Goal: Information Seeking & Learning: Learn about a topic

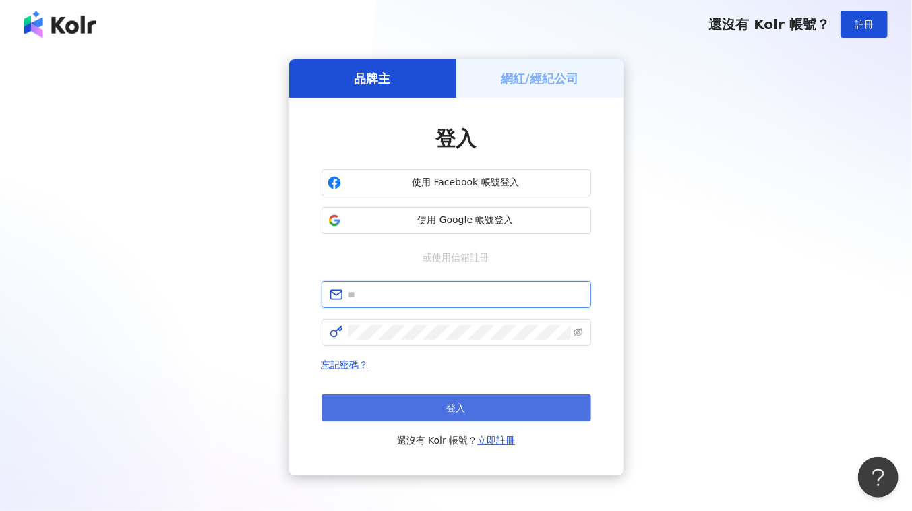
type input "**********"
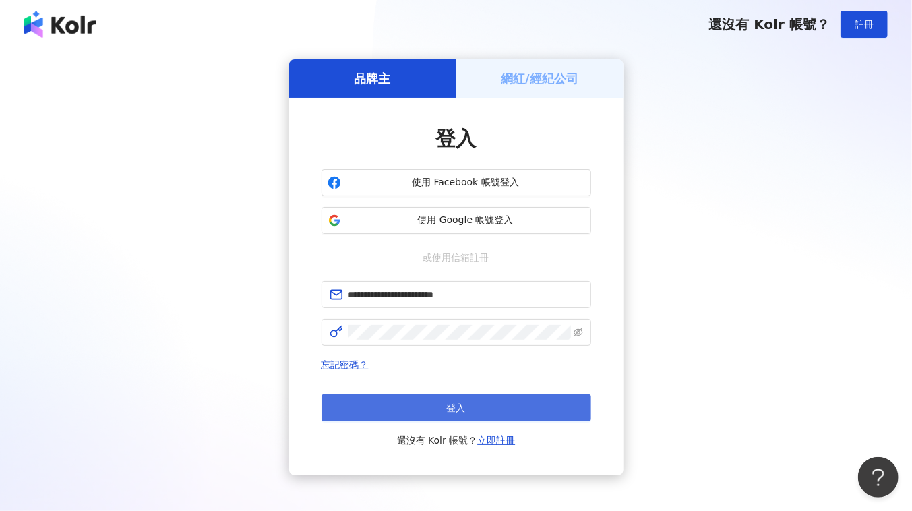
click at [467, 404] on button "登入" at bounding box center [457, 408] width 270 height 27
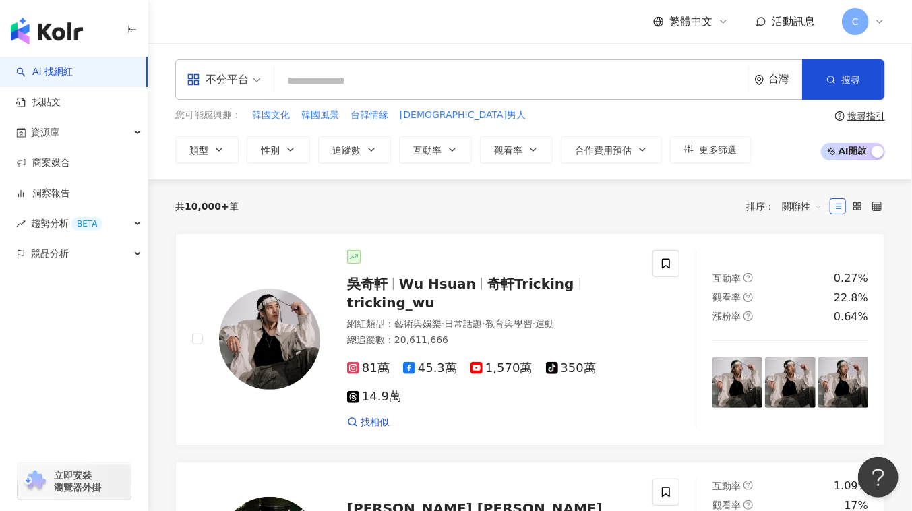
click at [243, 86] on div "不分平台" at bounding box center [218, 80] width 62 height 22
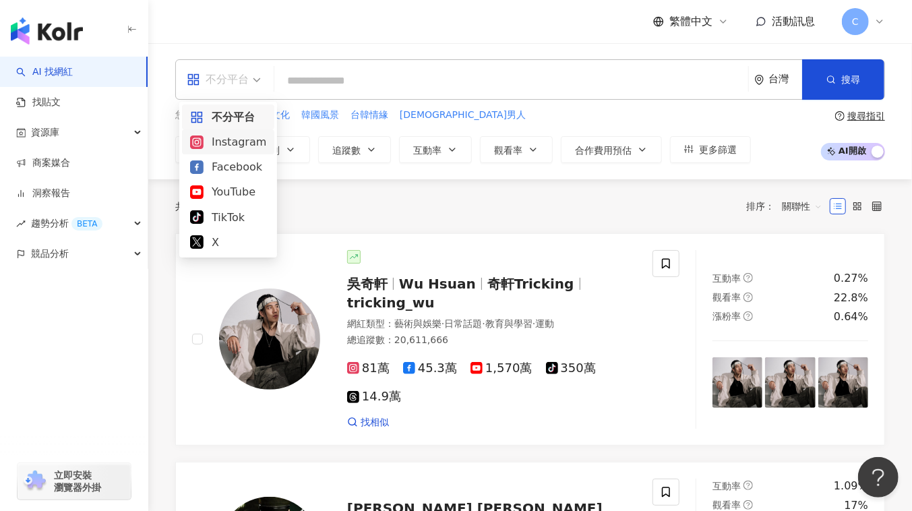
click at [352, 209] on div "共 10,000+ 筆 排序： 關聯性" at bounding box center [530, 207] width 710 height 22
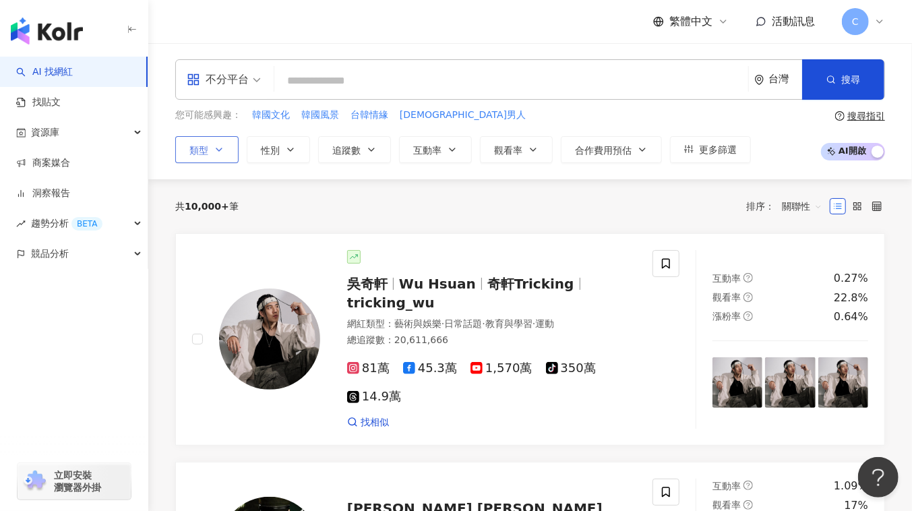
click at [214, 154] on icon "button" at bounding box center [219, 149] width 11 height 11
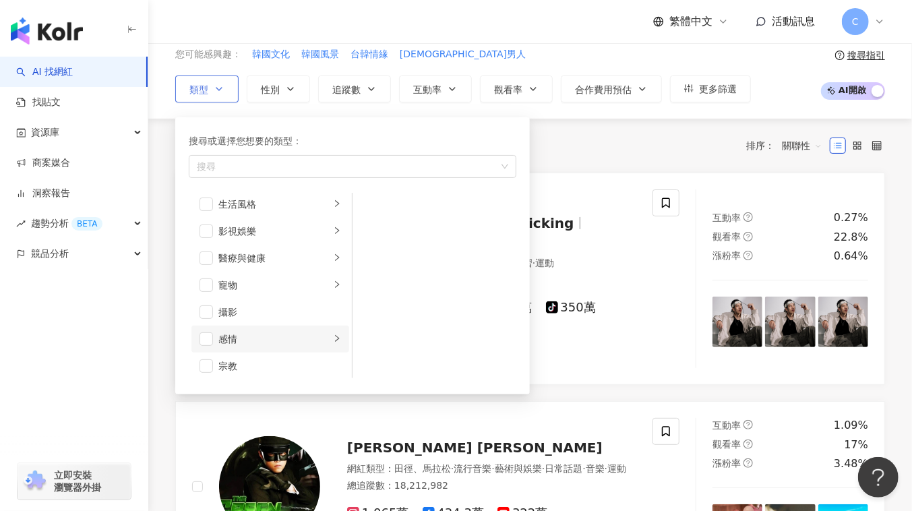
scroll to position [283, 0]
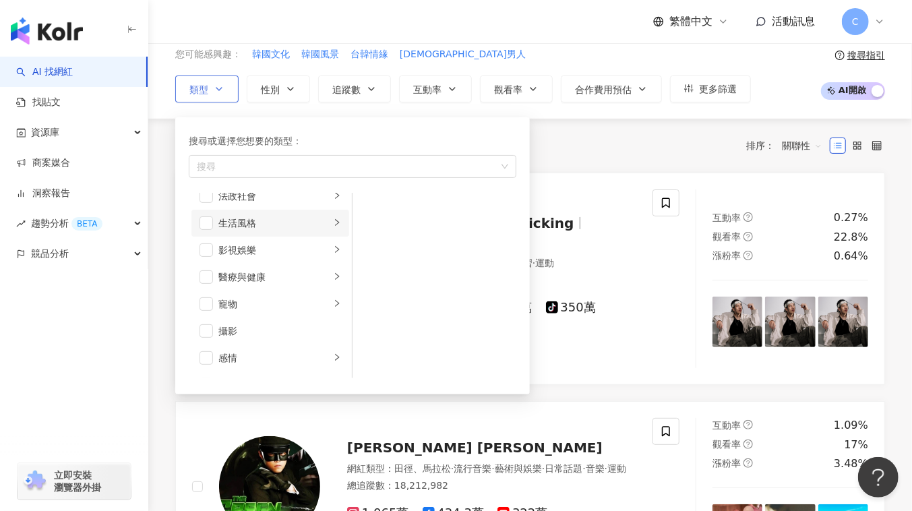
click at [282, 231] on li "生活風格" at bounding box center [271, 223] width 158 height 27
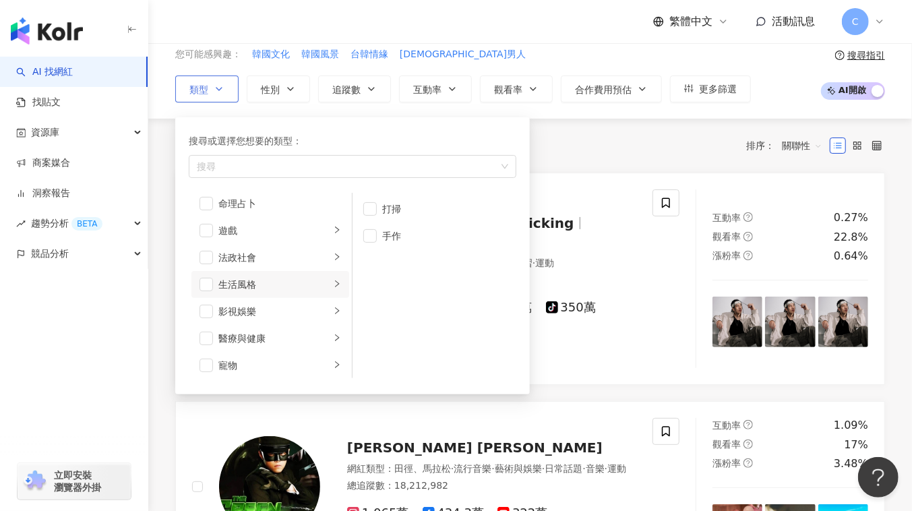
click at [280, 271] on li "生活風格" at bounding box center [271, 284] width 158 height 27
click at [203, 282] on span "button" at bounding box center [206, 284] width 13 height 13
click at [301, 262] on div "法政社會" at bounding box center [275, 257] width 112 height 15
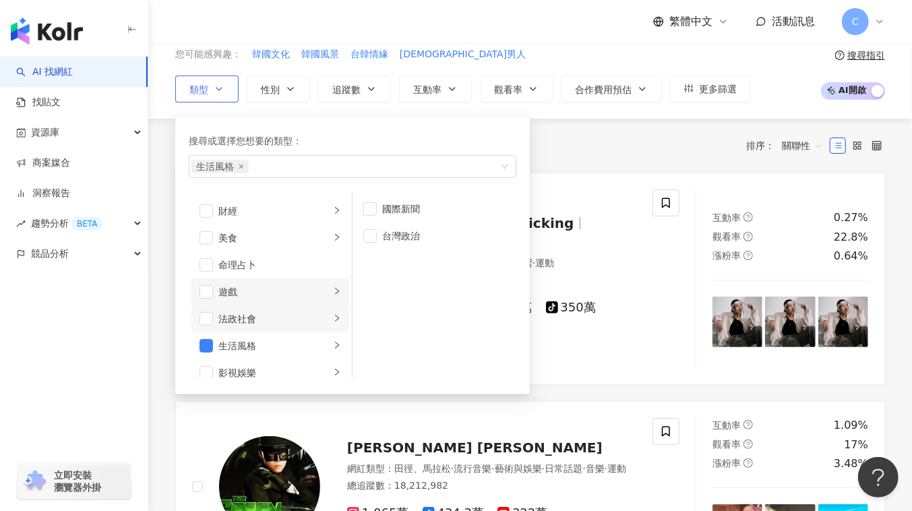
click at [298, 290] on div "遊戲" at bounding box center [275, 292] width 112 height 15
click at [291, 245] on li "美食" at bounding box center [271, 238] width 158 height 27
click at [305, 212] on div "財經" at bounding box center [275, 211] width 112 height 15
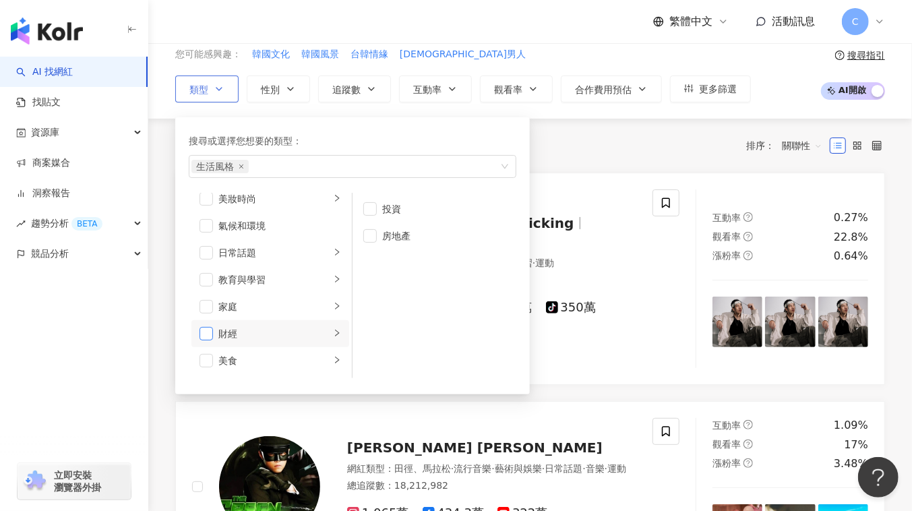
click at [206, 329] on span "button" at bounding box center [206, 333] width 13 height 13
click at [296, 310] on div "家庭" at bounding box center [275, 306] width 112 height 15
click at [207, 300] on span "button" at bounding box center [206, 306] width 13 height 13
click at [274, 274] on div "教育與學習" at bounding box center [275, 279] width 112 height 15
click at [297, 260] on li "日常話題" at bounding box center [271, 252] width 158 height 27
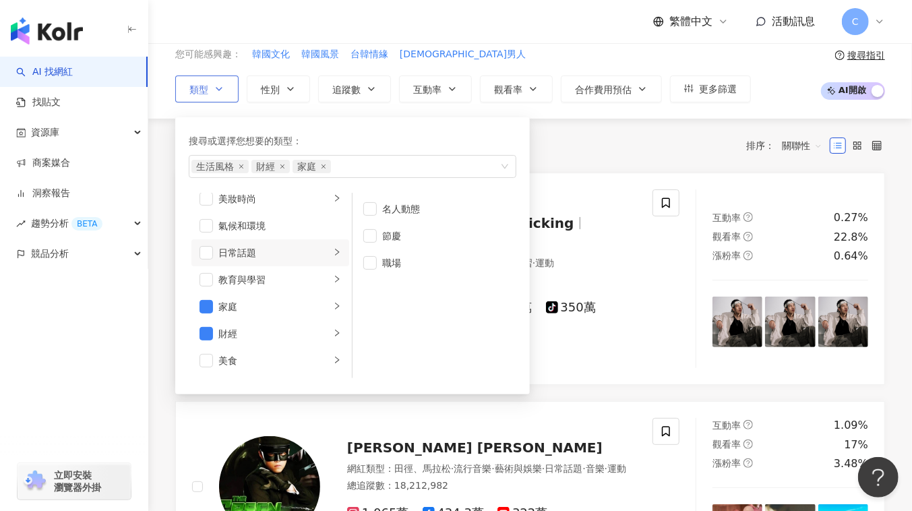
click at [198, 245] on li "日常話題" at bounding box center [271, 252] width 158 height 27
click at [204, 252] on span "button" at bounding box center [206, 252] width 13 height 13
click at [283, 221] on div "氣候和環境" at bounding box center [280, 226] width 123 height 15
click at [202, 227] on span "button" at bounding box center [206, 225] width 13 height 13
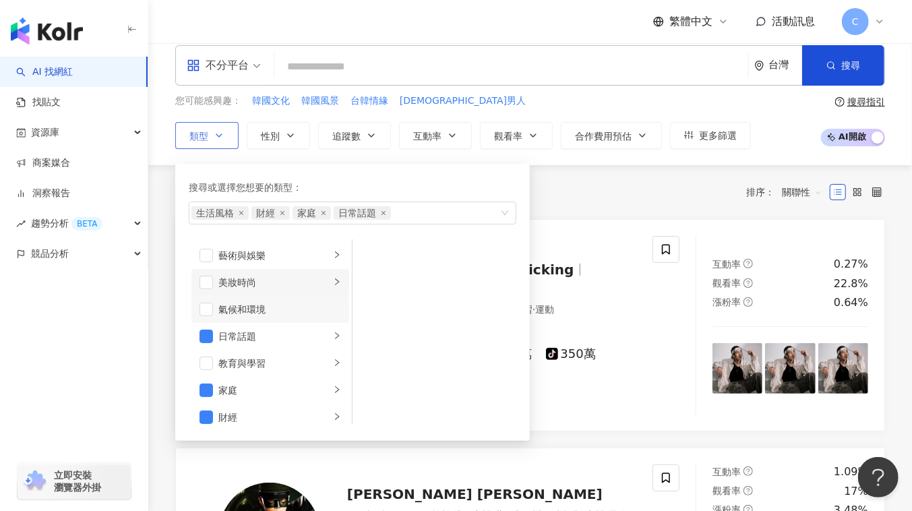
scroll to position [0, 0]
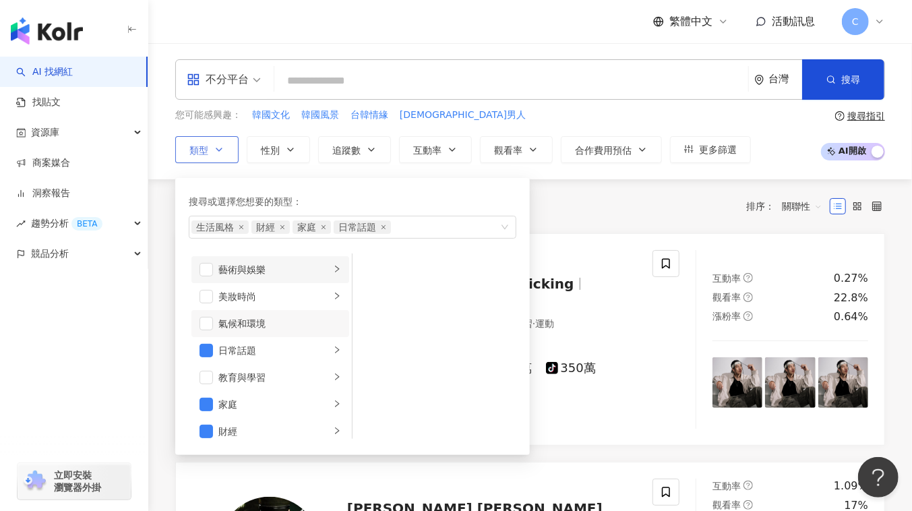
click at [279, 268] on div "藝術與娛樂" at bounding box center [275, 269] width 112 height 15
click at [391, 267] on div "室內外設計" at bounding box center [443, 269] width 123 height 15
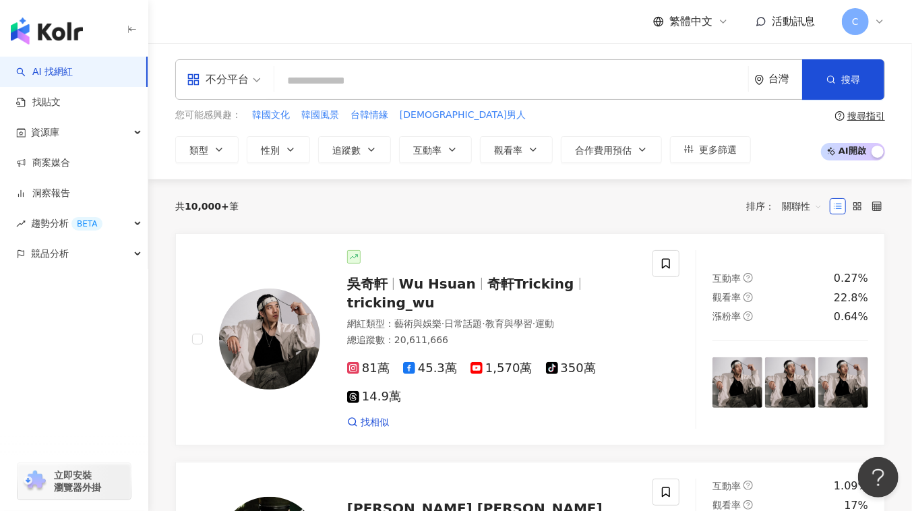
click at [609, 213] on div "共 10,000+ 筆 排序： 關聯性" at bounding box center [530, 207] width 710 height 22
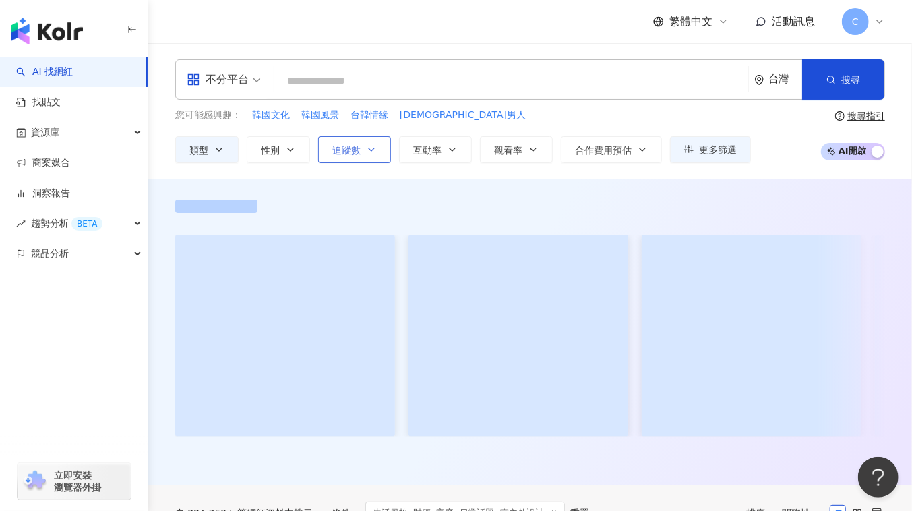
click at [347, 150] on span "追蹤數" at bounding box center [346, 150] width 28 height 11
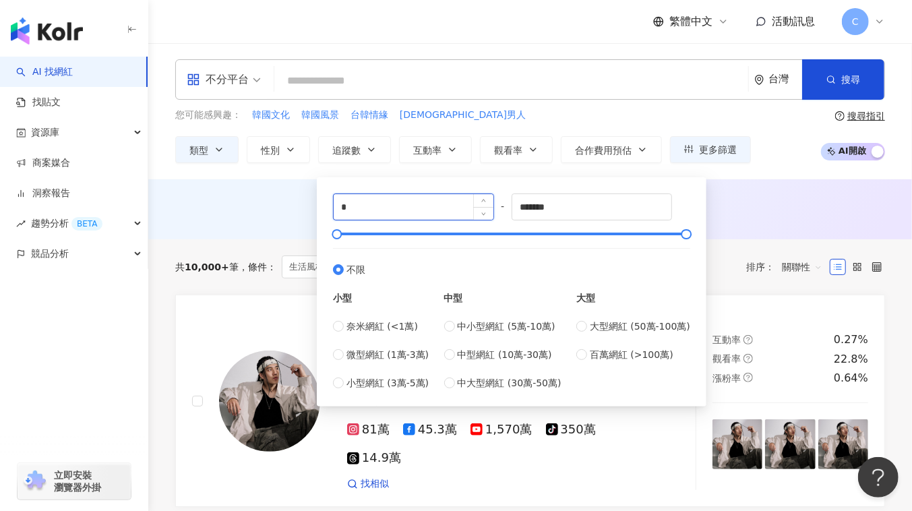
click at [444, 206] on input "*" at bounding box center [414, 207] width 160 height 26
type input "*****"
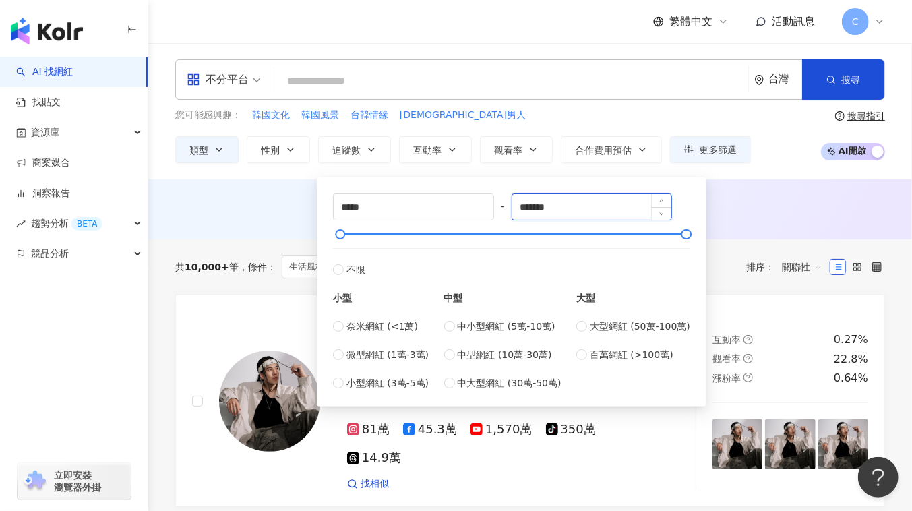
click at [527, 206] on input "*******" at bounding box center [593, 207] width 160 height 26
type input "*******"
click at [790, 219] on div "AI 推薦 ： 無結果，請嘗試搜尋其他語言關鍵字或條件" at bounding box center [530, 212] width 764 height 25
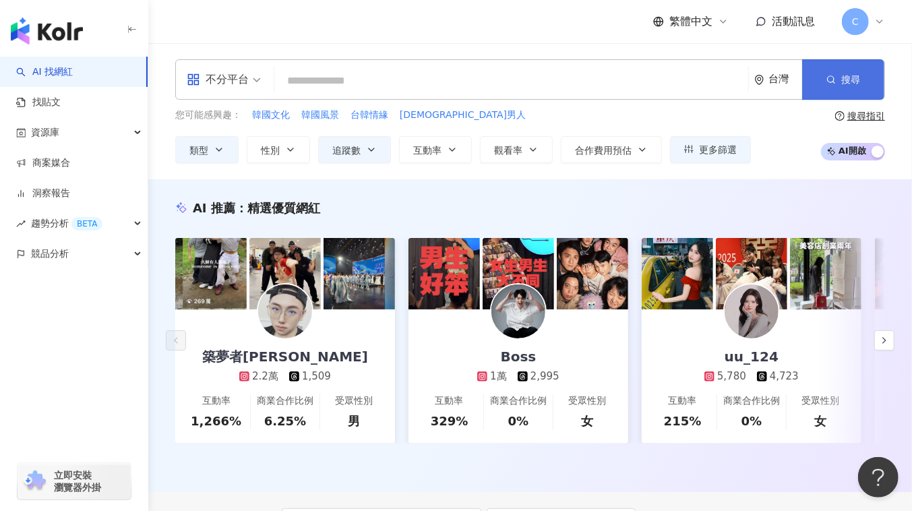
click at [808, 83] on button "搜尋" at bounding box center [844, 79] width 82 height 40
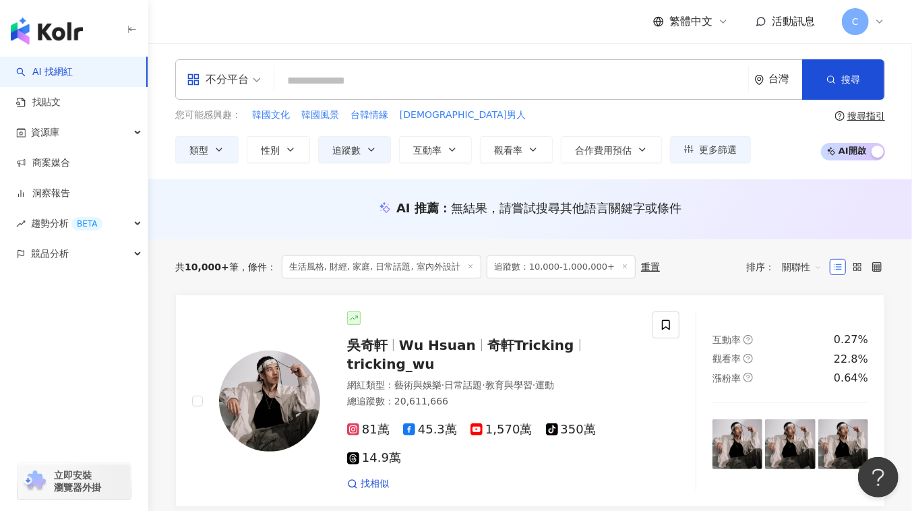
click at [537, 270] on span "追蹤數：10,000-1,000,000+" at bounding box center [561, 267] width 149 height 23
click at [537, 269] on span "追蹤數：10,000-1,000,000+" at bounding box center [561, 267] width 149 height 23
click at [376, 145] on button "追蹤數" at bounding box center [354, 149] width 73 height 27
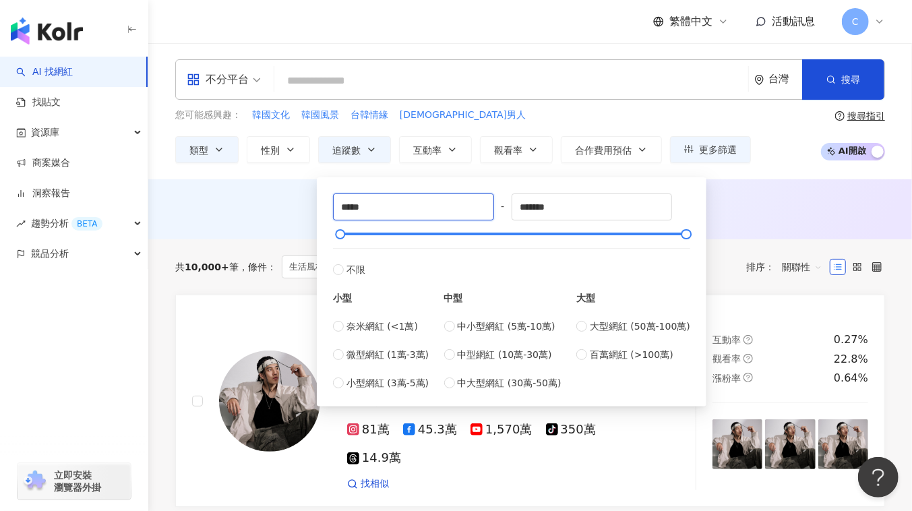
drag, startPoint x: 388, startPoint y: 210, endPoint x: 295, endPoint y: 210, distance: 92.4
type input "*"
click at [278, 202] on div "AI 推薦 ： 無結果，請嘗試搜尋其他語言關鍵字或條件" at bounding box center [530, 208] width 710 height 17
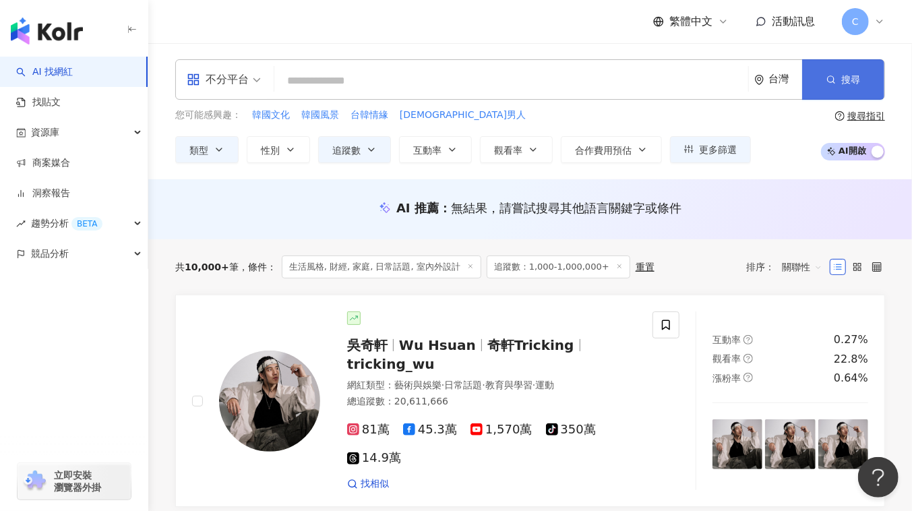
click at [850, 80] on span "搜尋" at bounding box center [851, 79] width 19 height 11
drag, startPoint x: 245, startPoint y: 75, endPoint x: 255, endPoint y: 76, distance: 9.5
click at [250, 76] on span "不分平台" at bounding box center [224, 80] width 74 height 22
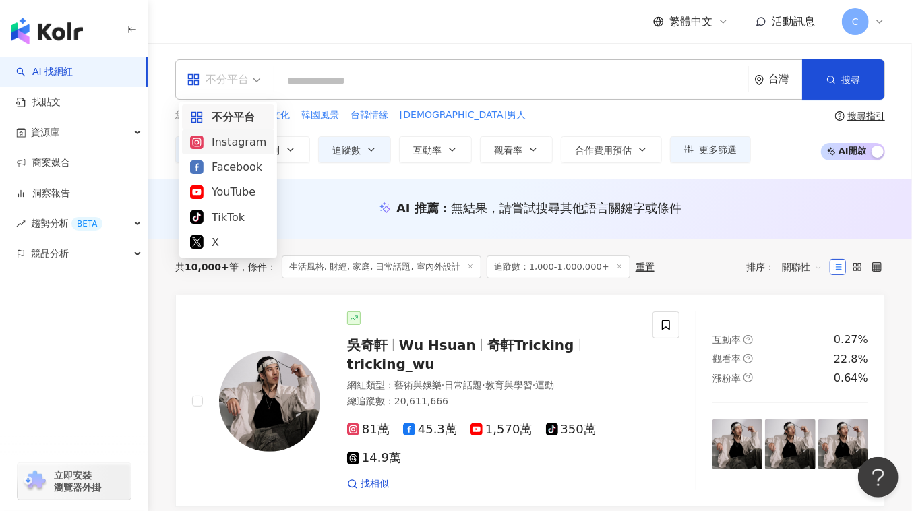
click at [215, 140] on div "Instagram" at bounding box center [228, 142] width 76 height 17
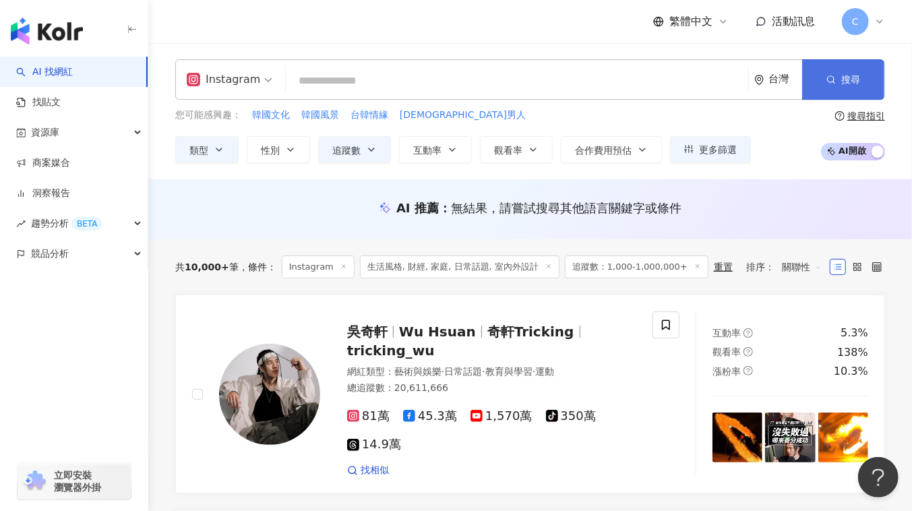
click at [850, 74] on span "搜尋" at bounding box center [851, 79] width 19 height 11
click at [229, 144] on button "類型" at bounding box center [206, 149] width 63 height 27
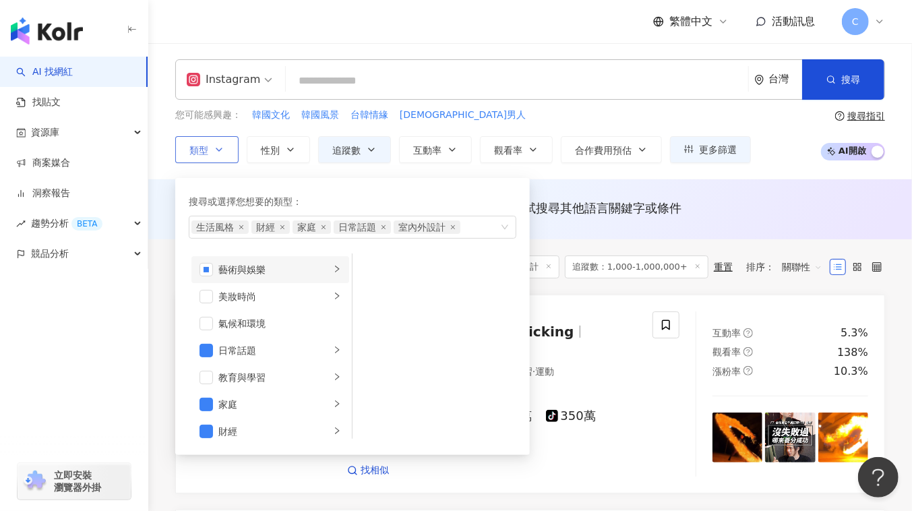
click at [308, 273] on div "藝術與娛樂" at bounding box center [275, 269] width 112 height 15
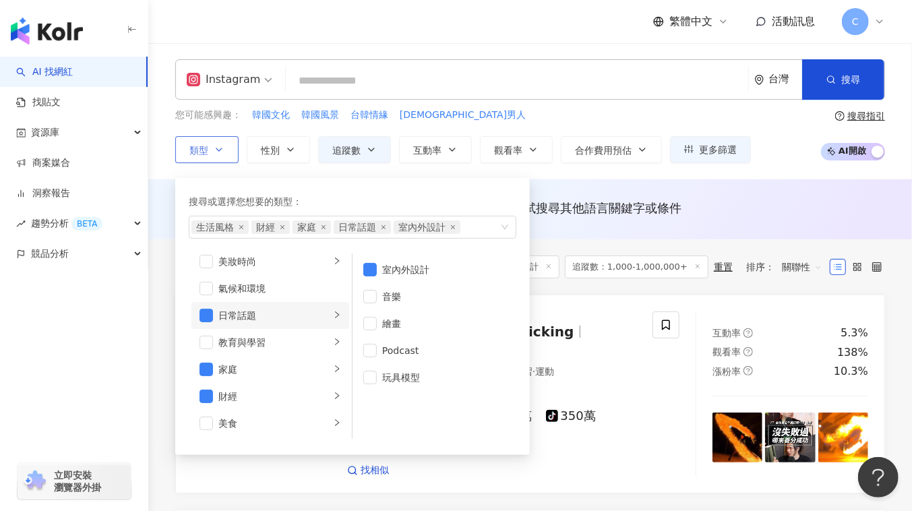
scroll to position [61, 0]
click at [274, 291] on div "日常話題" at bounding box center [275, 290] width 112 height 15
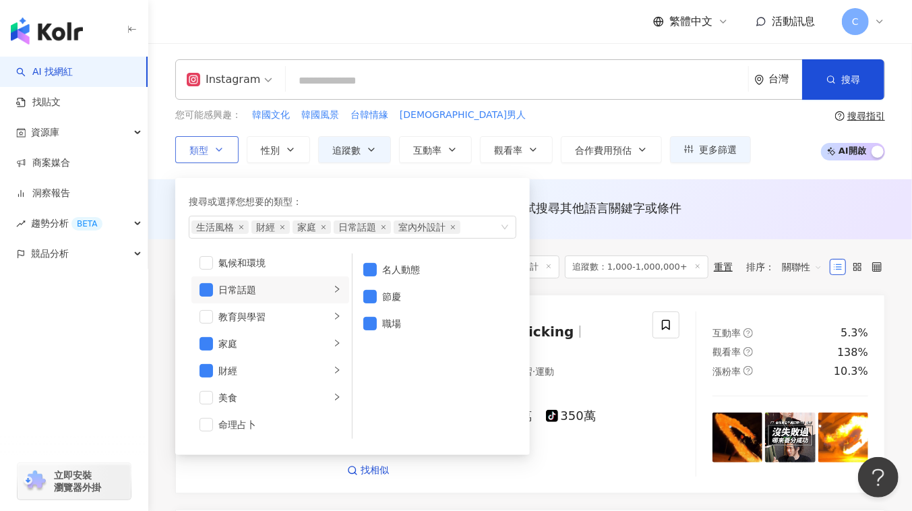
click at [202, 294] on li "日常話題" at bounding box center [271, 290] width 158 height 27
click at [206, 289] on span "button" at bounding box center [206, 289] width 13 height 13
click at [320, 343] on div "家庭" at bounding box center [275, 344] width 112 height 15
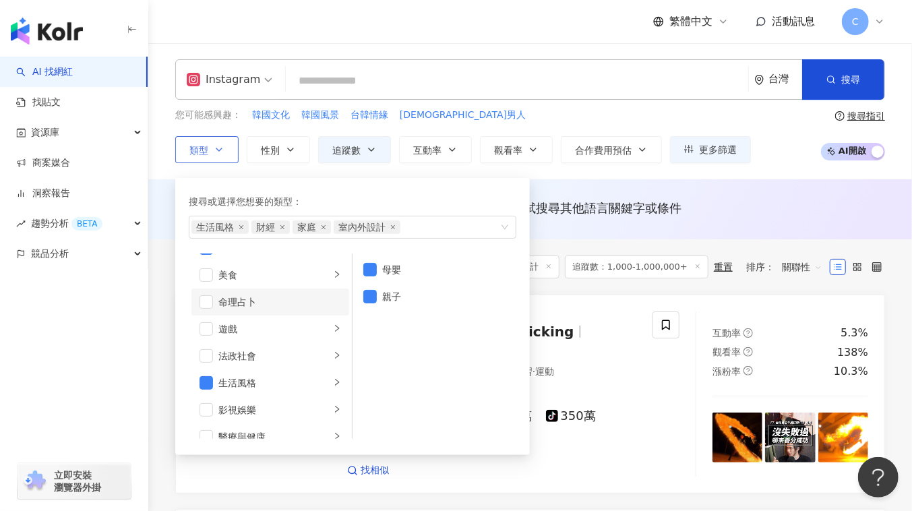
scroll to position [122, 0]
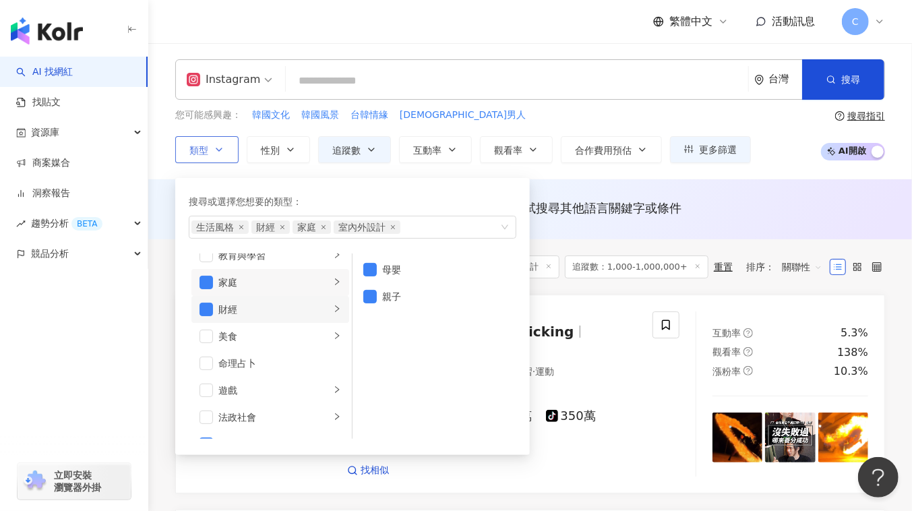
click at [235, 306] on div "財經" at bounding box center [275, 309] width 112 height 15
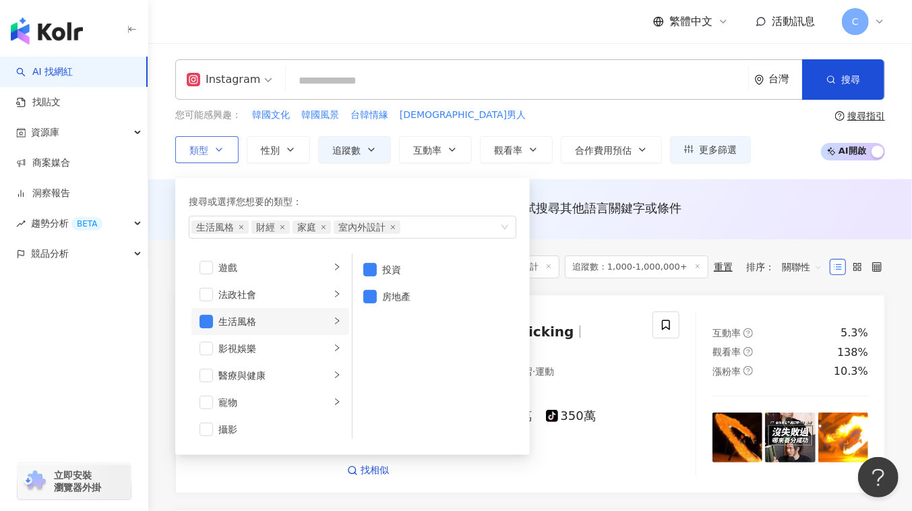
click at [293, 314] on div "生活風格" at bounding box center [275, 321] width 112 height 15
click at [200, 316] on span "button" at bounding box center [206, 321] width 13 height 13
click at [366, 271] on span "button" at bounding box center [369, 269] width 13 height 13
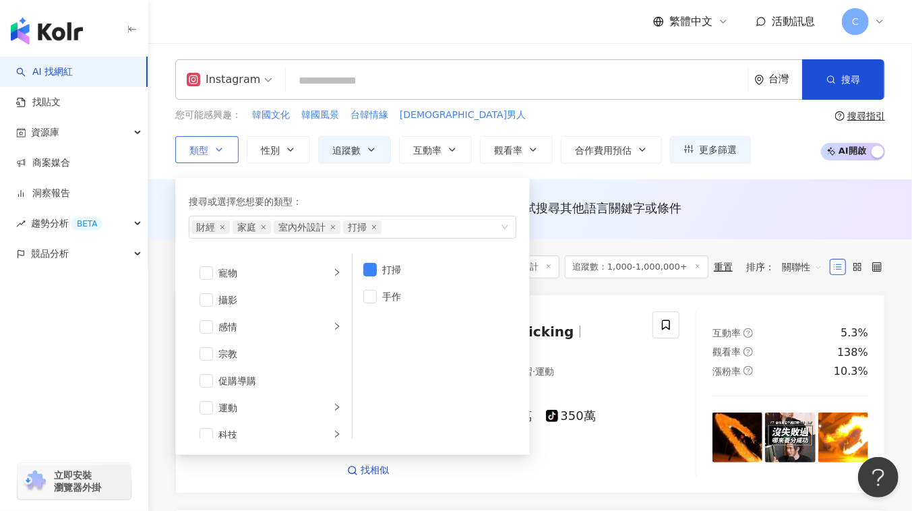
scroll to position [467, 0]
click at [303, 316] on div "運動" at bounding box center [275, 315] width 112 height 15
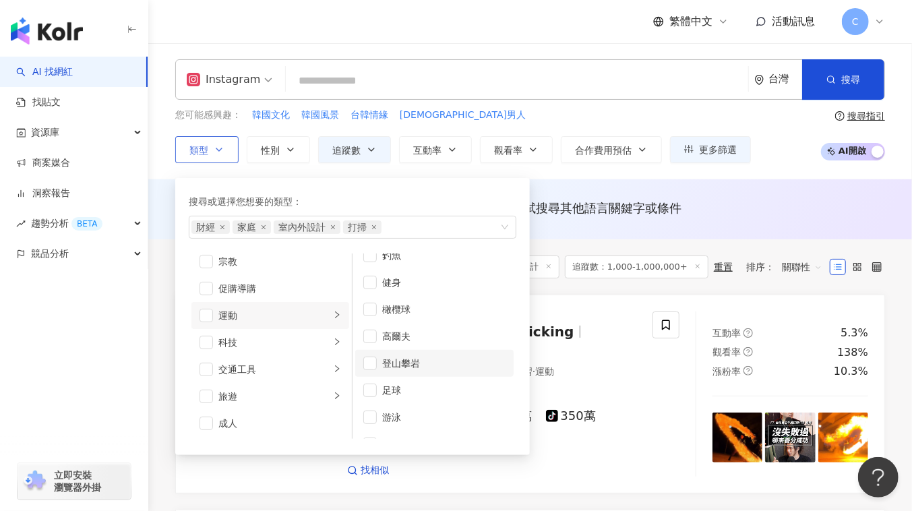
scroll to position [170, 0]
click at [771, 204] on div "AI 推薦 ： 無結果，請嘗試搜尋其他語言關鍵字或條件" at bounding box center [530, 208] width 710 height 17
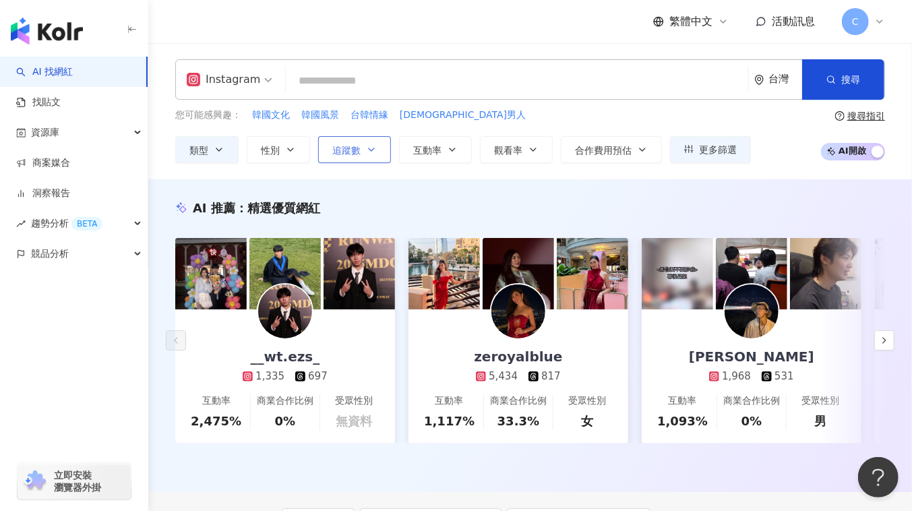
click at [361, 154] on button "追蹤數" at bounding box center [354, 149] width 73 height 27
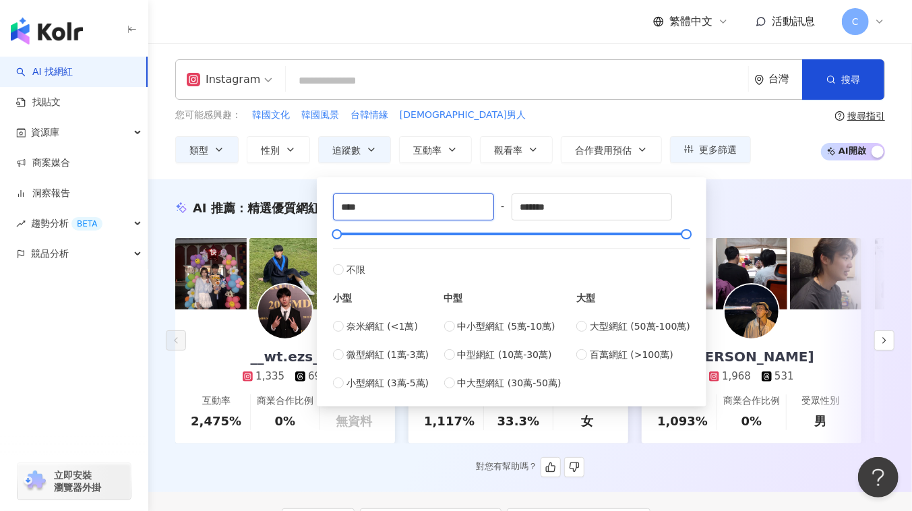
drag, startPoint x: 402, startPoint y: 204, endPoint x: 284, endPoint y: 204, distance: 118.0
click at [398, 206] on input "****" at bounding box center [414, 207] width 160 height 26
click at [759, 193] on div "AI 推薦 ： 精選優質網紅 __wt.ezs_ 1,335 697 互動率 2,475% 商業合作比例 0% 受眾性別 無資料 zeroyalblue 5,…" at bounding box center [530, 335] width 764 height 313
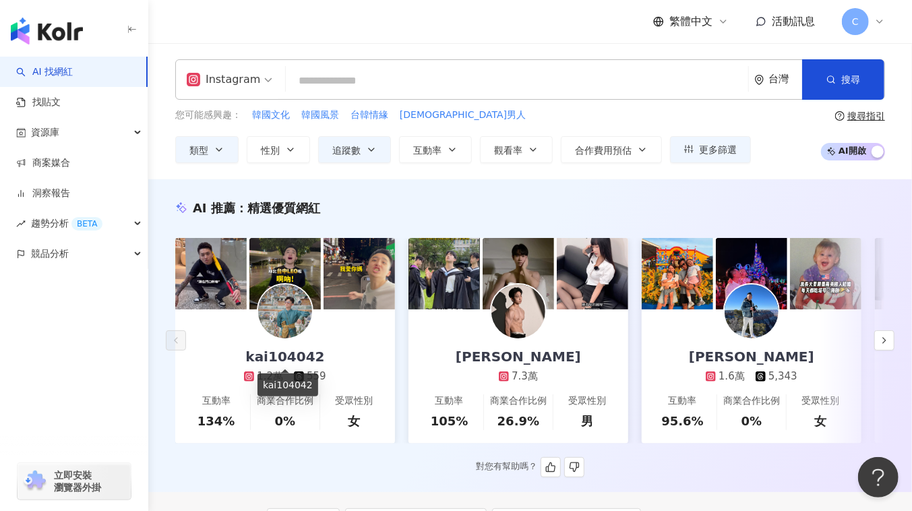
click at [307, 356] on div "kai104042" at bounding box center [285, 356] width 106 height 19
click at [245, 82] on div "Instagram" at bounding box center [224, 80] width 74 height 22
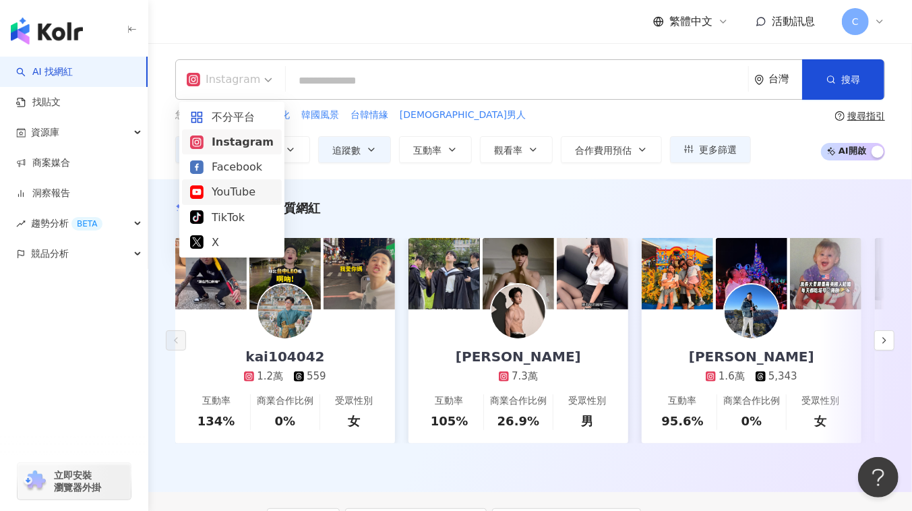
click at [218, 192] on div "YouTube" at bounding box center [232, 191] width 84 height 17
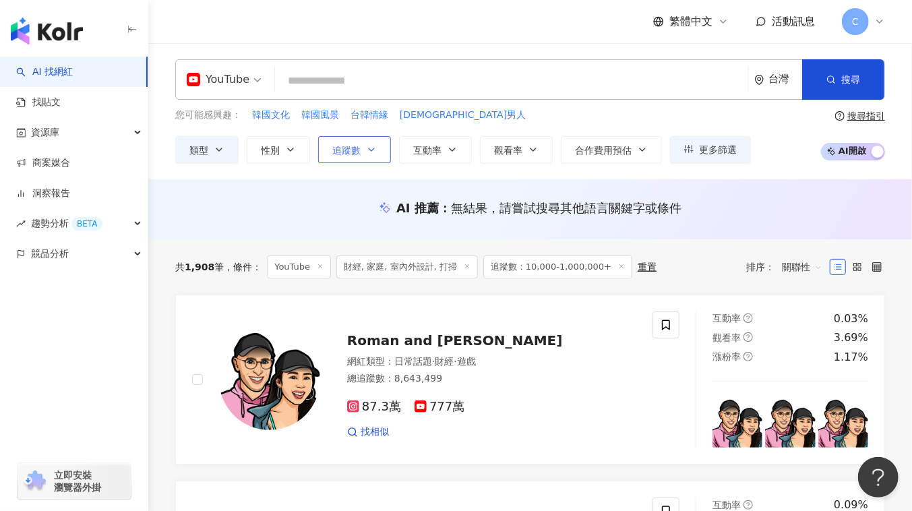
click at [330, 137] on button "追蹤數" at bounding box center [354, 149] width 73 height 27
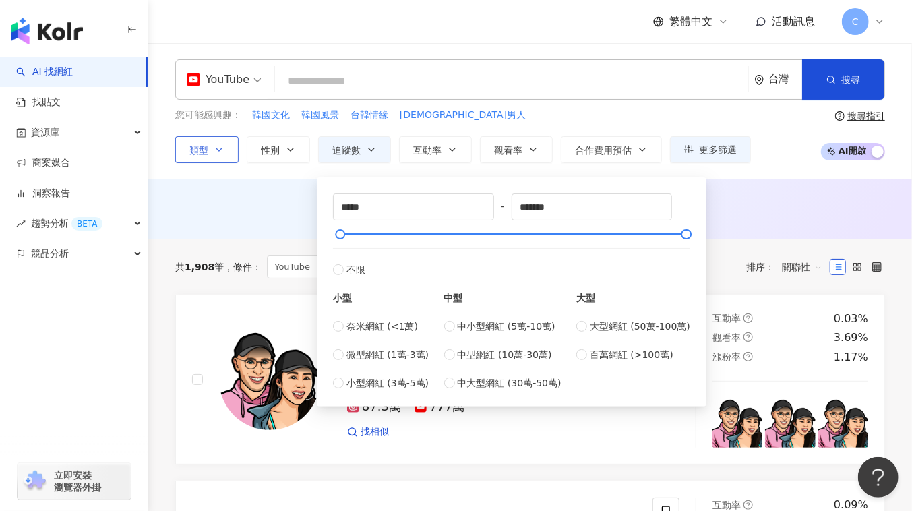
click at [209, 152] on button "類型" at bounding box center [206, 149] width 63 height 27
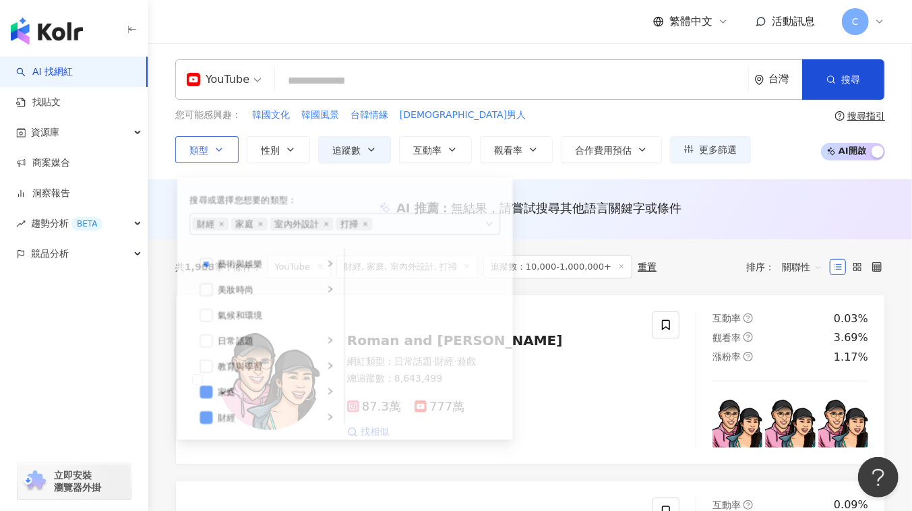
click at [208, 140] on button "類型 搜尋或選擇您想要的類型： 財經 家庭 室內外設計 打掃 藝術與娛樂 美妝時尚 氣候和環境 日常話題 教育與學習 家庭 財經 美食 命理占卜 遊戲 法政社…" at bounding box center [206, 149] width 63 height 27
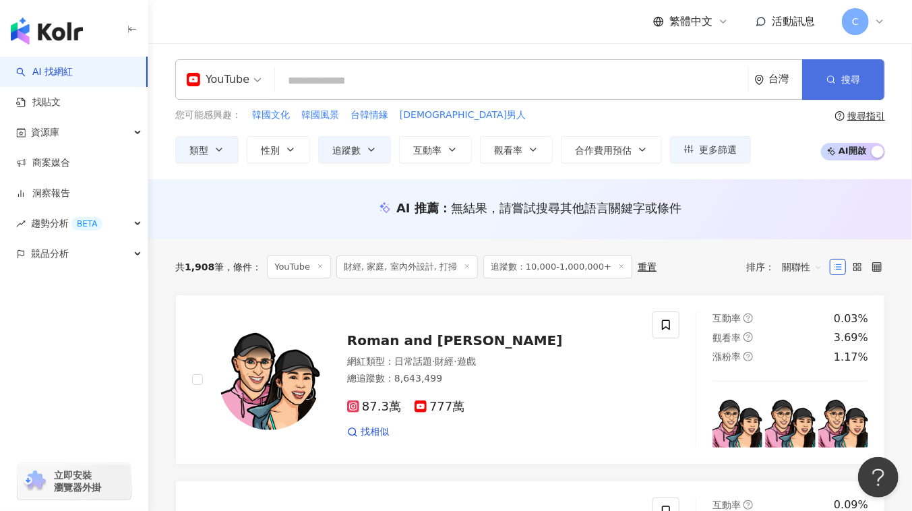
click at [824, 89] on button "搜尋" at bounding box center [844, 79] width 82 height 40
click at [831, 74] on span "button" at bounding box center [831, 79] width 9 height 11
click at [374, 148] on icon "button" at bounding box center [371, 149] width 11 height 11
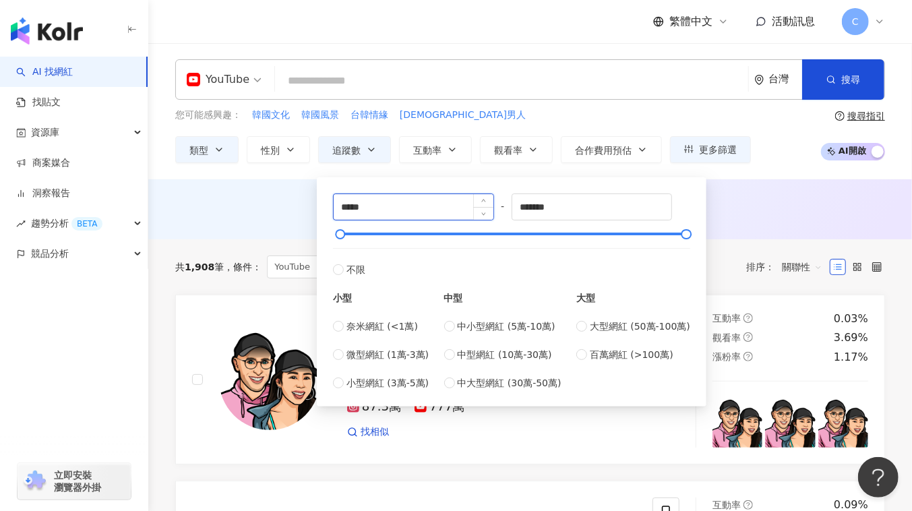
click at [420, 201] on input "*****" at bounding box center [414, 207] width 160 height 26
type input "*****"
click at [759, 205] on div "AI 推薦 ： 無結果，請嘗試搜尋其他語言關鍵字或條件" at bounding box center [530, 208] width 710 height 17
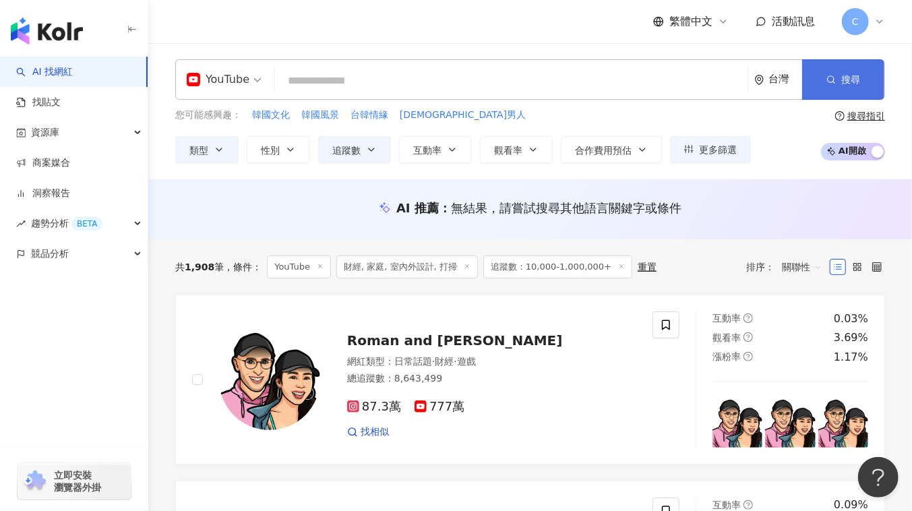
click at [844, 68] on button "搜尋" at bounding box center [844, 79] width 82 height 40
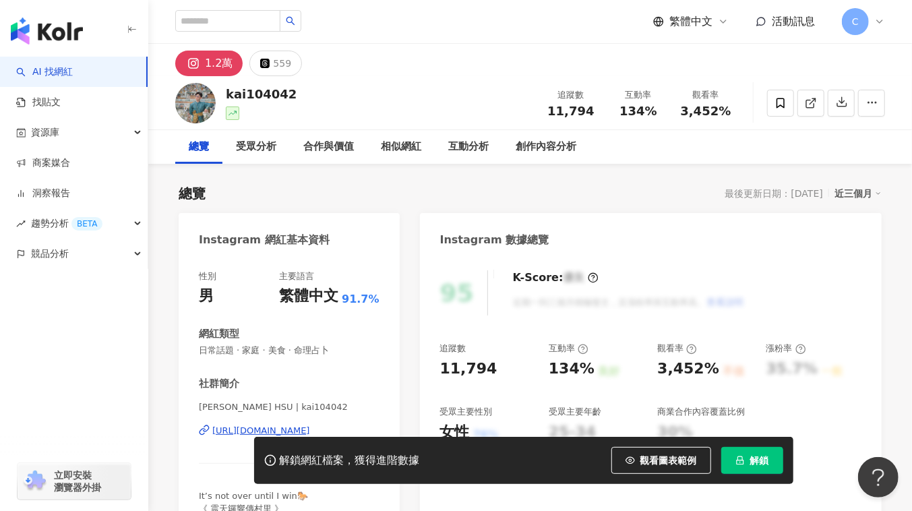
click at [240, 433] on div "https://www.instagram.com/kai104042/" at bounding box center [261, 431] width 98 height 12
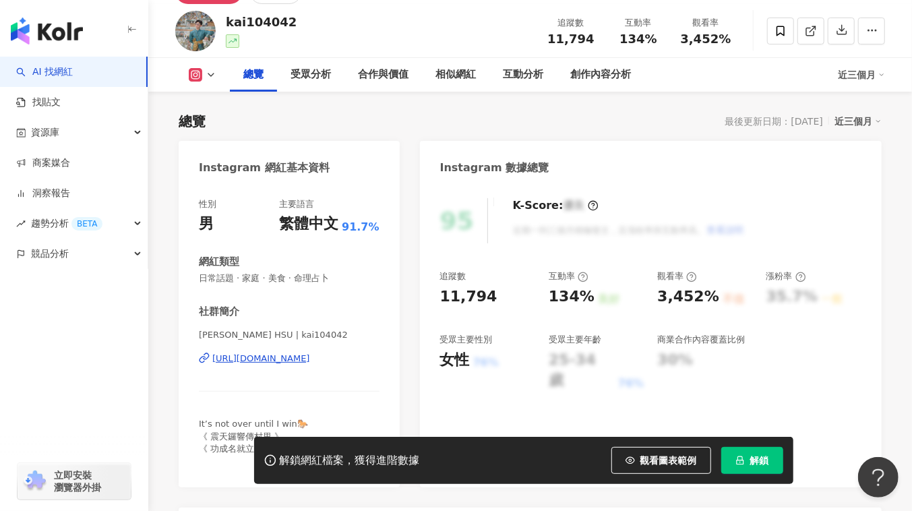
scroll to position [61, 0]
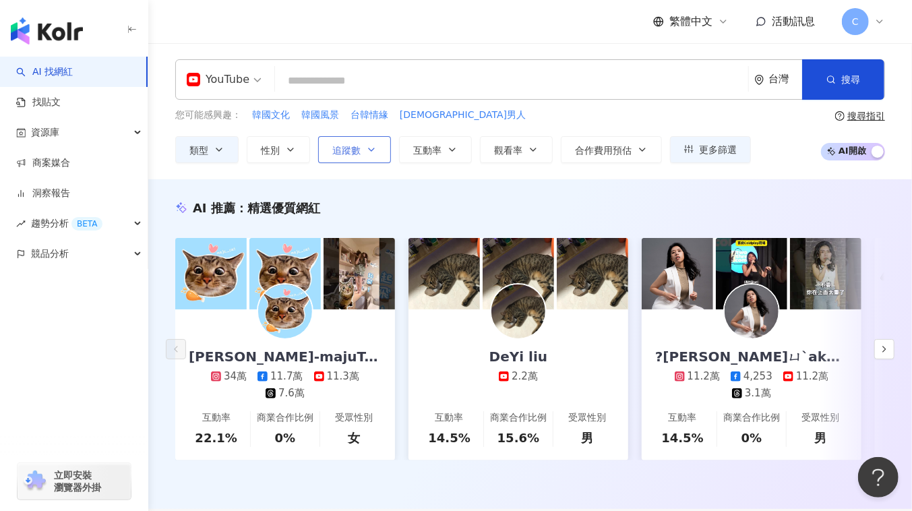
click at [382, 157] on button "追蹤數" at bounding box center [354, 149] width 73 height 27
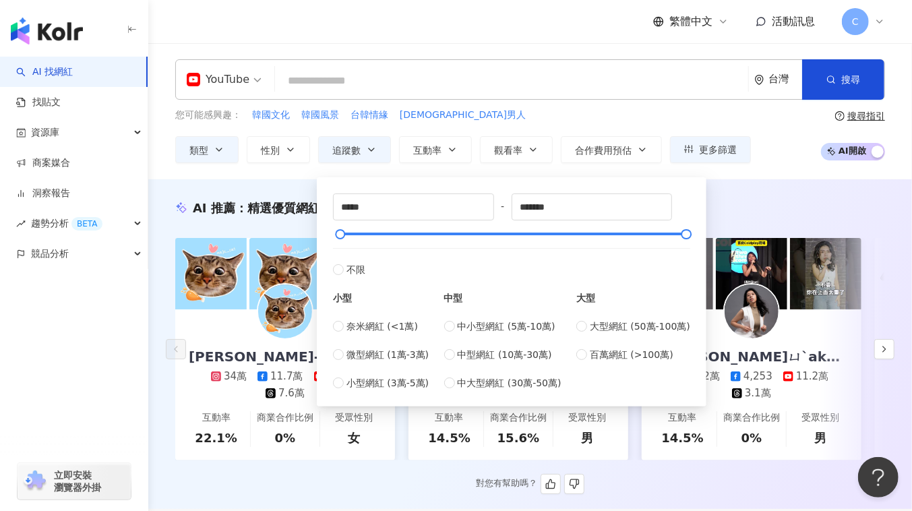
click at [732, 209] on div "AI 推薦 ： 精選優質網紅" at bounding box center [530, 208] width 710 height 17
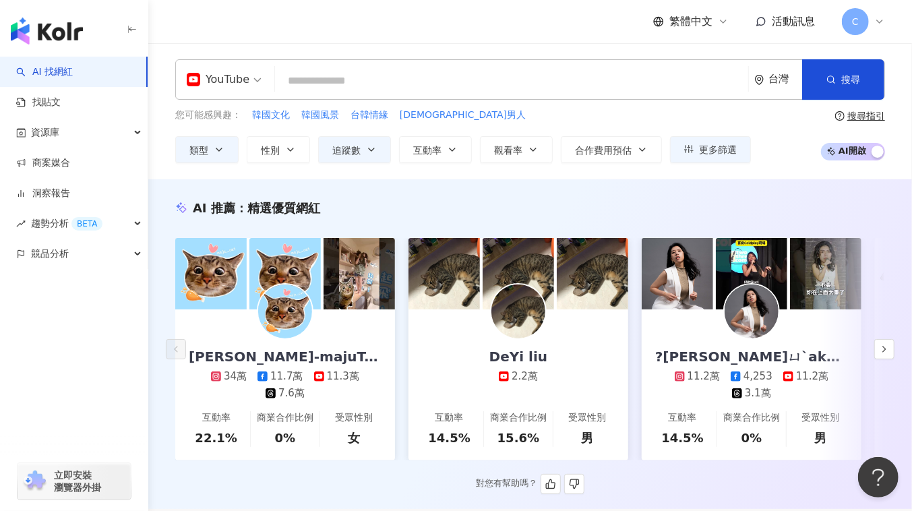
click at [794, 351] on div "?吳佳諭ㄩˋaka.飛飛珍妮絲?" at bounding box center [752, 356] width 220 height 19
click at [881, 347] on button "button" at bounding box center [885, 349] width 20 height 20
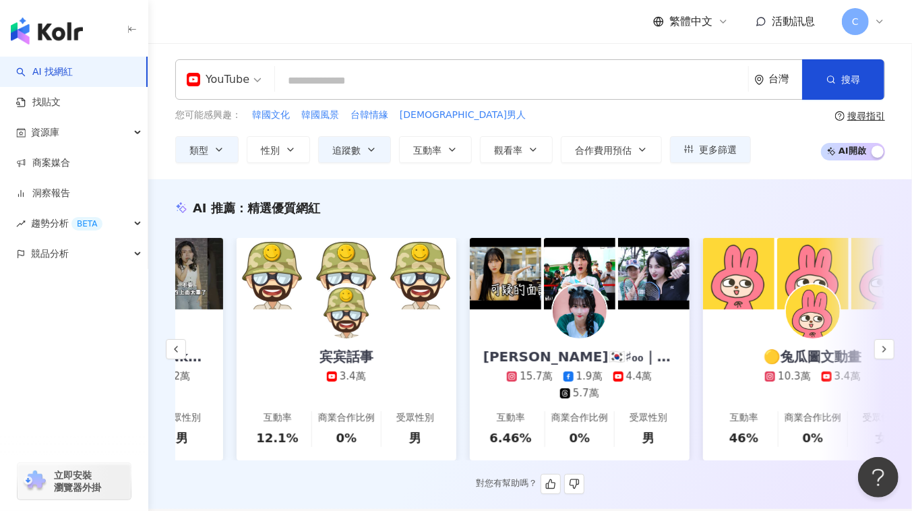
scroll to position [0, 700]
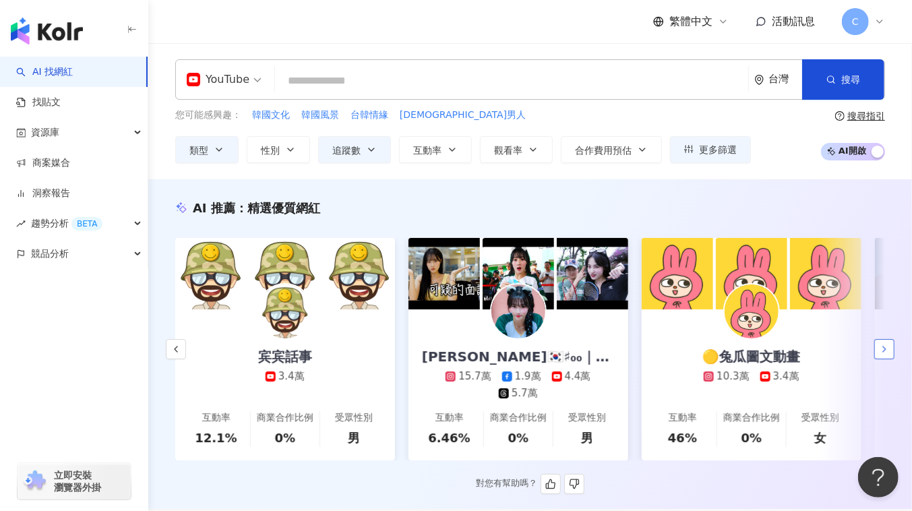
click at [881, 355] on icon "button" at bounding box center [884, 349] width 11 height 11
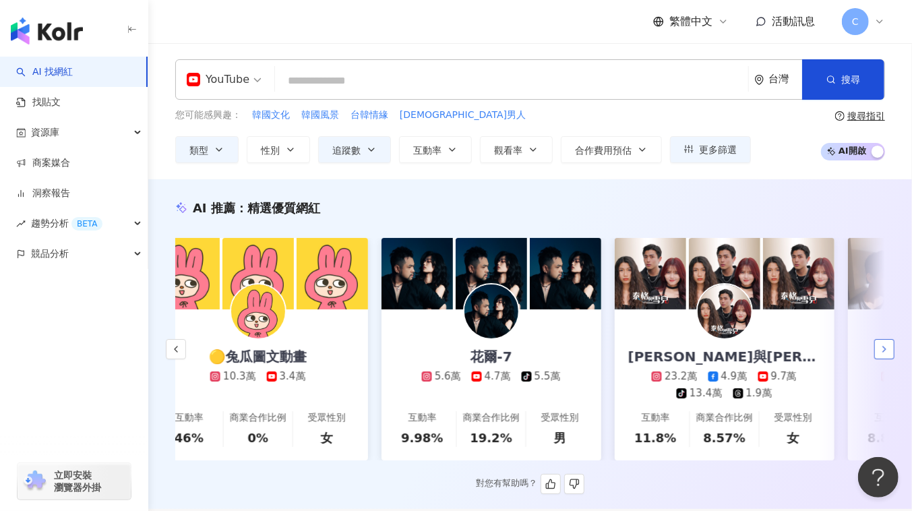
scroll to position [0, 1400]
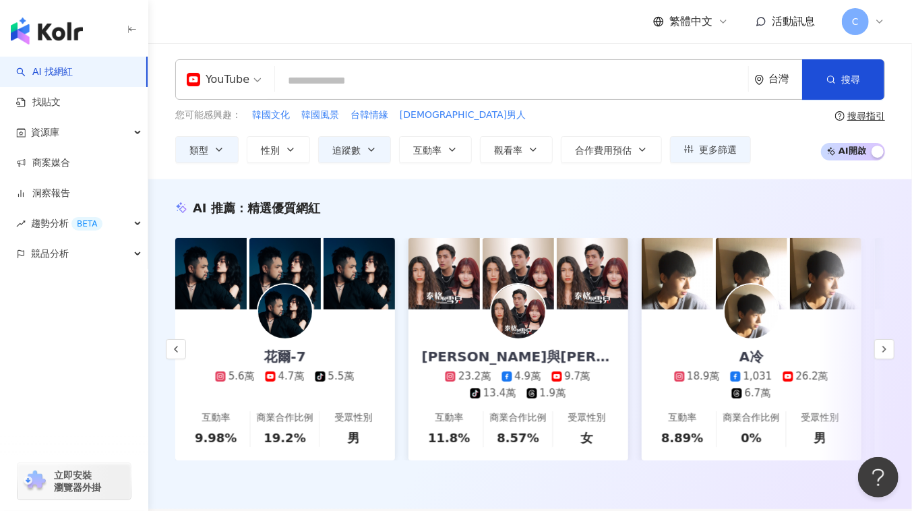
click at [374, 81] on input "search" at bounding box center [512, 81] width 463 height 26
paste input "**********"
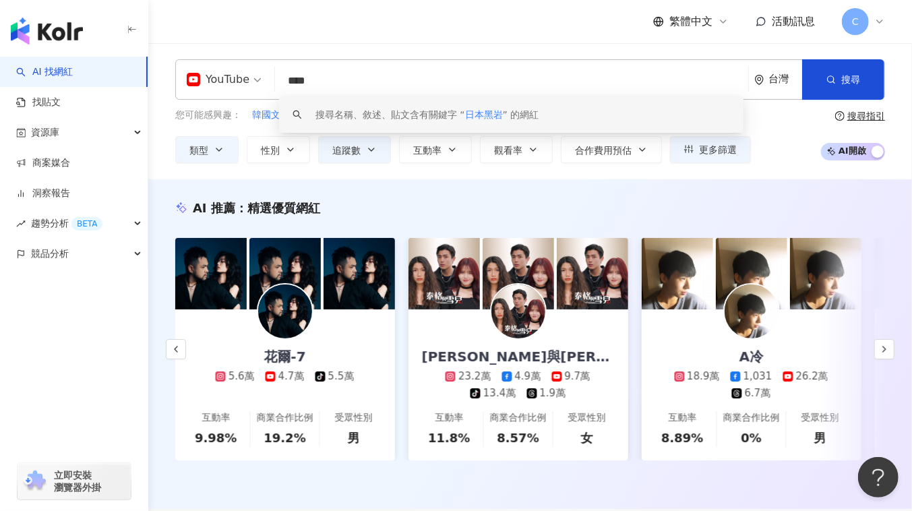
drag, startPoint x: 359, startPoint y: 80, endPoint x: 266, endPoint y: 80, distance: 93.1
click at [266, 80] on div "YouTube **** 台灣 搜尋 keyword 搜尋名稱、敘述、貼文含有關鍵字 “ 日本黑岩 ” 的網紅" at bounding box center [530, 79] width 710 height 40
paste input "*******"
click at [241, 80] on div "YouTube" at bounding box center [218, 80] width 63 height 22
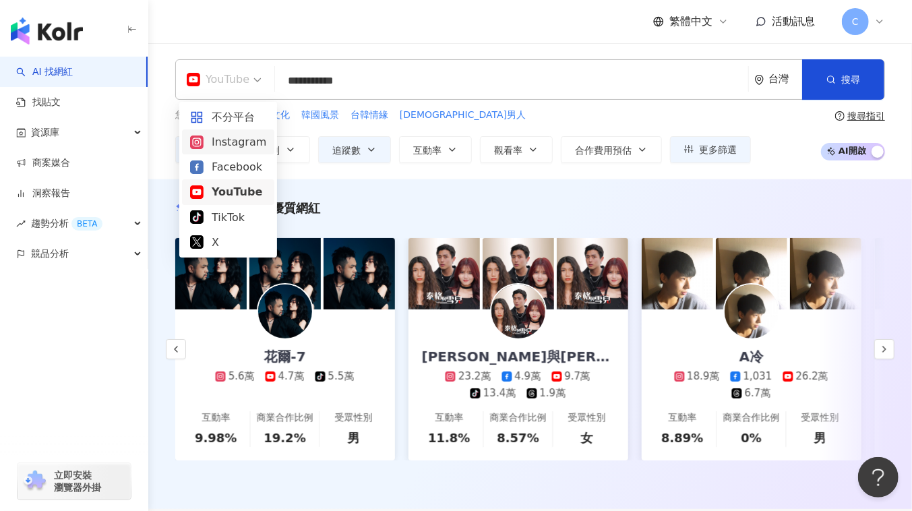
click at [240, 137] on div "Instagram" at bounding box center [228, 142] width 76 height 17
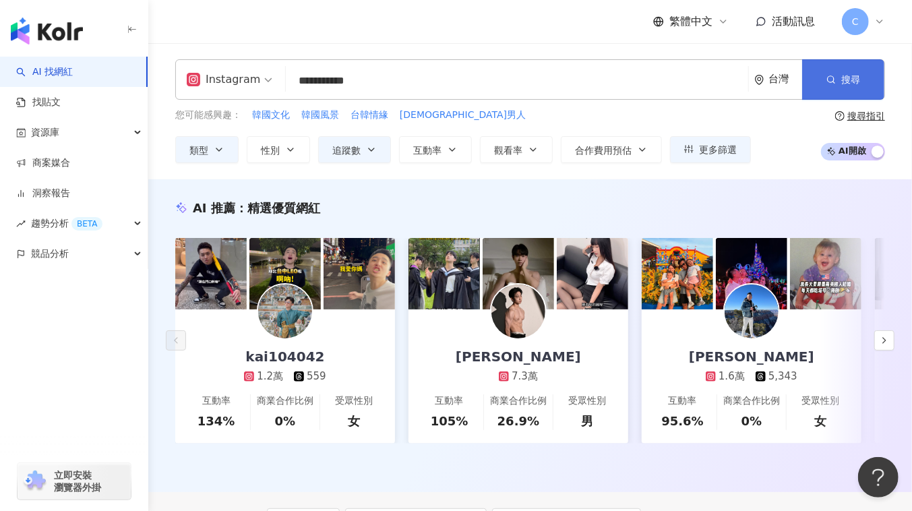
click at [841, 74] on button "搜尋" at bounding box center [844, 79] width 82 height 40
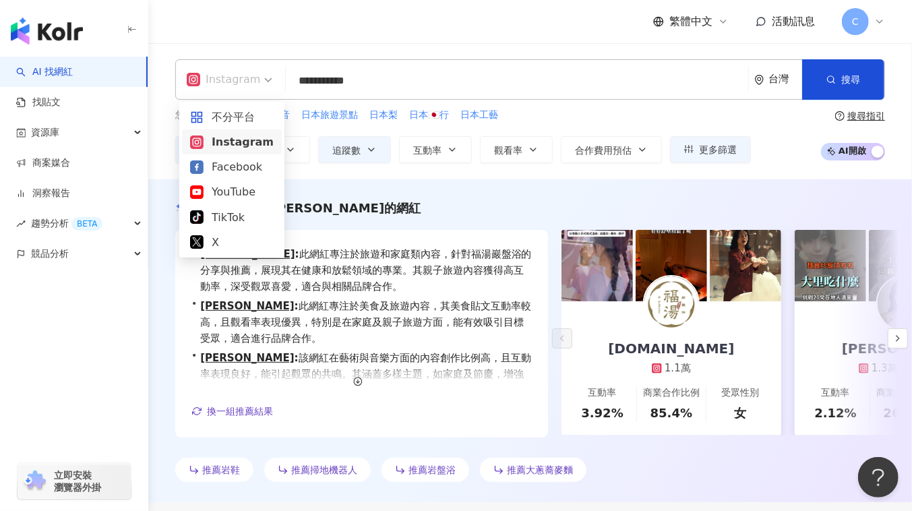
click at [241, 85] on div "Instagram" at bounding box center [224, 80] width 74 height 22
click at [220, 195] on div "YouTube" at bounding box center [232, 191] width 84 height 17
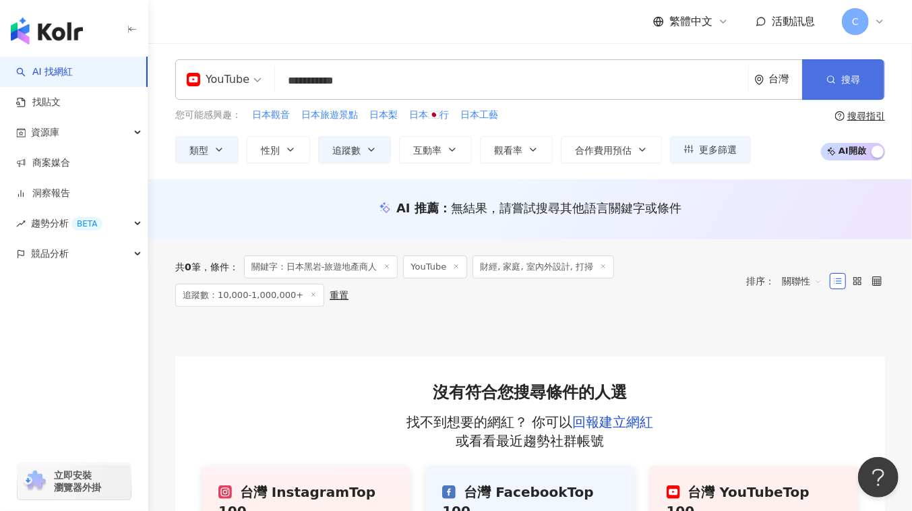
click at [836, 88] on button "搜尋" at bounding box center [844, 79] width 82 height 40
click at [834, 83] on icon "button" at bounding box center [831, 79] width 9 height 9
click at [358, 84] on input "**********" at bounding box center [512, 81] width 463 height 26
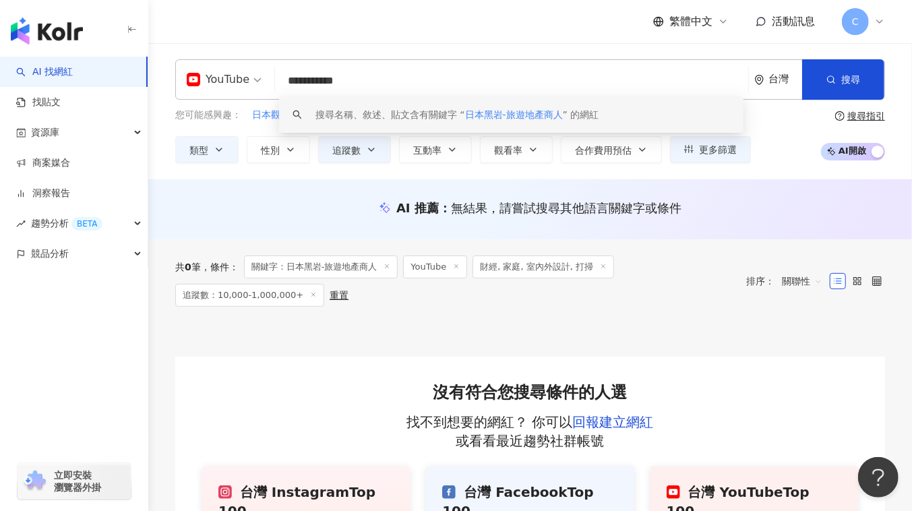
drag, startPoint x: 390, startPoint y: 79, endPoint x: 339, endPoint y: 82, distance: 52.0
click at [339, 82] on input "**********" at bounding box center [512, 81] width 463 height 26
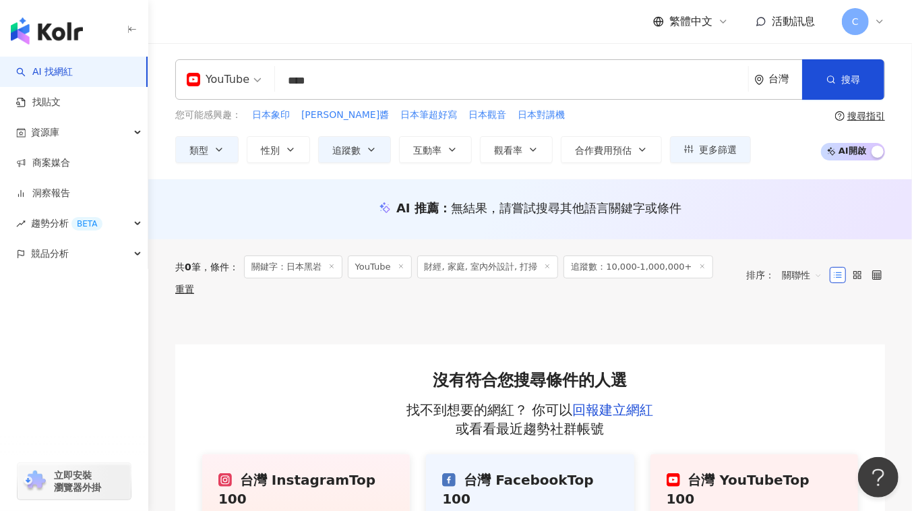
click at [357, 84] on input "****" at bounding box center [512, 81] width 463 height 26
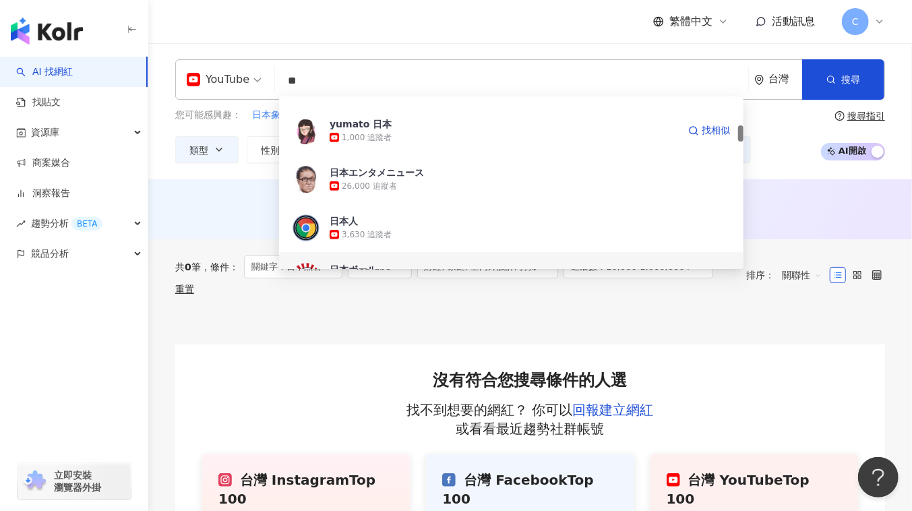
scroll to position [306, 0]
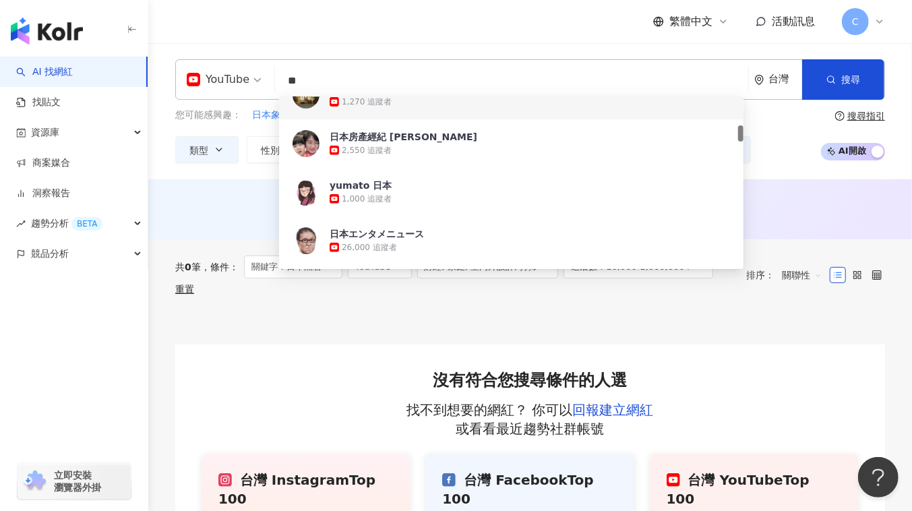
drag, startPoint x: 332, startPoint y: 86, endPoint x: 278, endPoint y: 89, distance: 54.7
click at [278, 89] on div "YouTube ** 台灣 搜尋 f9ac5a28-fc10-43c9-a087-73f6c1403522 5182977e-f5f2-4ee3-a1ae-6…" at bounding box center [530, 79] width 710 height 40
paste input "***"
type input "*****"
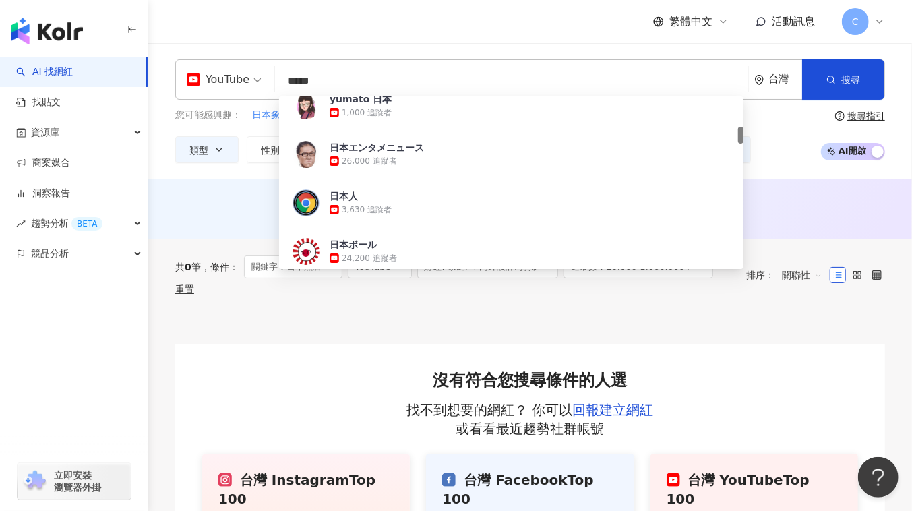
scroll to position [0, 0]
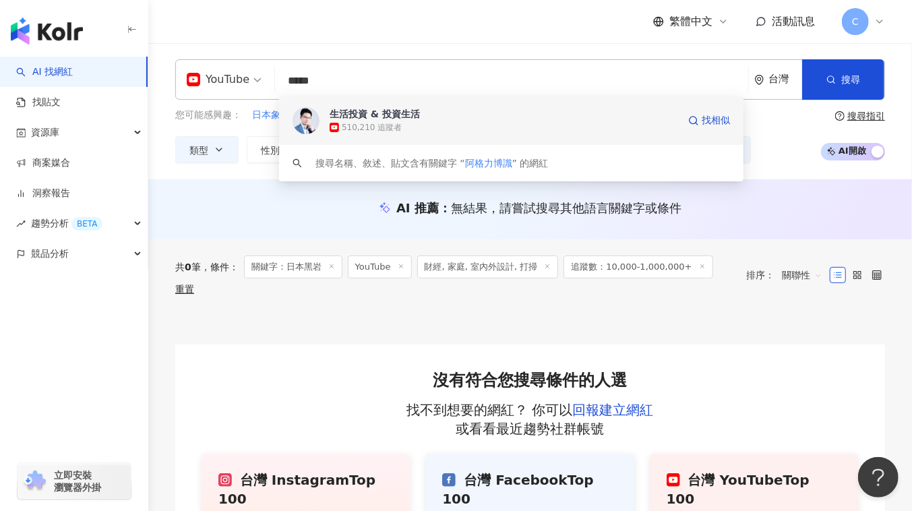
click at [299, 127] on img at bounding box center [306, 120] width 27 height 27
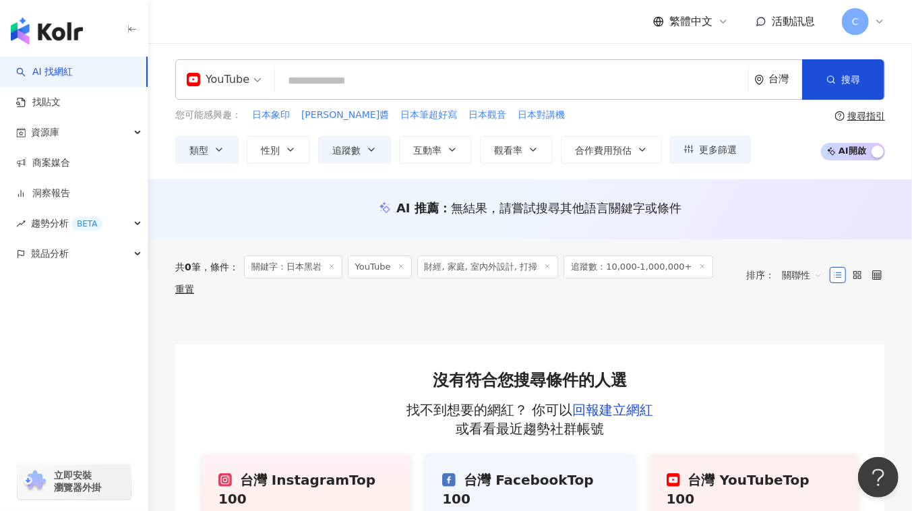
paste input "*****"
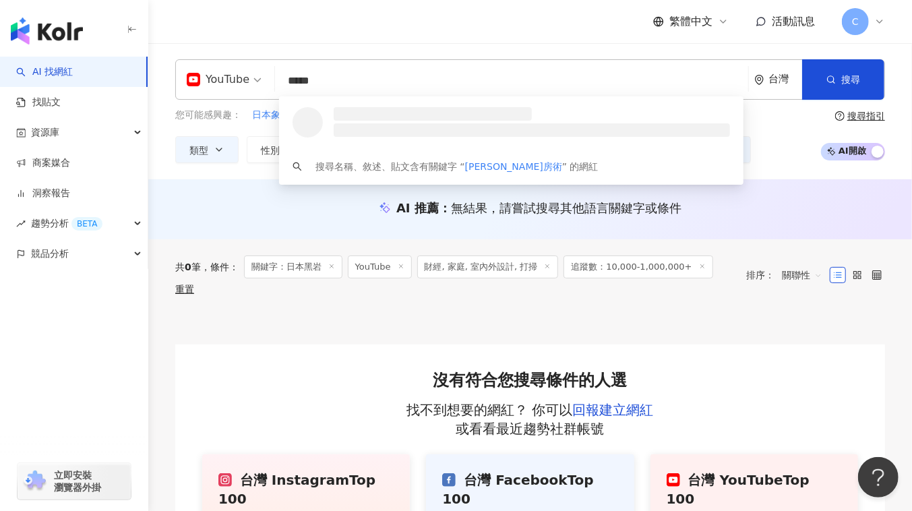
type input "*****"
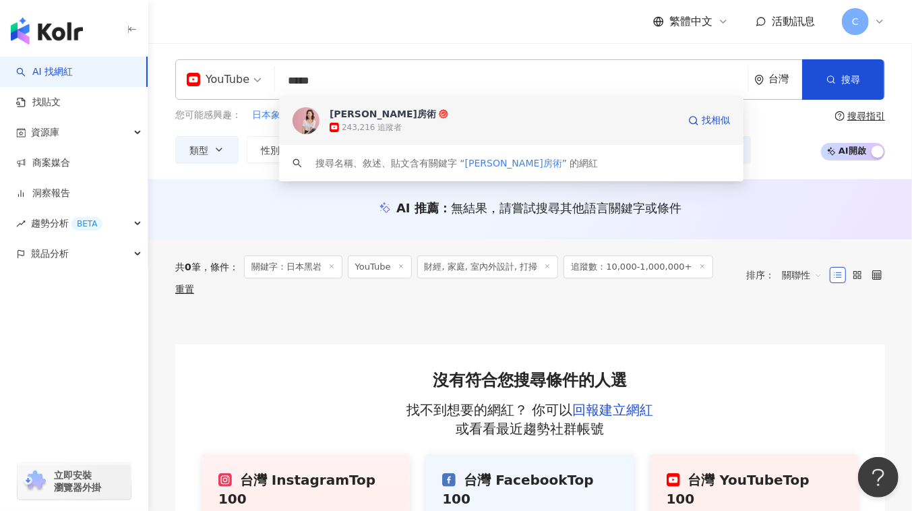
click at [507, 121] on div "243,216 追蹤者" at bounding box center [504, 127] width 349 height 13
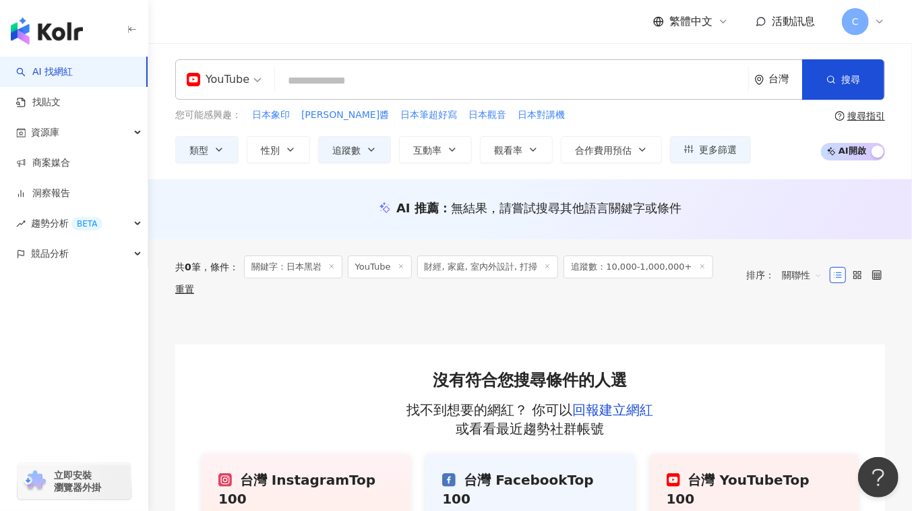
click at [380, 71] on input "search" at bounding box center [512, 81] width 463 height 26
paste input "*****"
type input "*****"
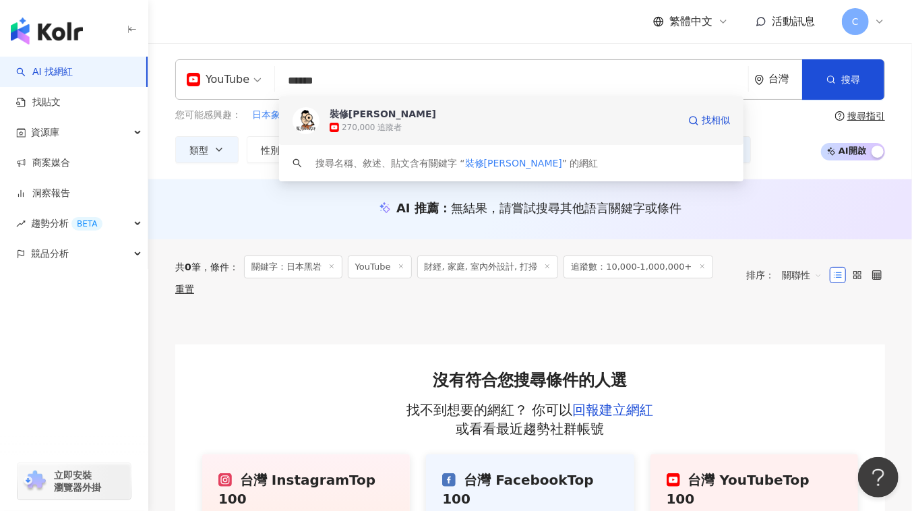
click at [355, 122] on div "270,000 追蹤者" at bounding box center [372, 127] width 60 height 11
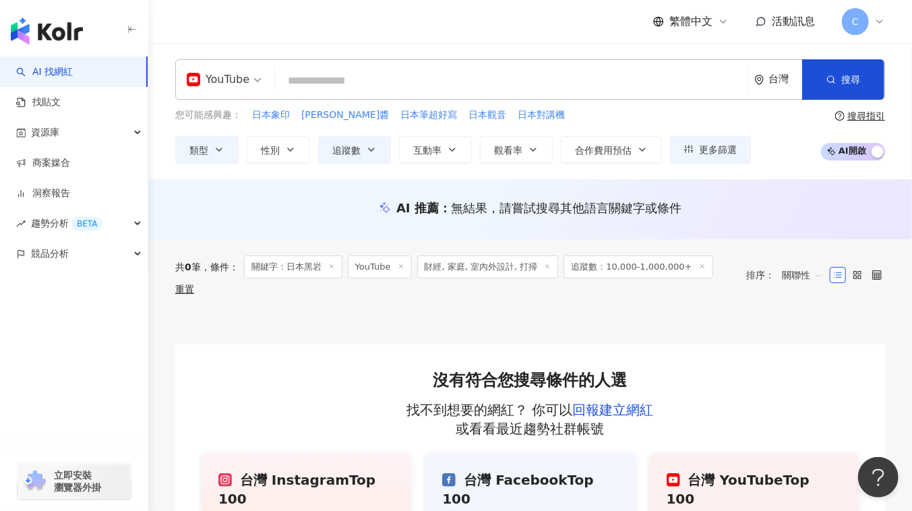
paste input "**********"
type input "**********"
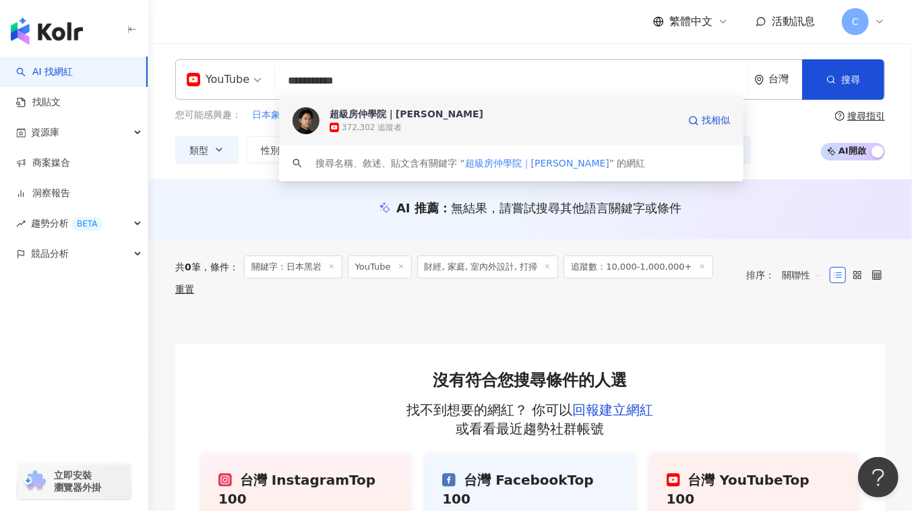
click at [407, 121] on div "372,302 追蹤者" at bounding box center [504, 127] width 349 height 13
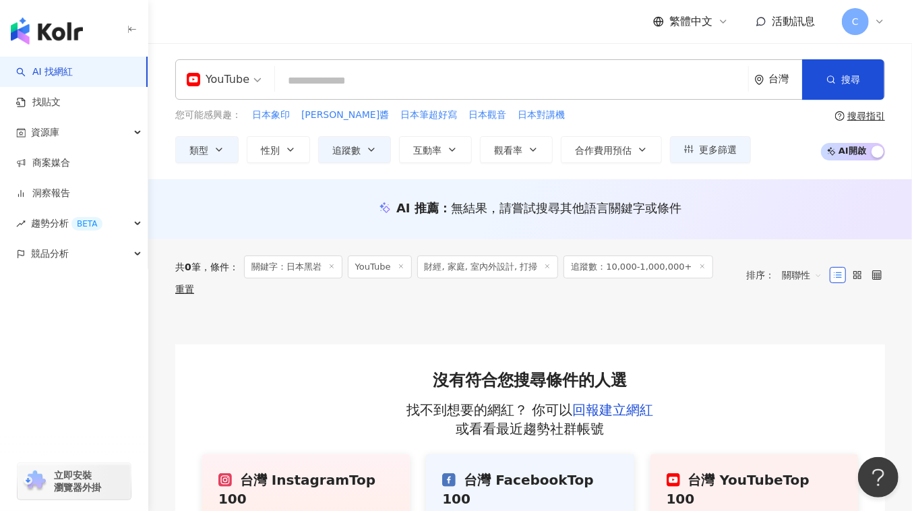
paste input "***"
type input "***"
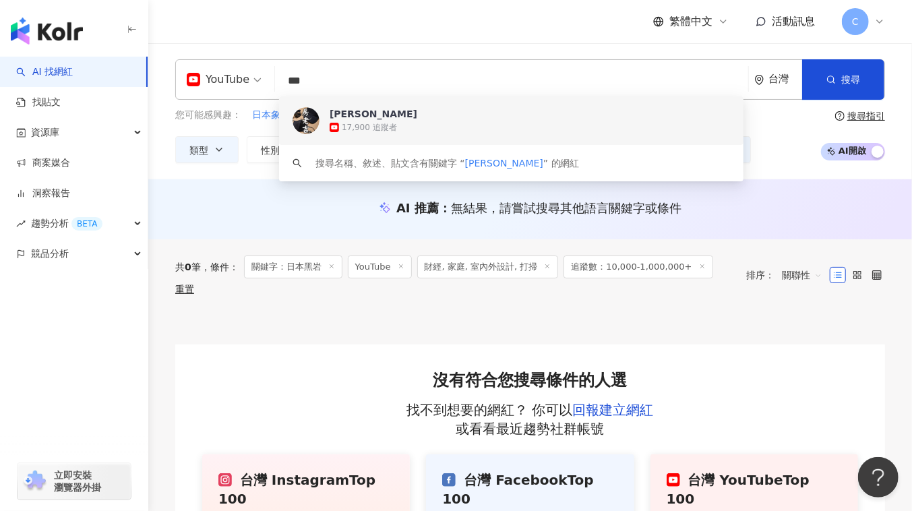
click at [354, 108] on div "房老吉" at bounding box center [374, 113] width 88 height 13
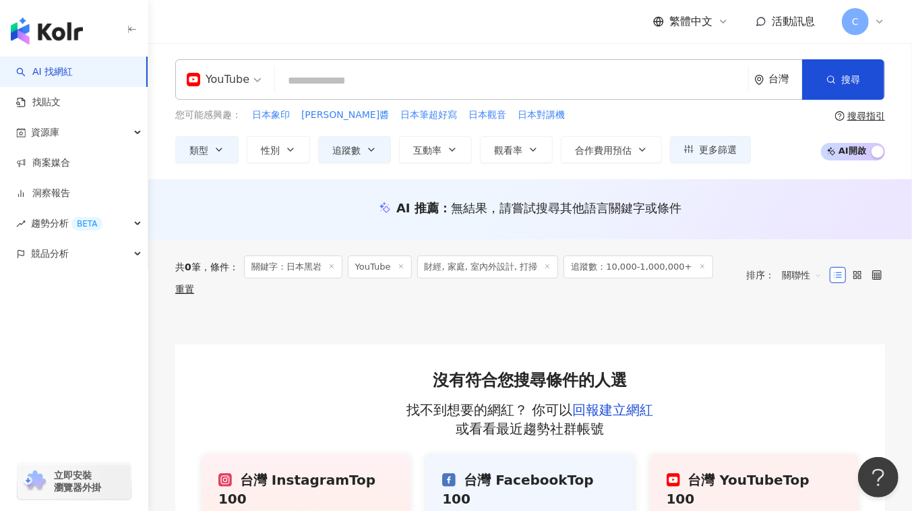
paste input "*********"
type input "*********"
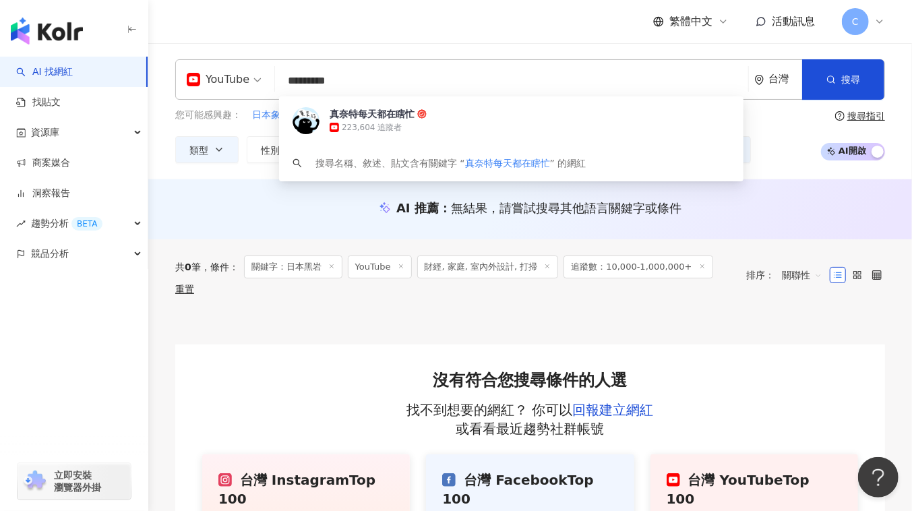
click at [453, 111] on span "真奈特每天都在瞎忙" at bounding box center [530, 113] width 401 height 13
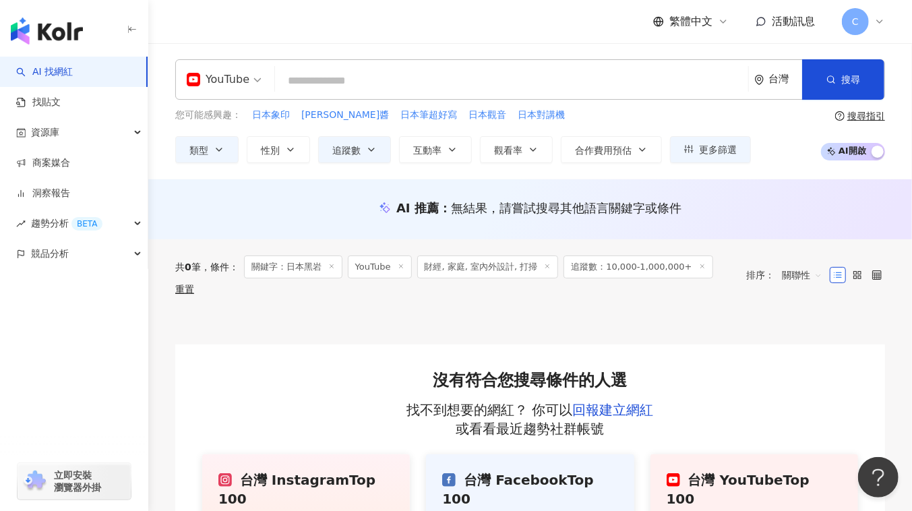
click at [330, 85] on input "search" at bounding box center [512, 81] width 463 height 26
paste input "****"
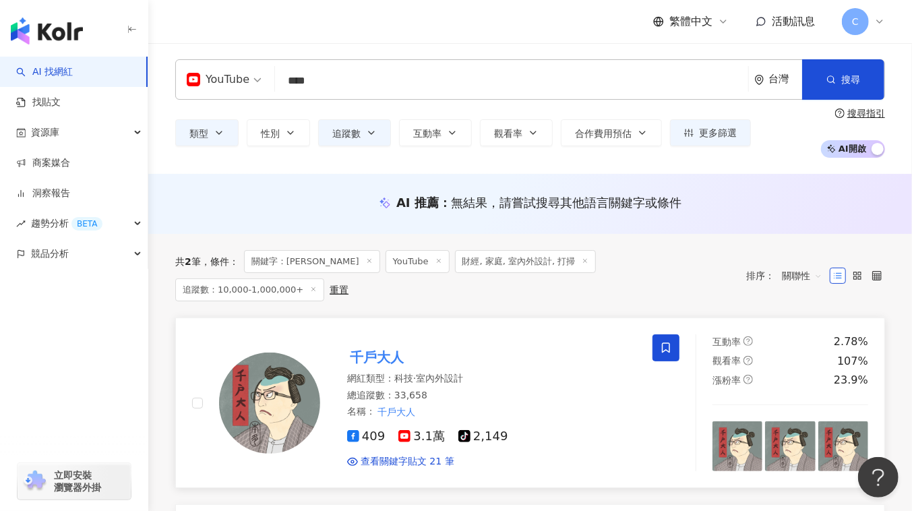
type input "****"
click at [670, 335] on span at bounding box center [666, 348] width 27 height 27
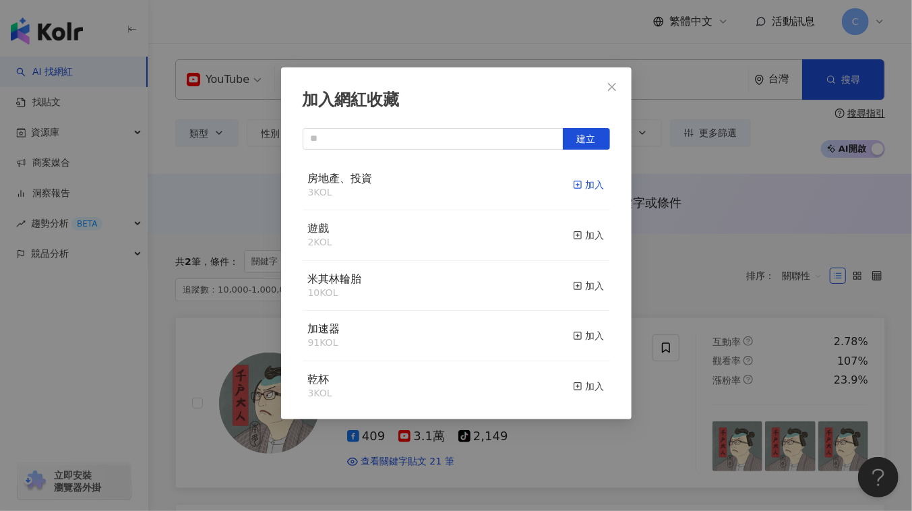
click at [587, 186] on div "加入" at bounding box center [589, 184] width 32 height 15
click at [229, 160] on div "加入網紅收藏 建立 房地產、投資 4 KOL 已加入 遊戲 2 KOL 加入 米其林輪胎 10 KOL 加入 加速器 91 KOL 加入 乾杯 3 KOL 加…" at bounding box center [456, 255] width 912 height 511
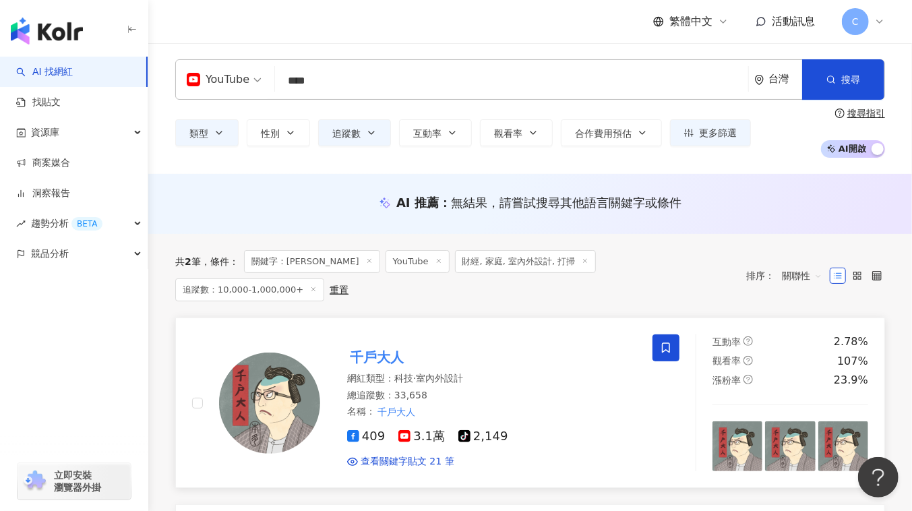
scroll to position [245, 0]
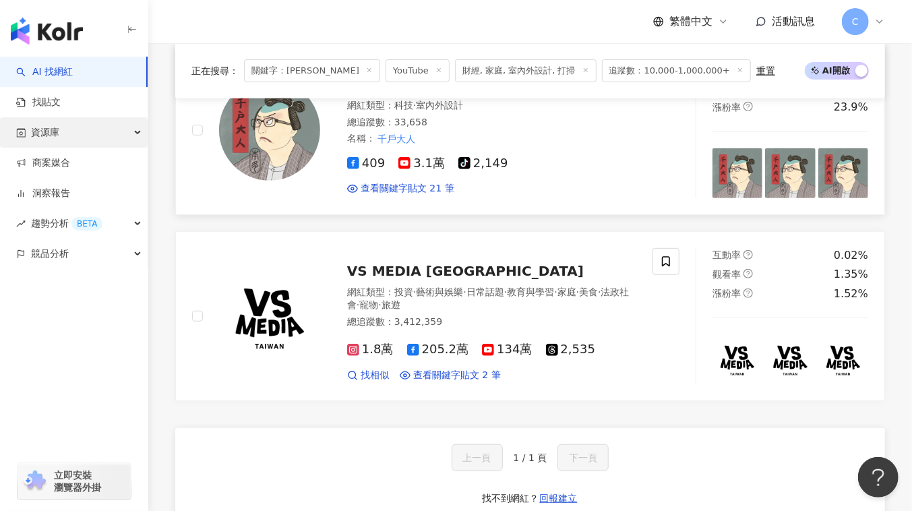
click at [80, 136] on div "資源庫" at bounding box center [74, 132] width 148 height 30
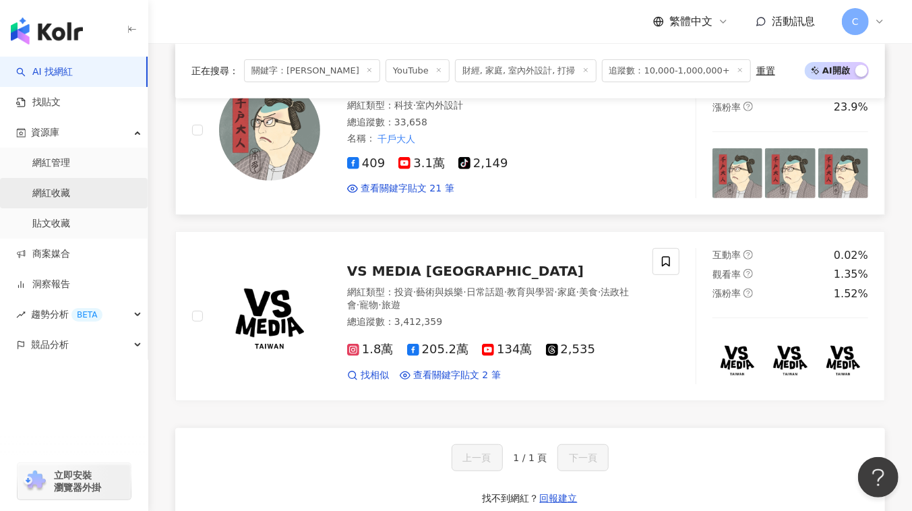
click at [70, 196] on link "網紅收藏" at bounding box center [51, 193] width 38 height 13
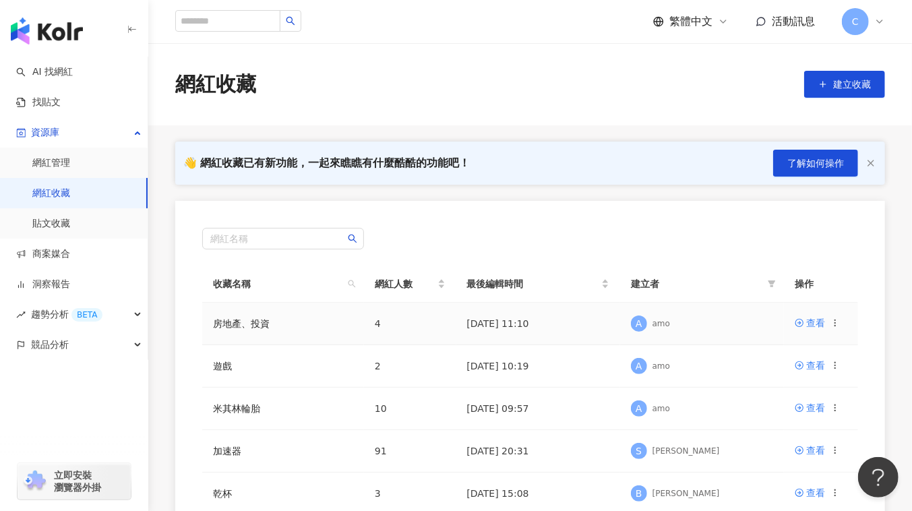
click at [838, 326] on icon at bounding box center [835, 322] width 9 height 9
click at [810, 351] on div "編輯收藏名稱" at bounding box center [801, 348] width 57 height 15
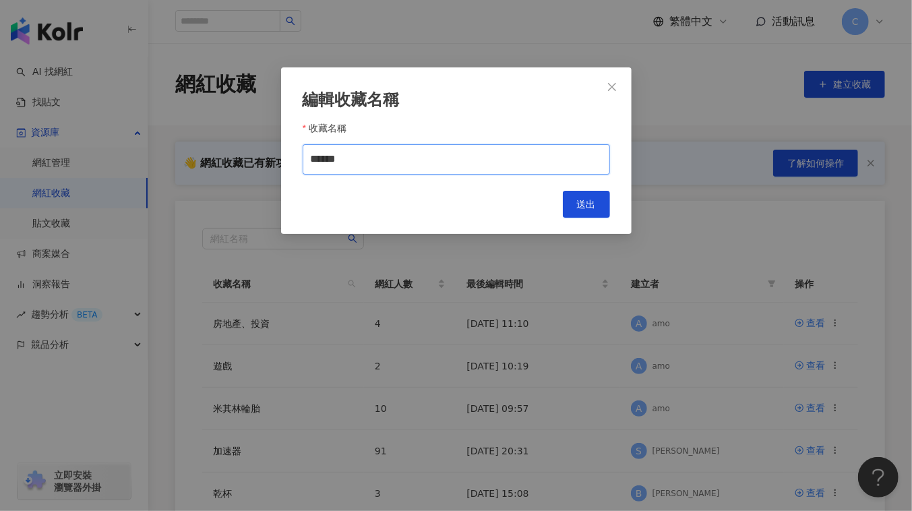
drag, startPoint x: 397, startPoint y: 165, endPoint x: 353, endPoint y: 159, distance: 44.3
click at [353, 159] on input "******" at bounding box center [457, 159] width 308 height 30
type input "*********"
click at [575, 200] on button "送出" at bounding box center [586, 204] width 47 height 27
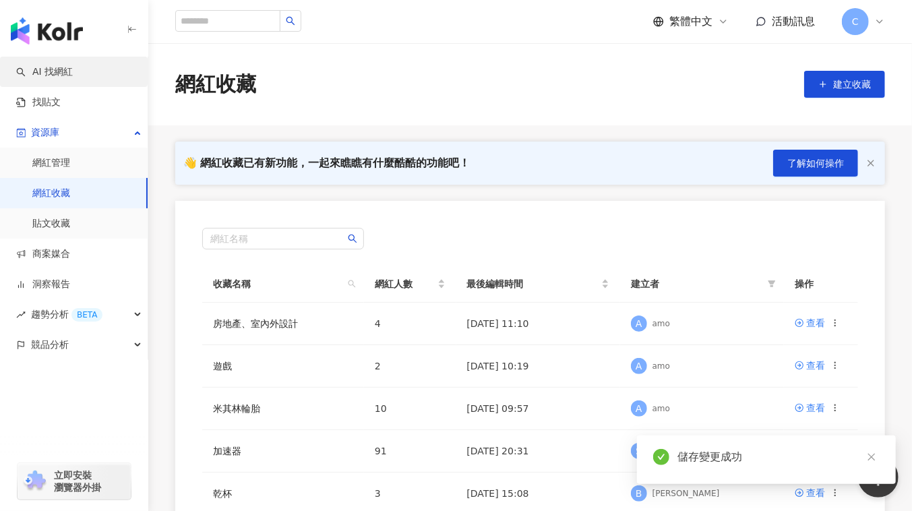
click at [73, 79] on link "AI 找網紅" at bounding box center [44, 71] width 57 height 13
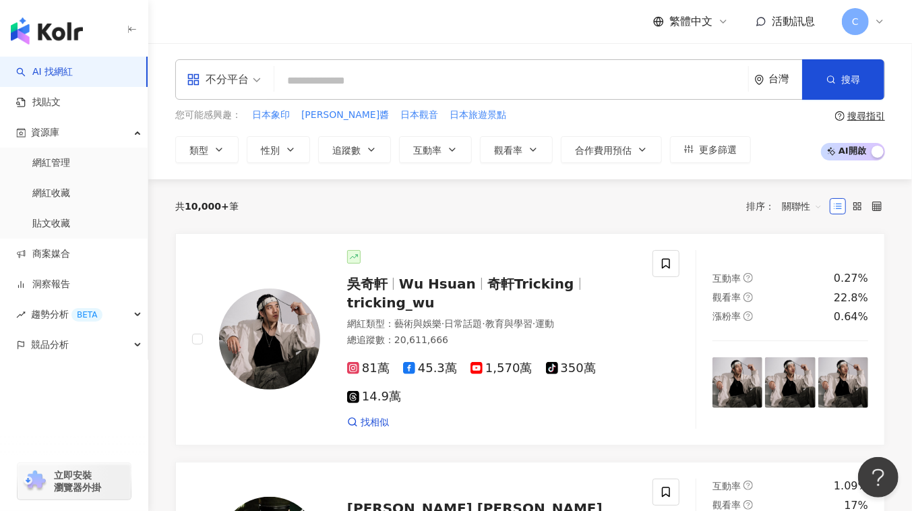
click at [243, 74] on div "不分平台" at bounding box center [218, 80] width 62 height 22
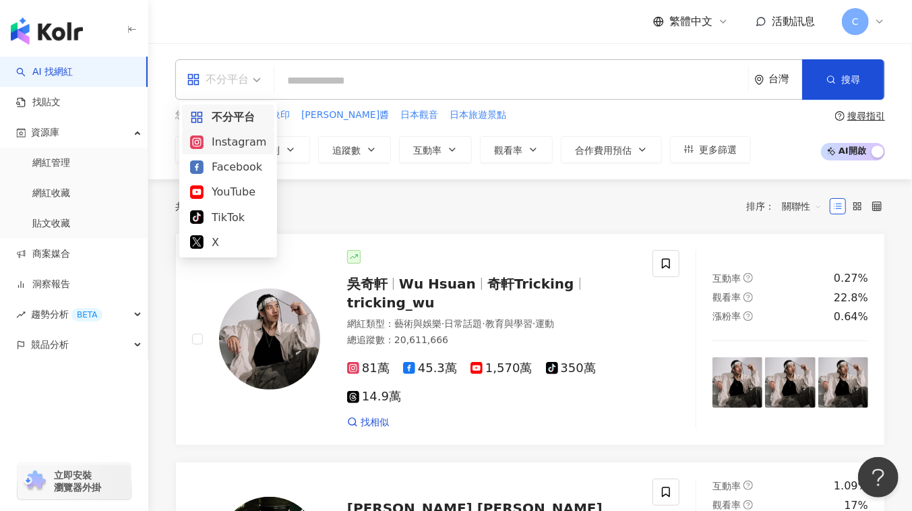
click at [245, 138] on div "Instagram" at bounding box center [228, 142] width 76 height 17
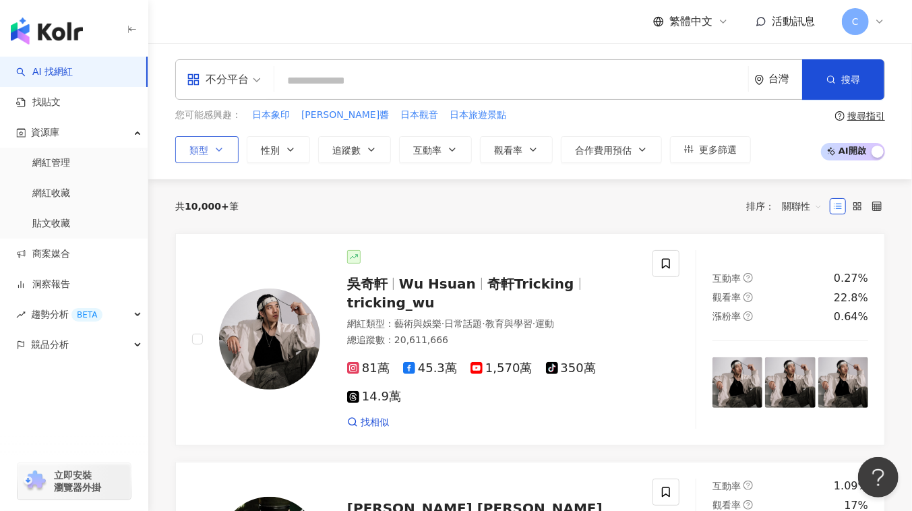
click at [222, 150] on icon "button" at bounding box center [219, 149] width 11 height 11
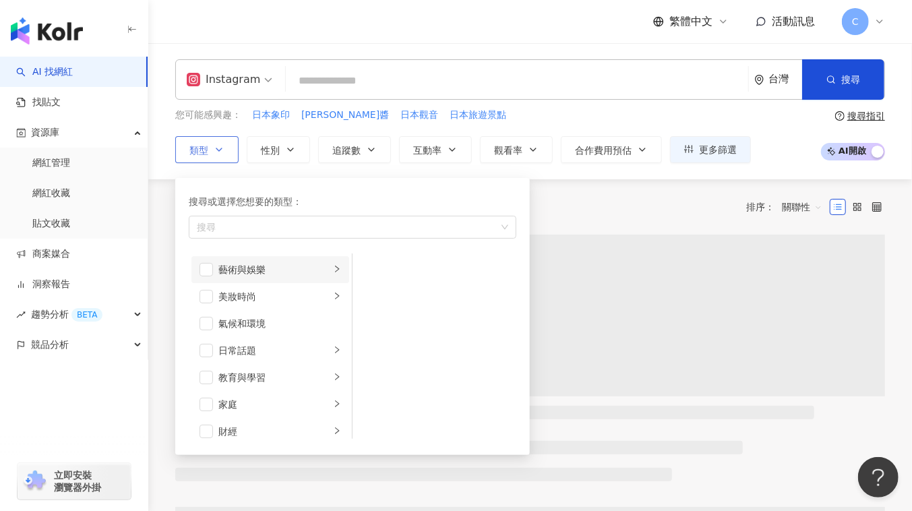
click at [312, 272] on div "藝術與娛樂" at bounding box center [275, 269] width 112 height 15
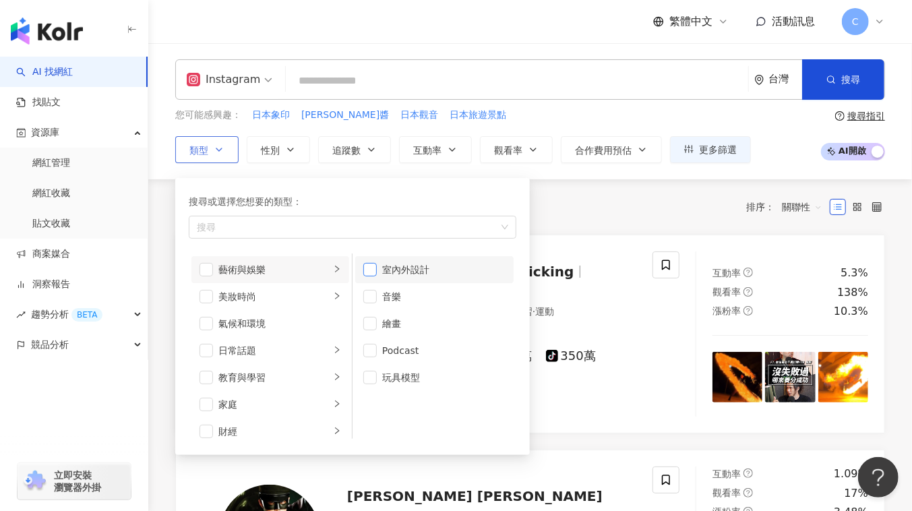
click at [367, 267] on span "button" at bounding box center [369, 269] width 13 height 13
click at [235, 291] on div "美妝時尚" at bounding box center [275, 296] width 112 height 15
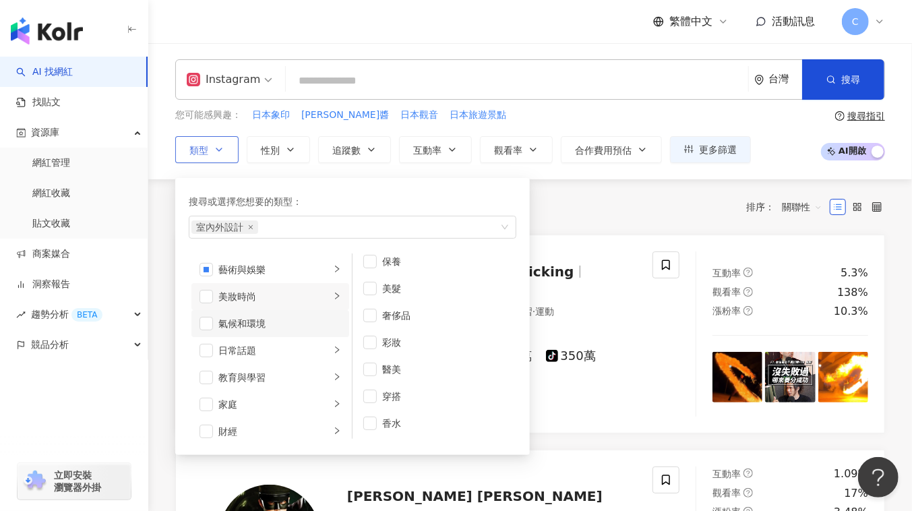
click at [213, 320] on li "氣候和環境" at bounding box center [271, 323] width 158 height 27
click at [211, 322] on span "button" at bounding box center [206, 323] width 13 height 13
click at [211, 339] on li "日常話題" at bounding box center [271, 350] width 158 height 27
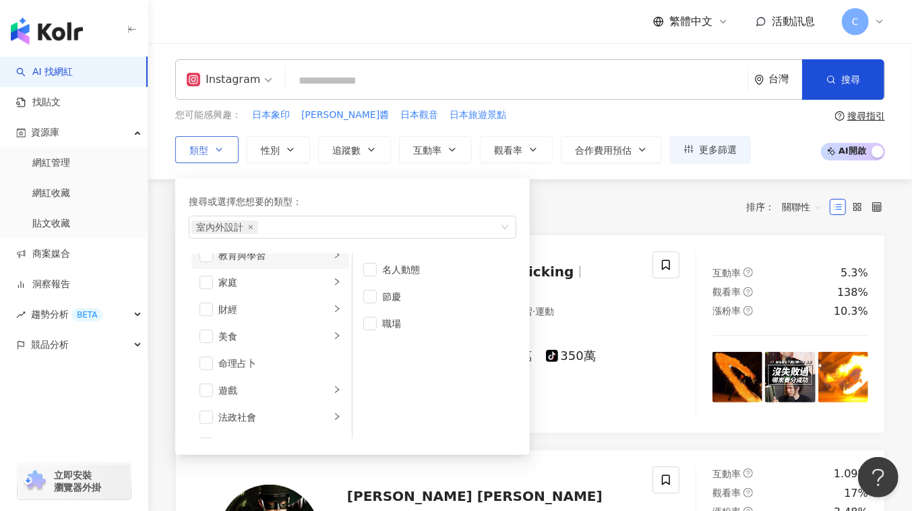
click at [270, 260] on div "教育與學習" at bounding box center [275, 255] width 112 height 15
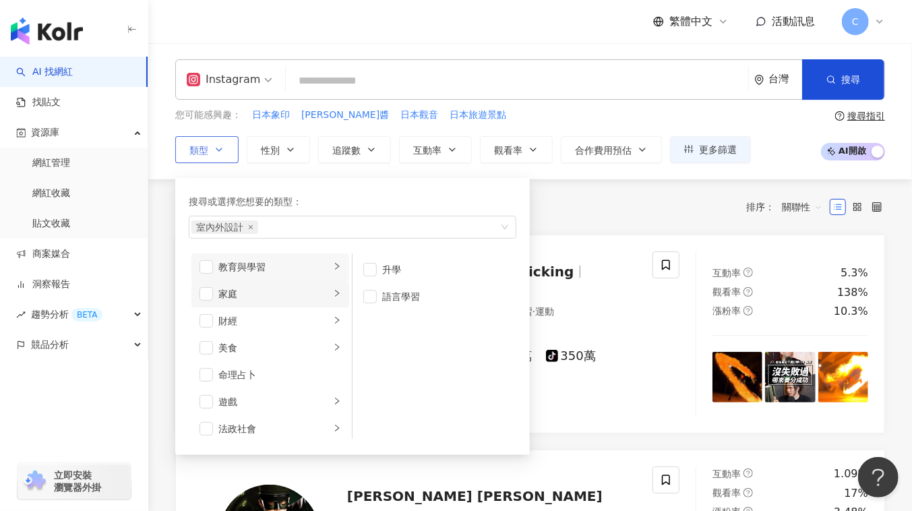
click at [264, 290] on div "家庭" at bounding box center [275, 294] width 112 height 15
click at [204, 295] on span "button" at bounding box center [206, 293] width 13 height 13
click at [270, 324] on div "財經" at bounding box center [275, 321] width 112 height 15
click at [251, 343] on div "美食" at bounding box center [275, 348] width 112 height 15
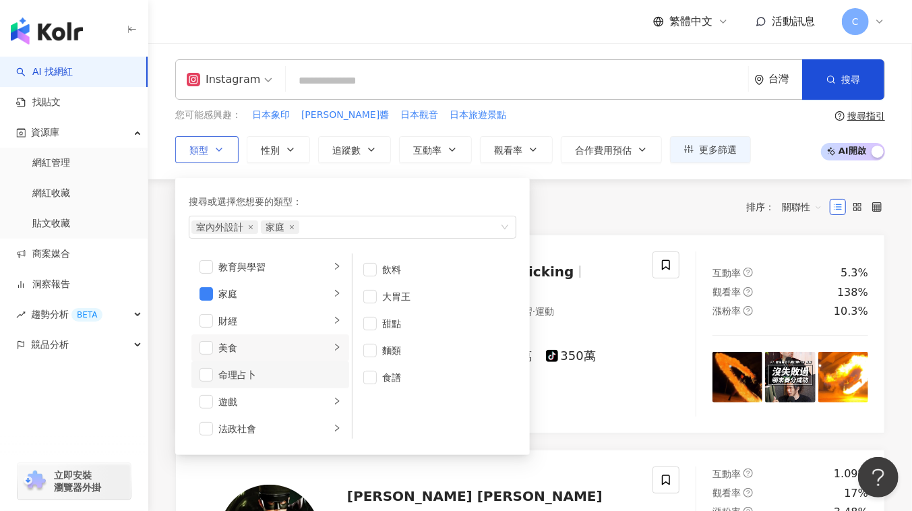
click at [241, 363] on li "命理占卜" at bounding box center [271, 374] width 158 height 27
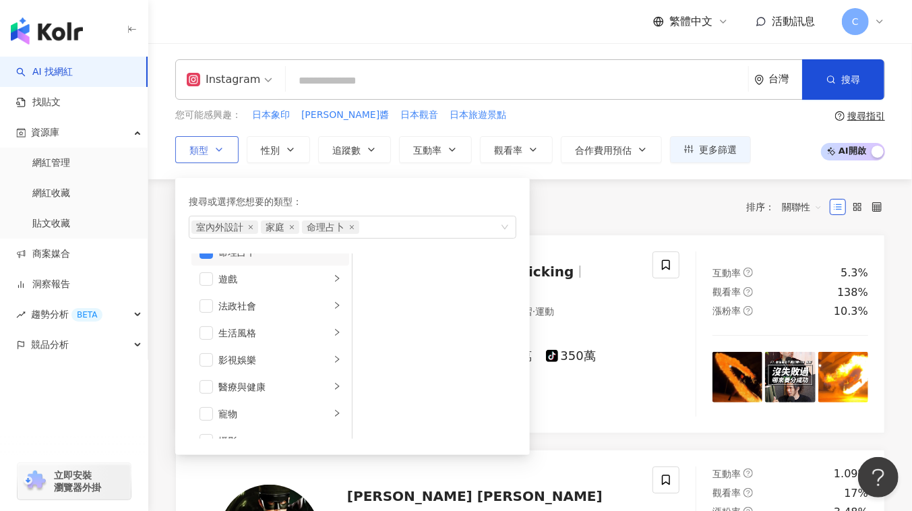
click at [209, 258] on li "命理占卜" at bounding box center [271, 252] width 158 height 27
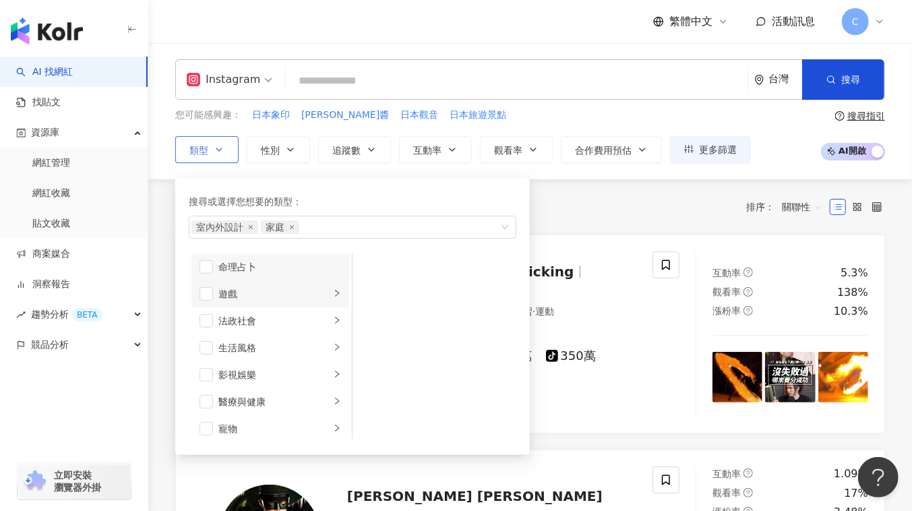
click at [229, 290] on div "遊戲" at bounding box center [275, 294] width 112 height 15
click at [198, 290] on li "遊戲" at bounding box center [271, 294] width 158 height 27
click at [209, 295] on span "button" at bounding box center [206, 293] width 13 height 13
click at [258, 380] on div "影視娛樂" at bounding box center [275, 375] width 112 height 15
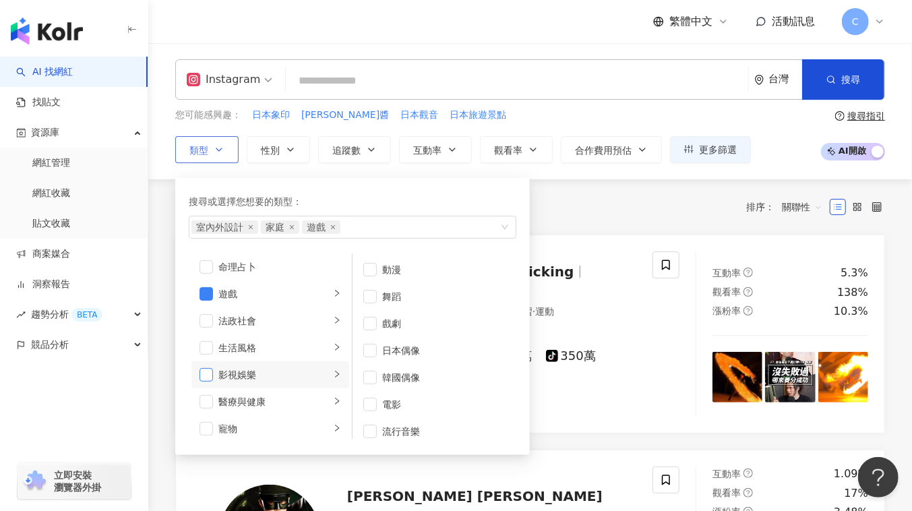
click at [206, 374] on span "button" at bounding box center [206, 374] width 13 height 13
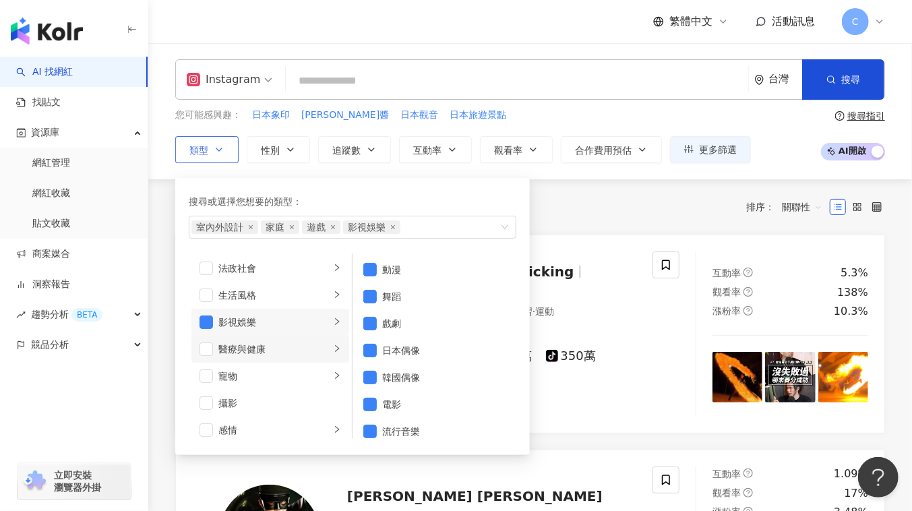
scroll to position [341, 0]
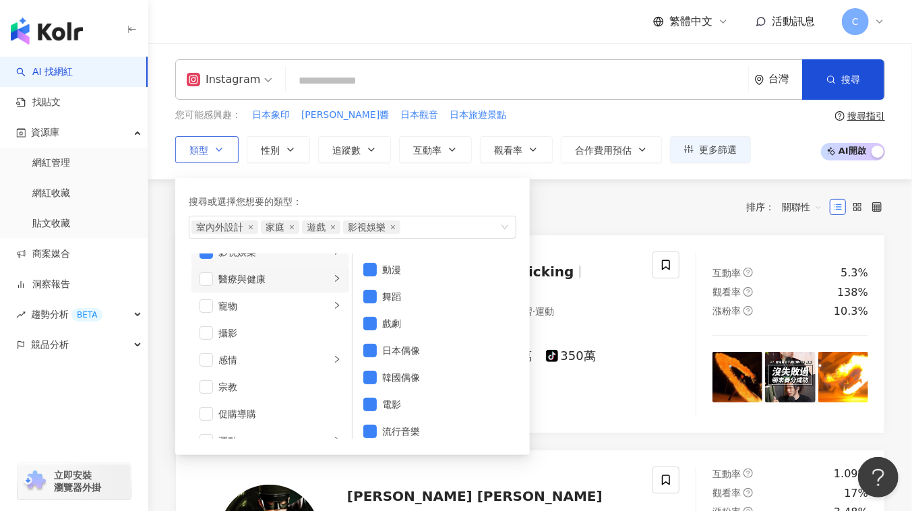
click at [253, 283] on div "醫療與健康" at bounding box center [275, 279] width 112 height 15
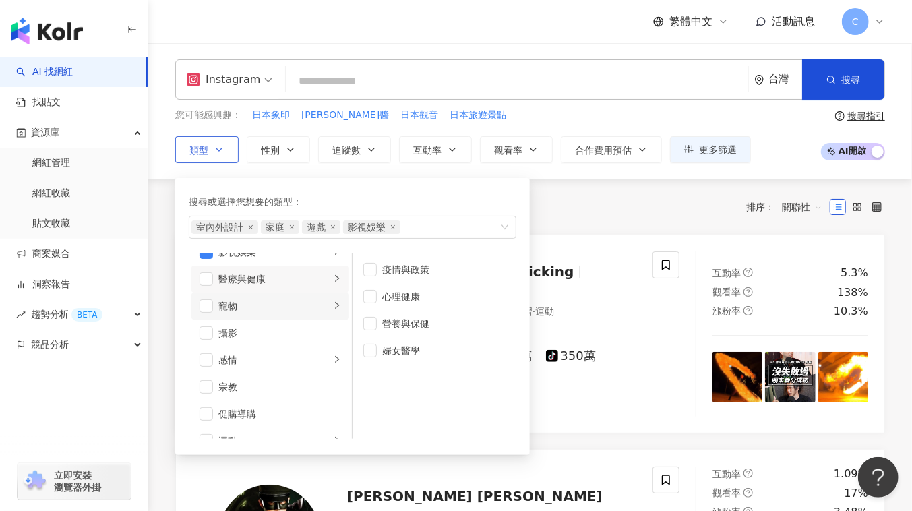
click at [243, 308] on div "寵物" at bounding box center [275, 306] width 112 height 15
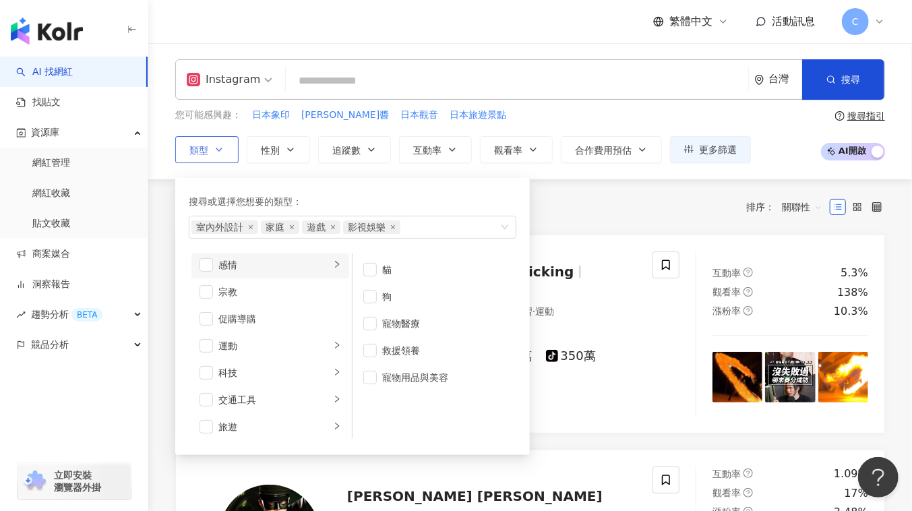
scroll to position [463, 0]
click at [236, 339] on div "科技" at bounding box center [275, 346] width 112 height 15
click at [215, 337] on li "科技" at bounding box center [271, 345] width 158 height 27
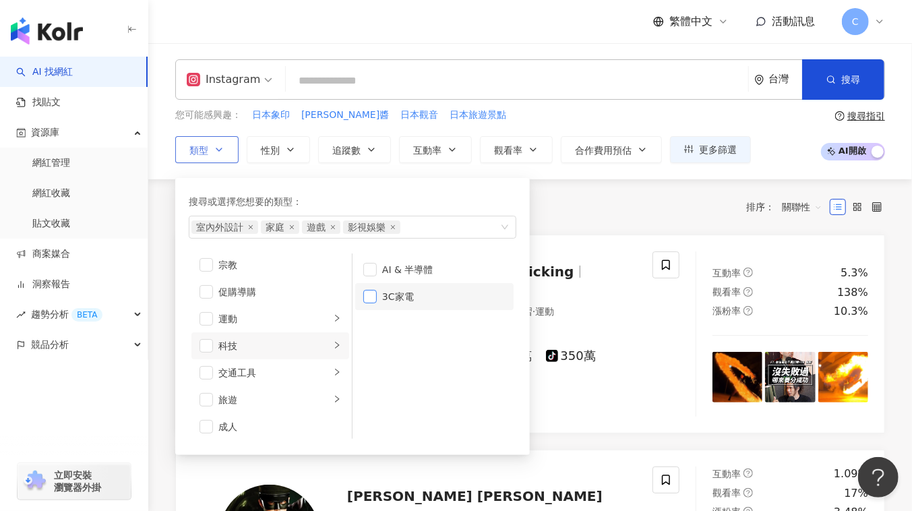
click at [374, 290] on span "button" at bounding box center [369, 296] width 13 height 13
click at [258, 366] on div "交通工具" at bounding box center [275, 373] width 112 height 15
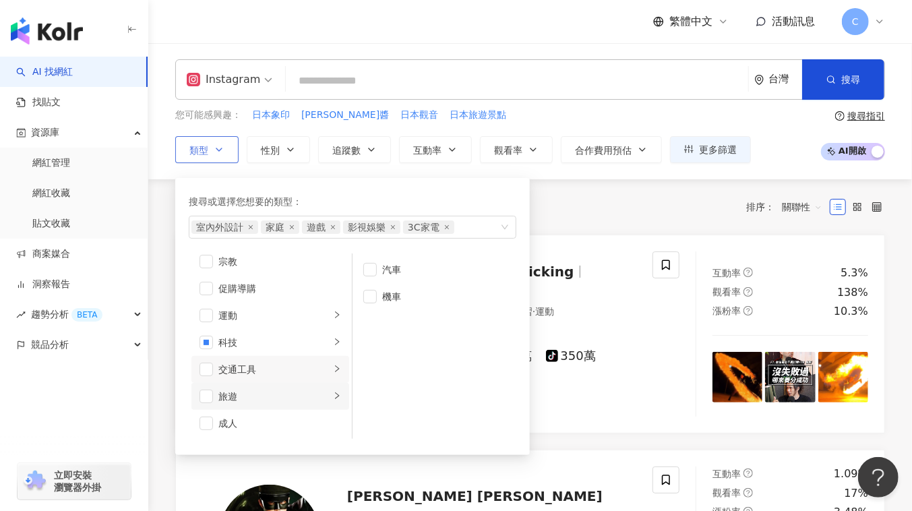
click at [252, 395] on div "旅遊" at bounding box center [275, 396] width 112 height 15
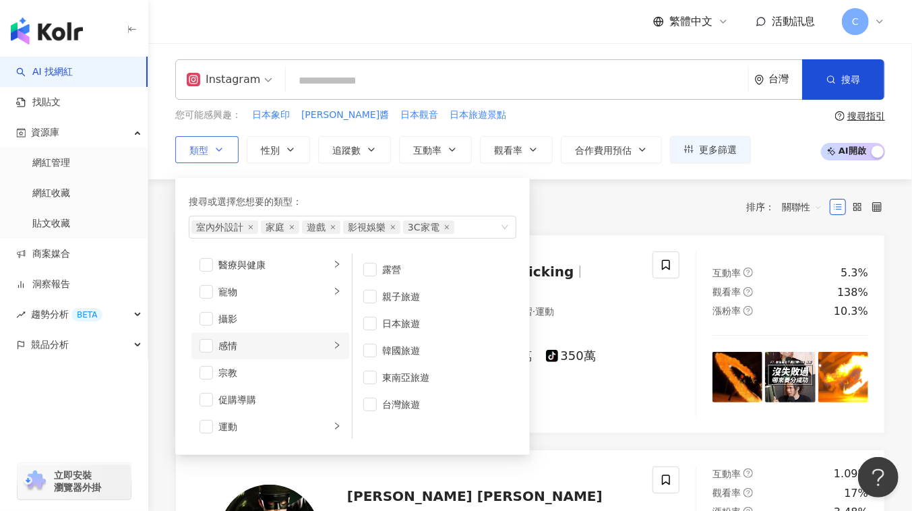
scroll to position [344, 0]
click at [288, 274] on div "醫療與健康" at bounding box center [275, 276] width 112 height 15
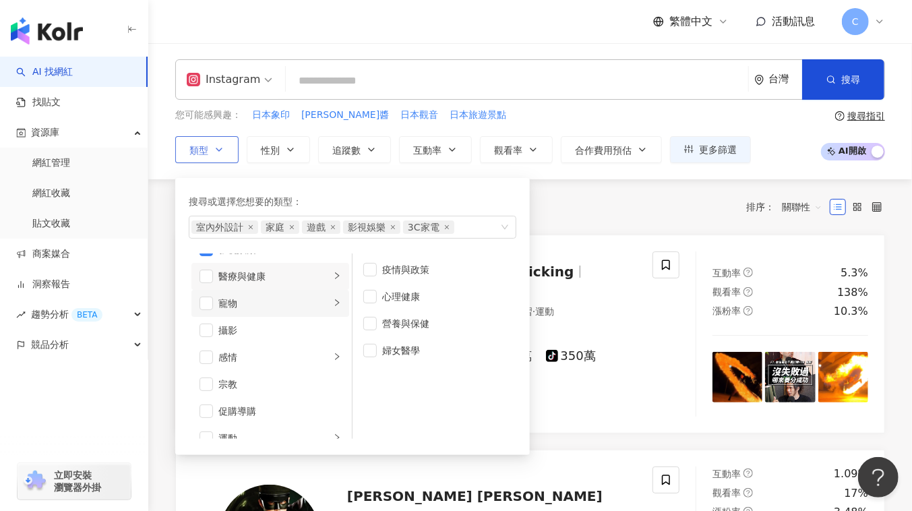
click at [285, 296] on div "寵物" at bounding box center [275, 303] width 112 height 15
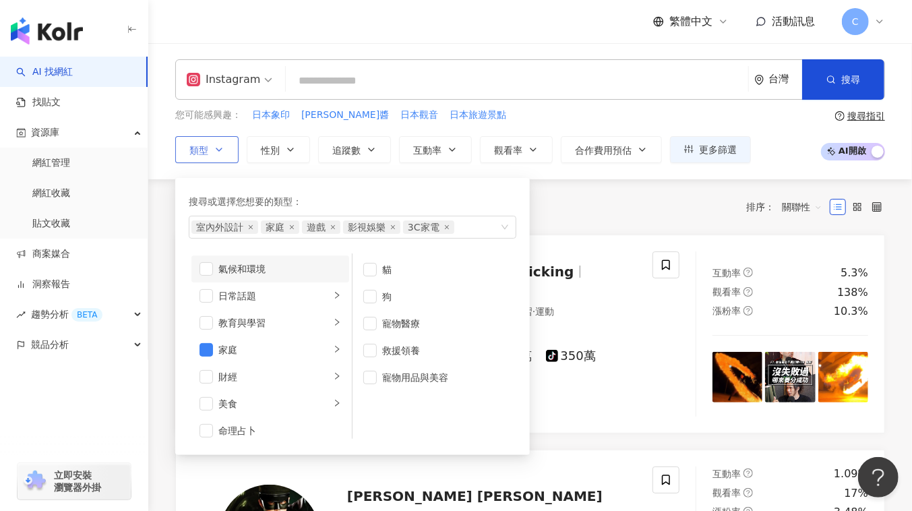
scroll to position [0, 0]
click at [286, 294] on div "美妝時尚" at bounding box center [275, 296] width 112 height 15
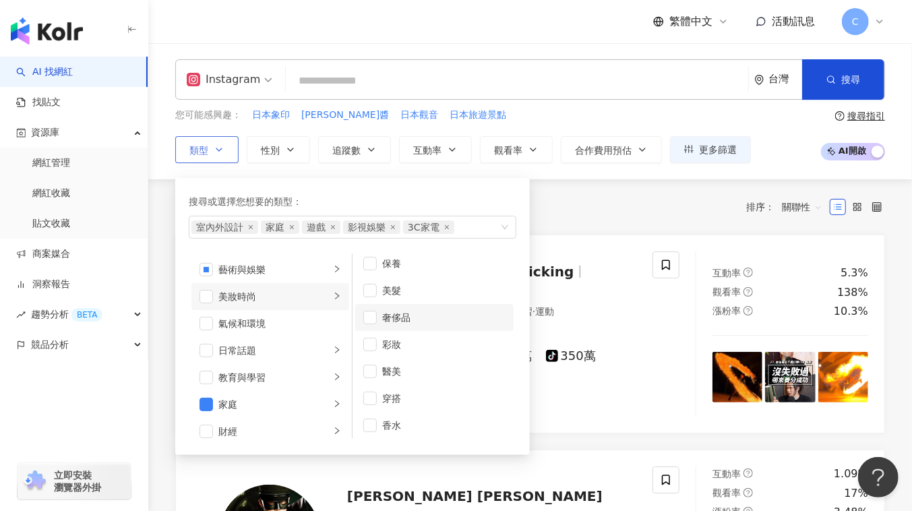
scroll to position [8, 0]
click at [279, 337] on li "日常話題" at bounding box center [271, 350] width 158 height 27
click at [270, 377] on div "教育與學習" at bounding box center [275, 377] width 112 height 15
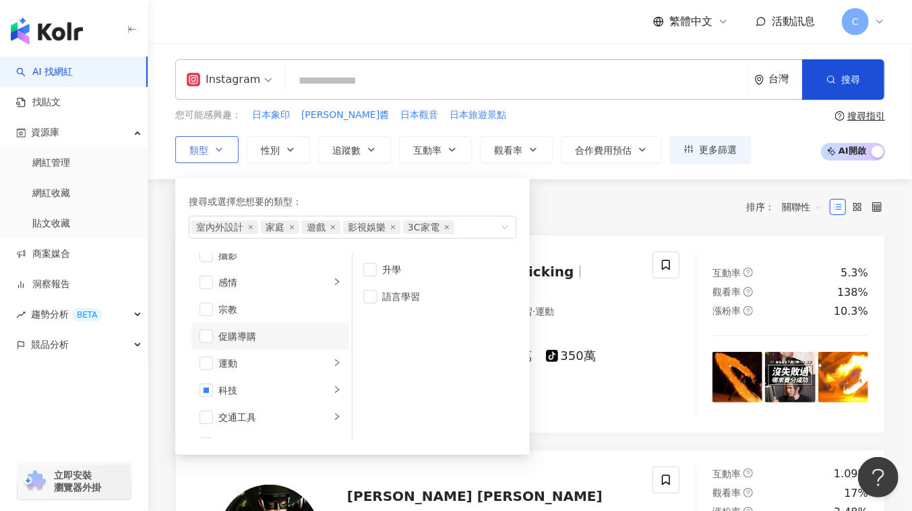
scroll to position [467, 0]
click at [589, 224] on div "共 10,000+ 筆 條件 ： Instagram 重置 排序： 關聯性" at bounding box center [530, 206] width 710 height 55
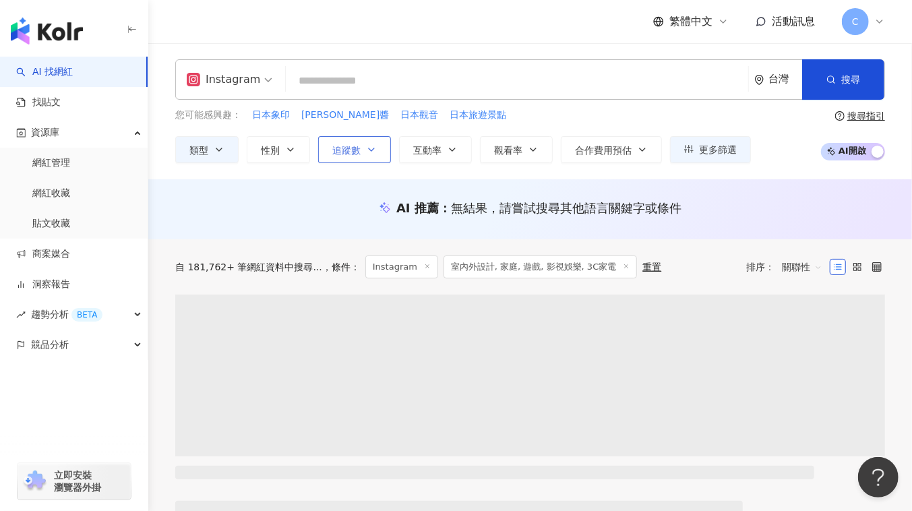
click at [369, 152] on icon "button" at bounding box center [371, 149] width 11 height 11
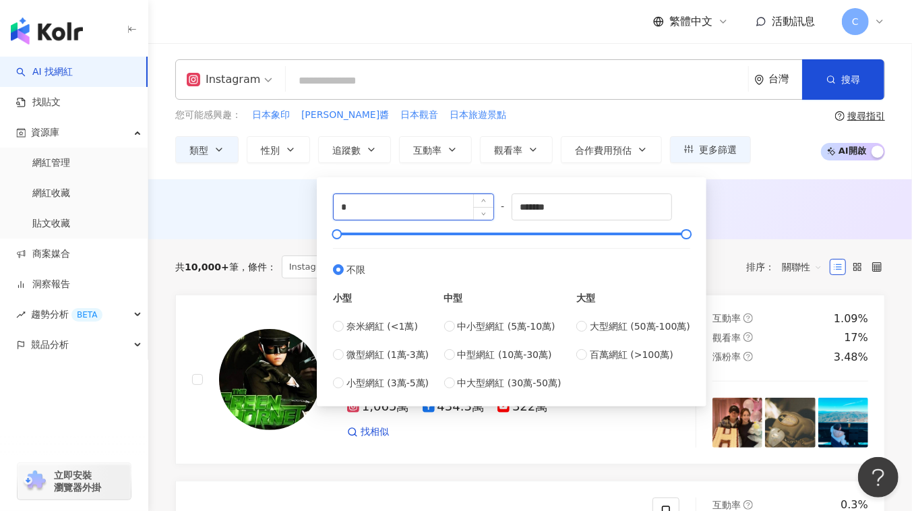
click at [369, 211] on input "*" at bounding box center [414, 207] width 160 height 26
type input "*****"
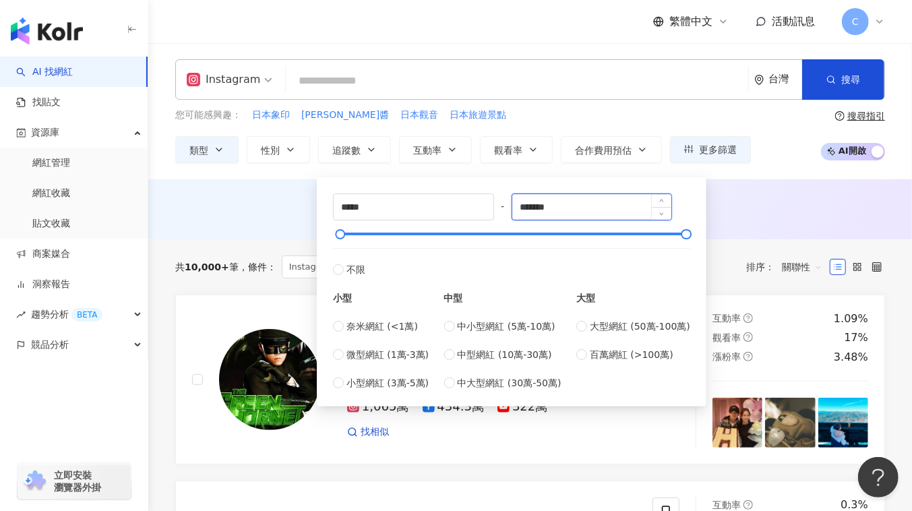
click at [531, 208] on input "*******" at bounding box center [593, 207] width 160 height 26
type input "*******"
click at [782, 204] on div "AI 推薦 ： 無結果，請嘗試搜尋其他語言關鍵字或條件" at bounding box center [530, 208] width 710 height 17
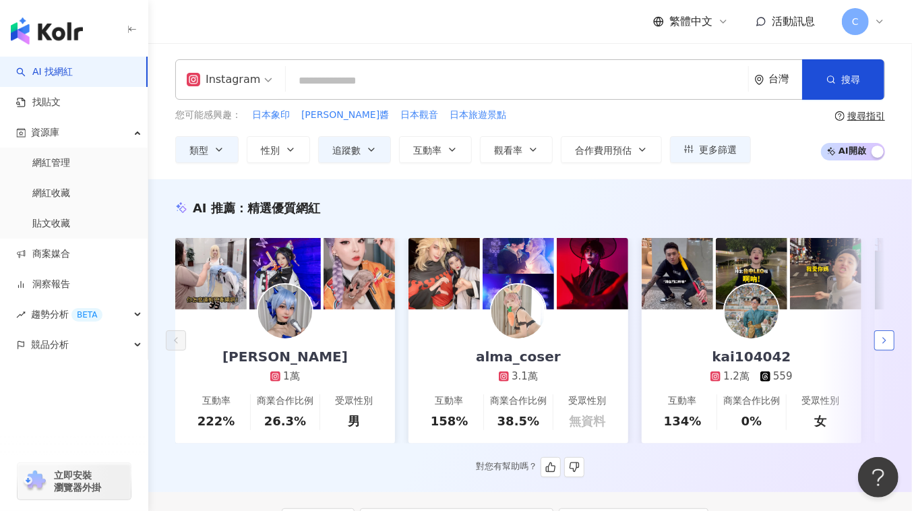
click at [884, 341] on icon "button" at bounding box center [884, 340] width 11 height 11
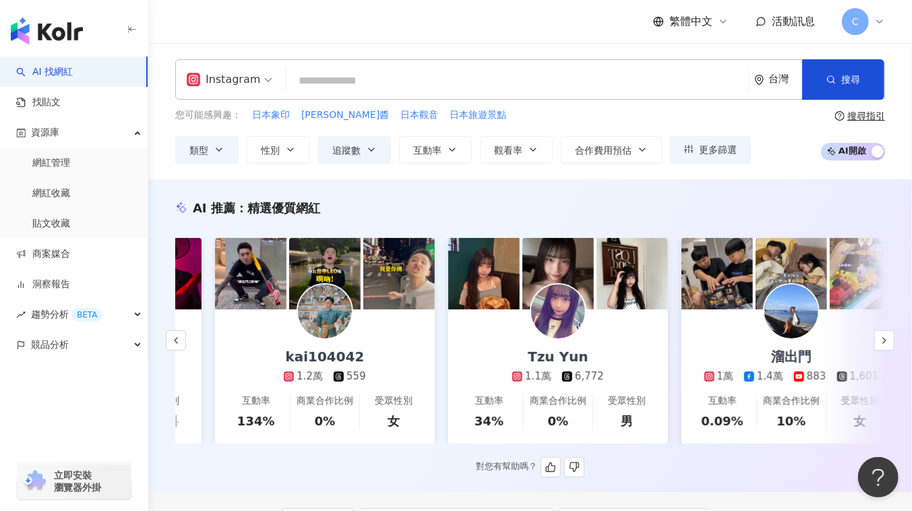
scroll to position [0, 700]
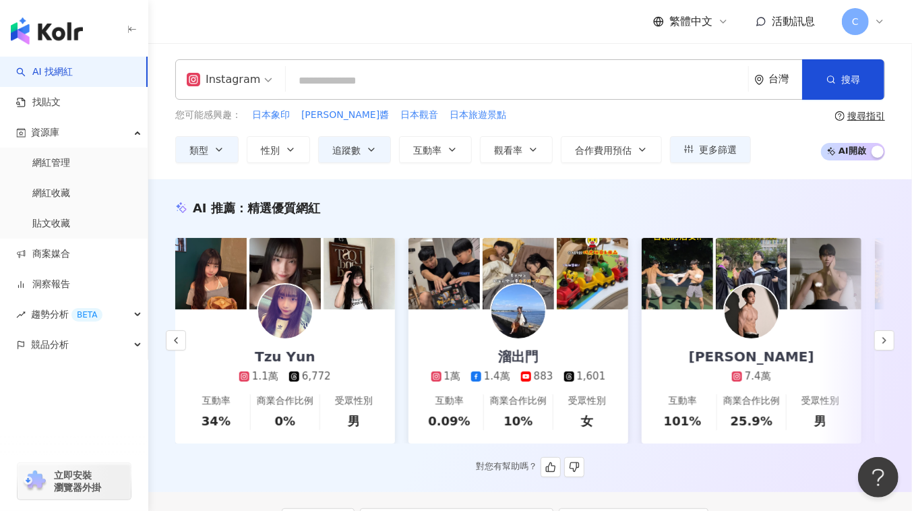
click at [525, 311] on img at bounding box center [519, 312] width 54 height 54
click at [61, 97] on link "找貼文" at bounding box center [38, 102] width 45 height 13
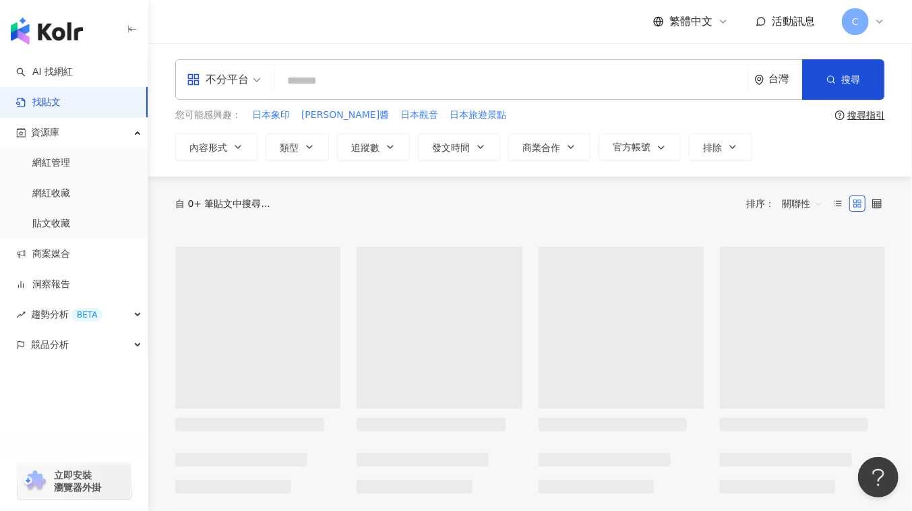
click at [380, 88] on input "search" at bounding box center [511, 80] width 463 height 29
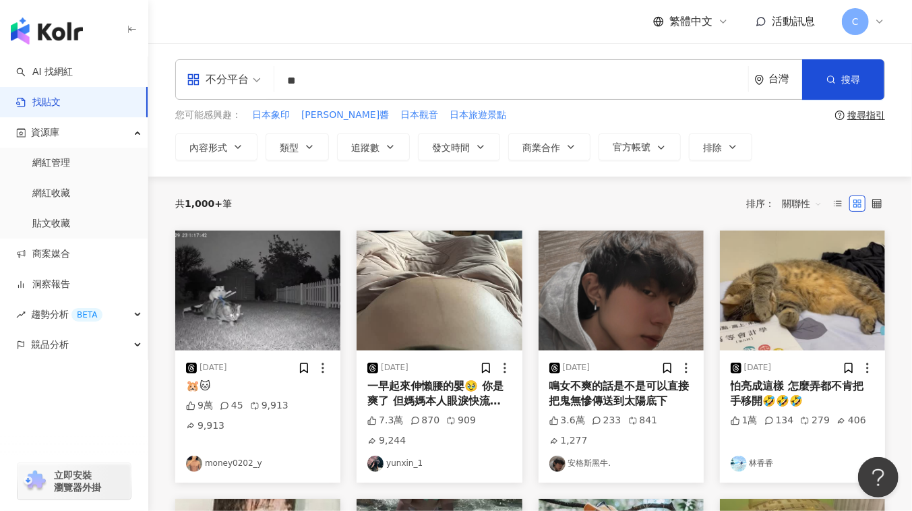
type input "*"
type input "*****"
click at [221, 142] on span "內容形式" at bounding box center [209, 147] width 38 height 11
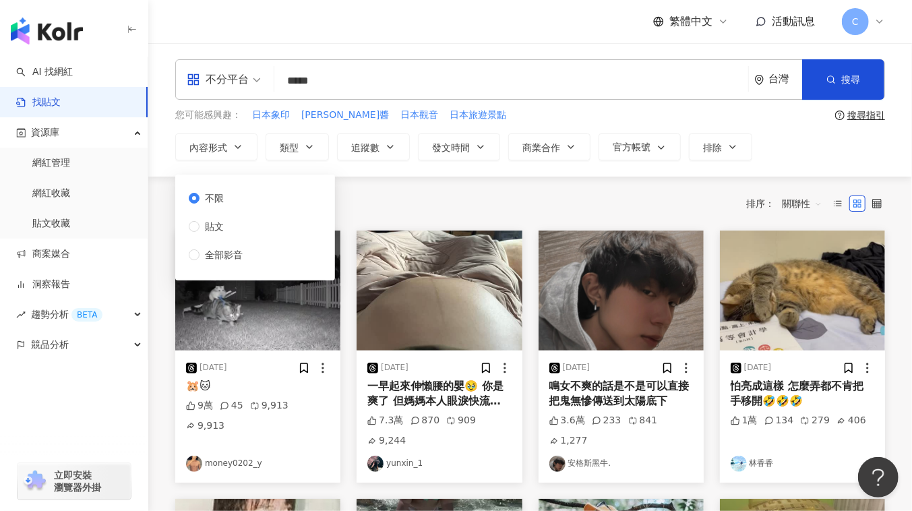
click at [239, 74] on div "不分平台" at bounding box center [218, 80] width 62 height 22
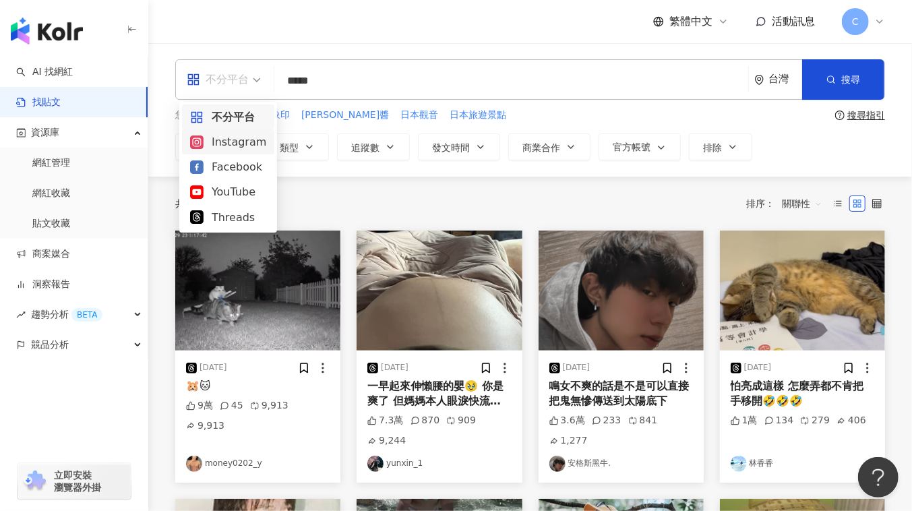
click at [232, 135] on div "Instagram" at bounding box center [228, 142] width 76 height 17
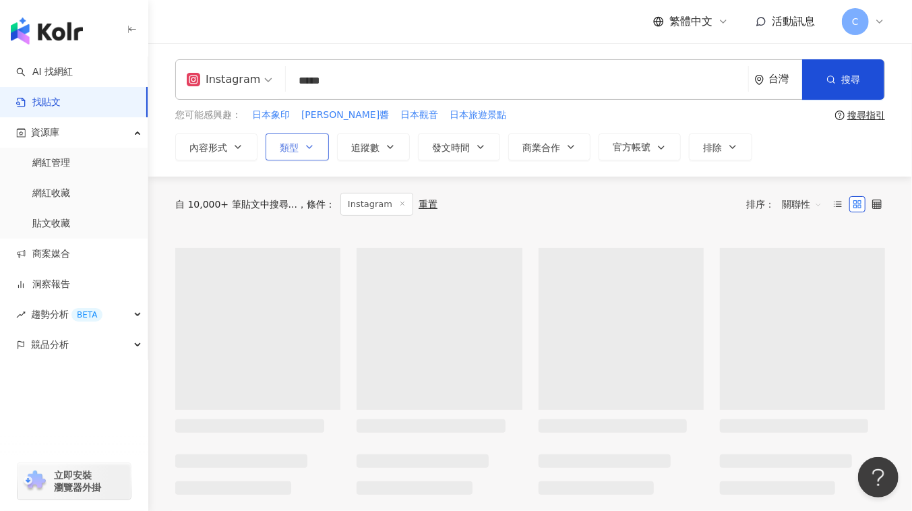
click at [292, 146] on span "類型" at bounding box center [289, 147] width 19 height 11
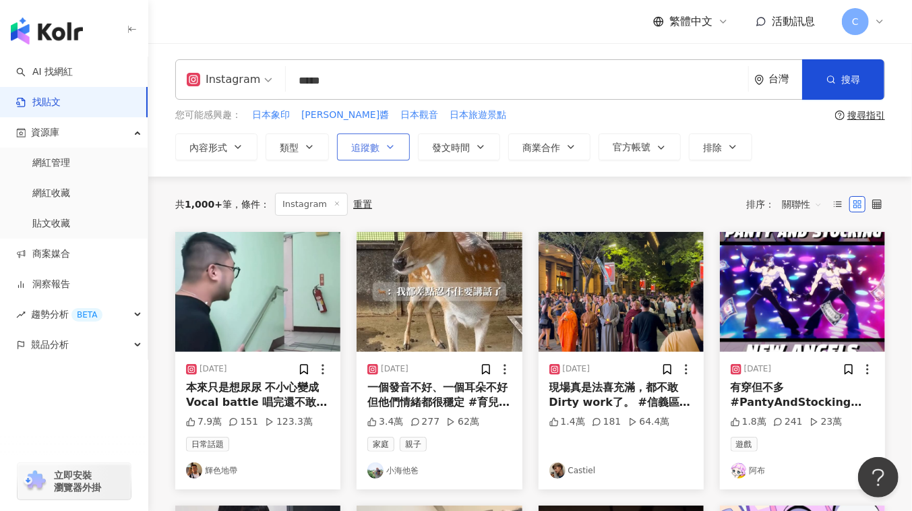
click at [385, 148] on icon "button" at bounding box center [390, 147] width 11 height 11
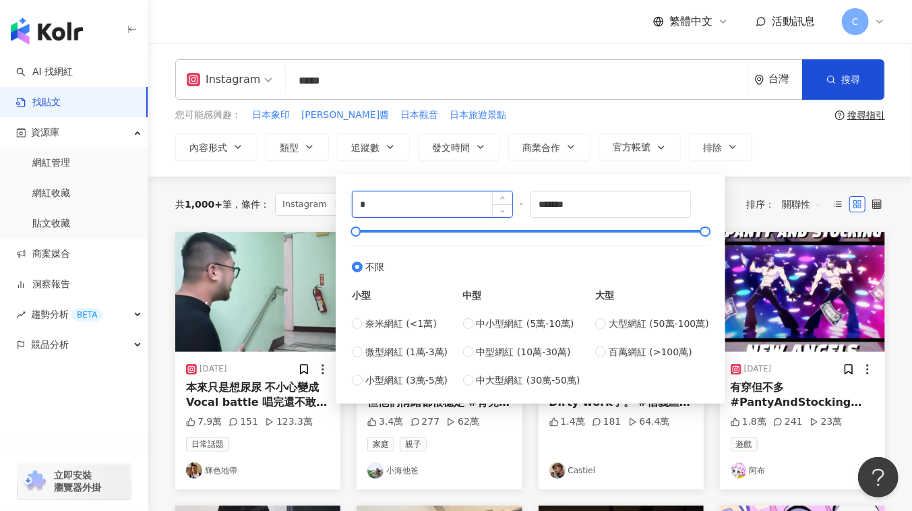
click at [405, 200] on input "*" at bounding box center [433, 205] width 160 height 26
type input "*****"
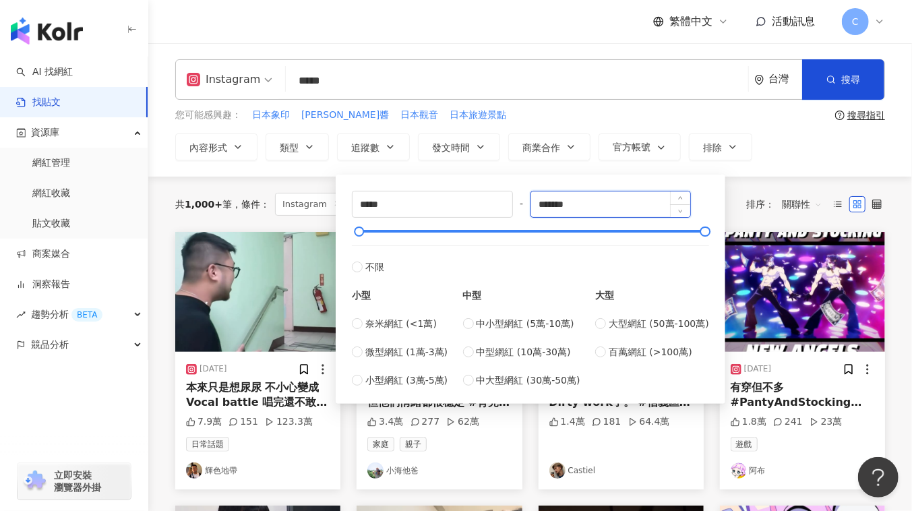
click at [548, 202] on input "*******" at bounding box center [611, 205] width 160 height 26
type input "*******"
click at [769, 169] on div "Instagram ***** 台灣 搜尋 searchOperator 插入語法 完全符合 "" 聯集 OR 交集 AND 排除 - 群組 {} 您可能感興…" at bounding box center [530, 110] width 764 height 134
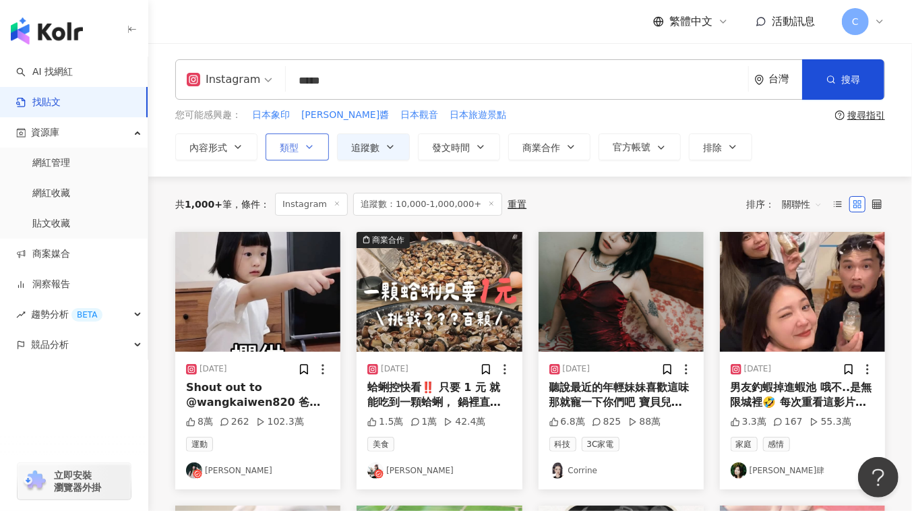
click at [297, 144] on button "類型" at bounding box center [297, 147] width 63 height 27
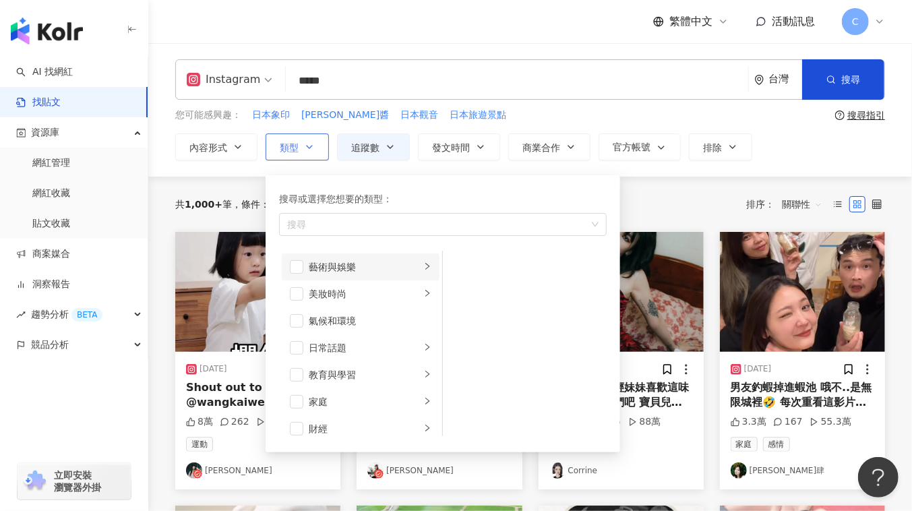
click at [355, 269] on div "藝術與娛樂" at bounding box center [365, 267] width 112 height 15
click at [454, 262] on span "button" at bounding box center [460, 266] width 13 height 13
click at [337, 290] on div "美妝時尚" at bounding box center [365, 294] width 112 height 15
click at [355, 341] on div "日常話題" at bounding box center [365, 348] width 112 height 15
click at [336, 361] on li "教育與學習" at bounding box center [361, 374] width 158 height 27
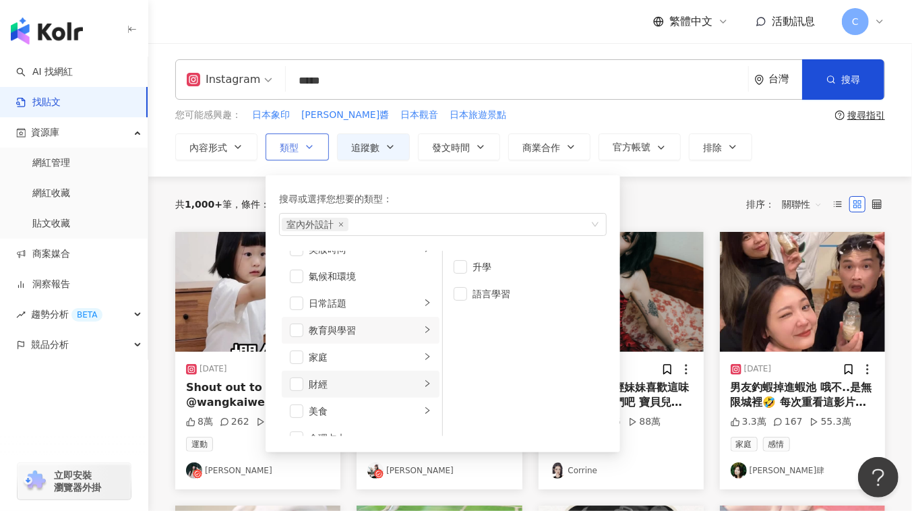
scroll to position [61, 0]
click at [330, 334] on div "家庭" at bounding box center [365, 341] width 112 height 15
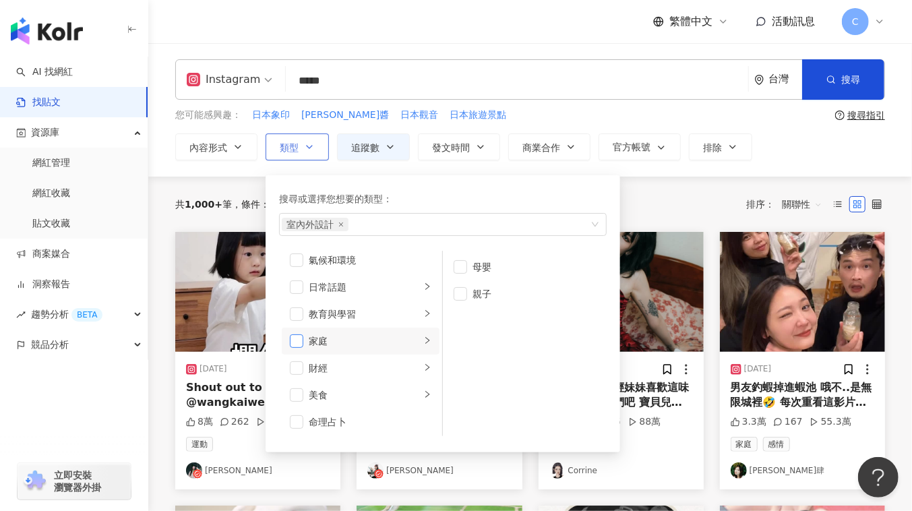
click at [292, 339] on span "button" at bounding box center [296, 341] width 13 height 13
click at [348, 362] on div "財經" at bounding box center [365, 368] width 112 height 15
click at [467, 264] on li "投資" at bounding box center [525, 267] width 158 height 27
click at [460, 291] on span "button" at bounding box center [460, 293] width 13 height 13
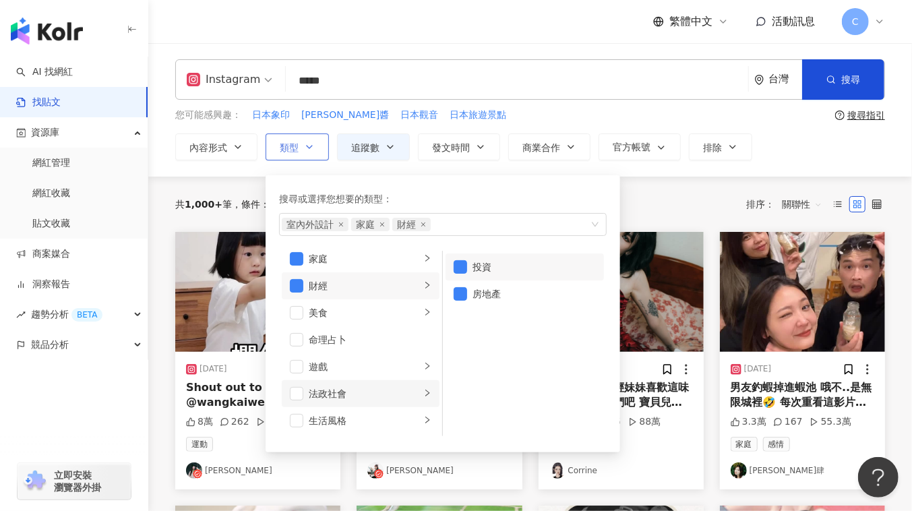
scroll to position [183, 0]
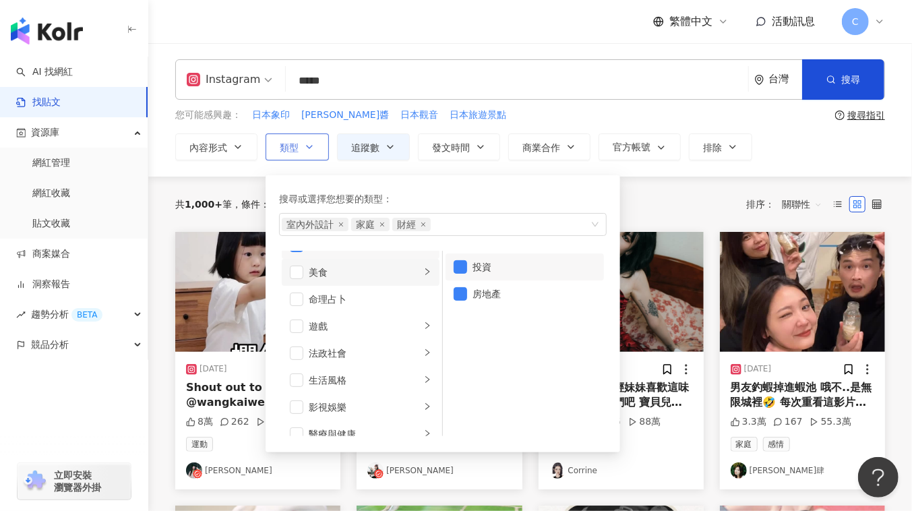
click at [355, 266] on div "美食" at bounding box center [365, 272] width 112 height 15
click at [355, 324] on div "遊戲" at bounding box center [365, 326] width 112 height 15
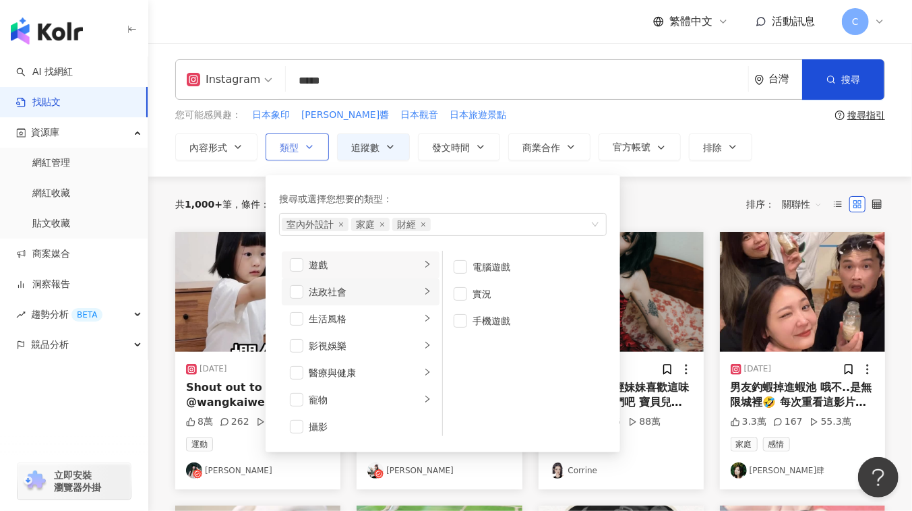
click at [345, 295] on div "法政社會" at bounding box center [365, 292] width 112 height 15
click at [346, 320] on div "生活風格" at bounding box center [365, 319] width 112 height 15
click at [367, 343] on div "影視娛樂" at bounding box center [365, 346] width 112 height 15
click at [287, 339] on li "影視娛樂" at bounding box center [361, 345] width 158 height 27
click at [297, 341] on span "button" at bounding box center [296, 345] width 13 height 13
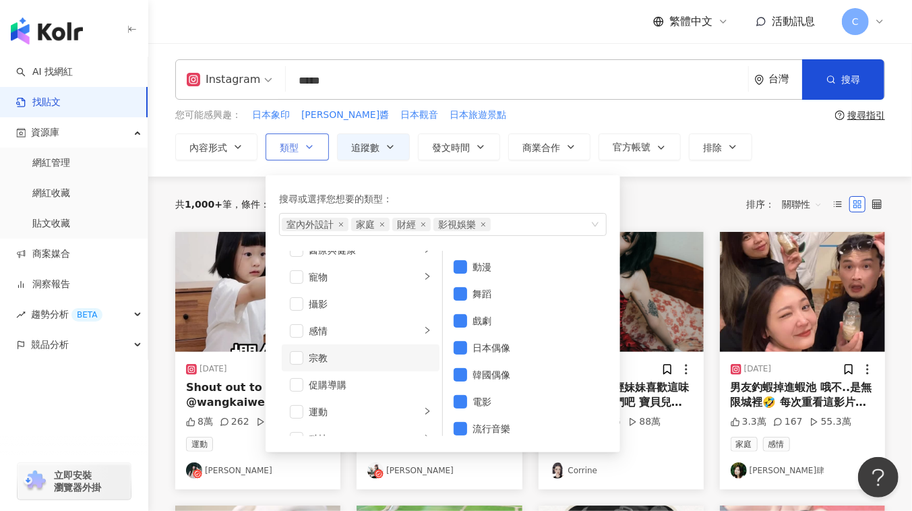
scroll to position [429, 0]
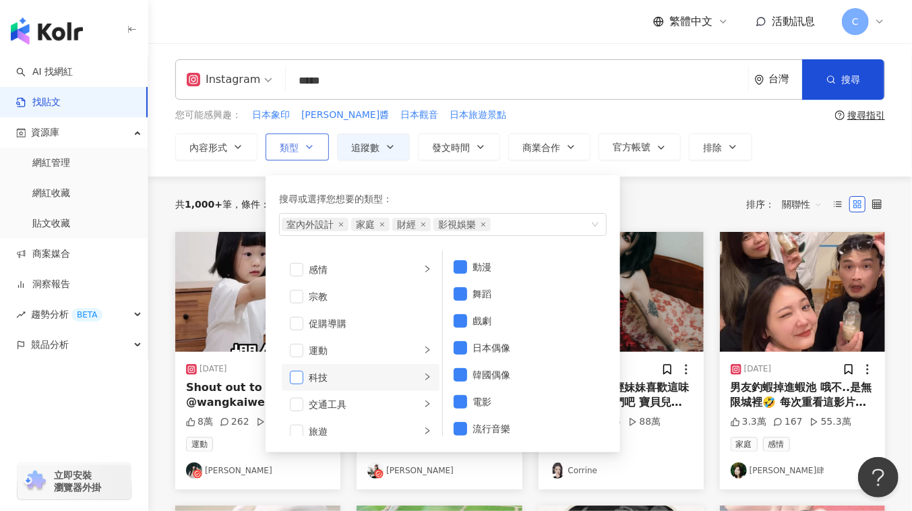
click at [294, 372] on span "button" at bounding box center [296, 377] width 13 height 13
click at [299, 349] on span "button" at bounding box center [296, 350] width 13 height 13
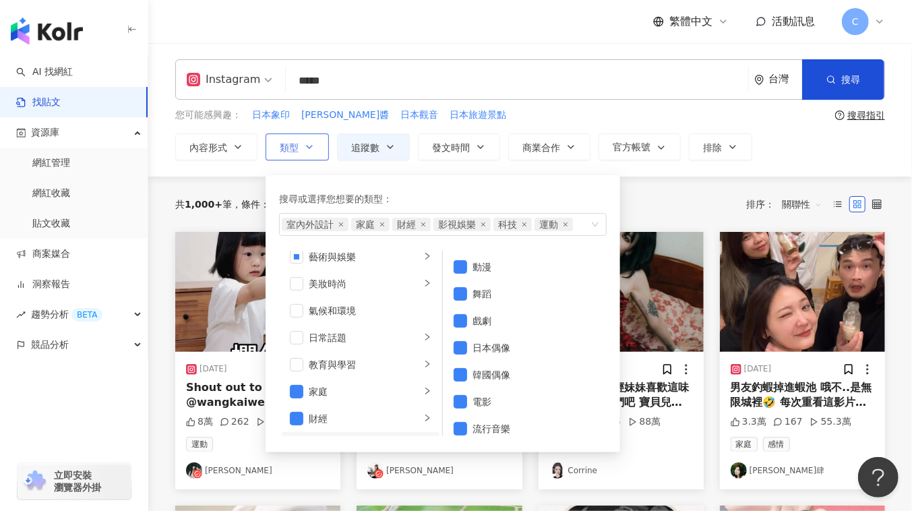
scroll to position [0, 0]
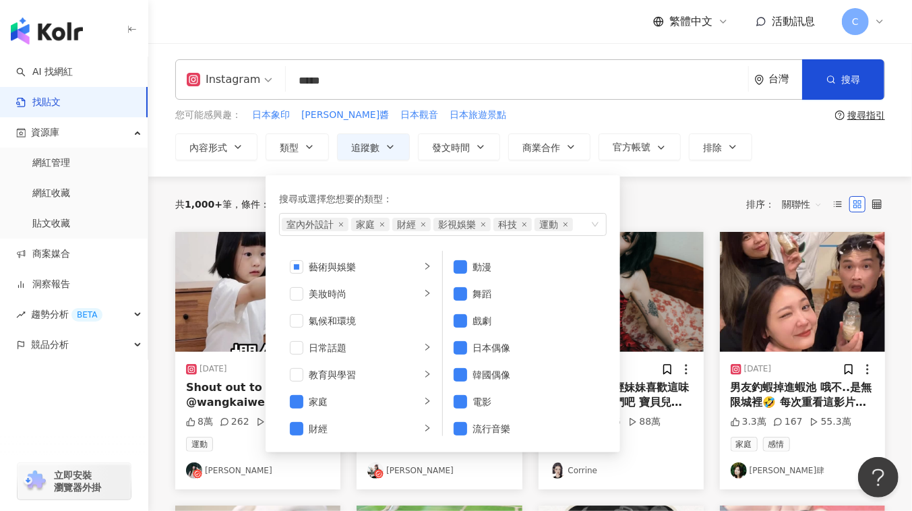
click at [675, 194] on div "共 1,000+ 筆 條件 ： Instagram 追蹤數：10,000-1,000,000+ 重置 排序： 關聯性" at bounding box center [530, 204] width 710 height 23
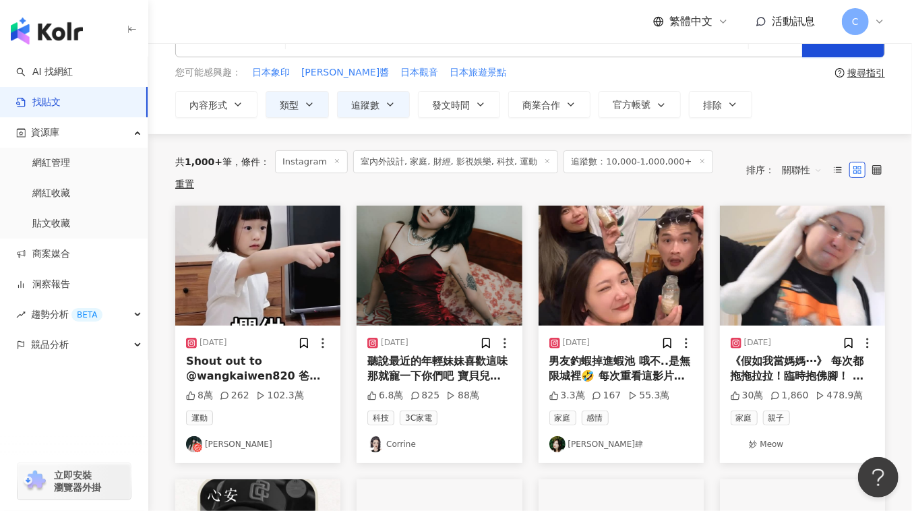
scroll to position [61, 0]
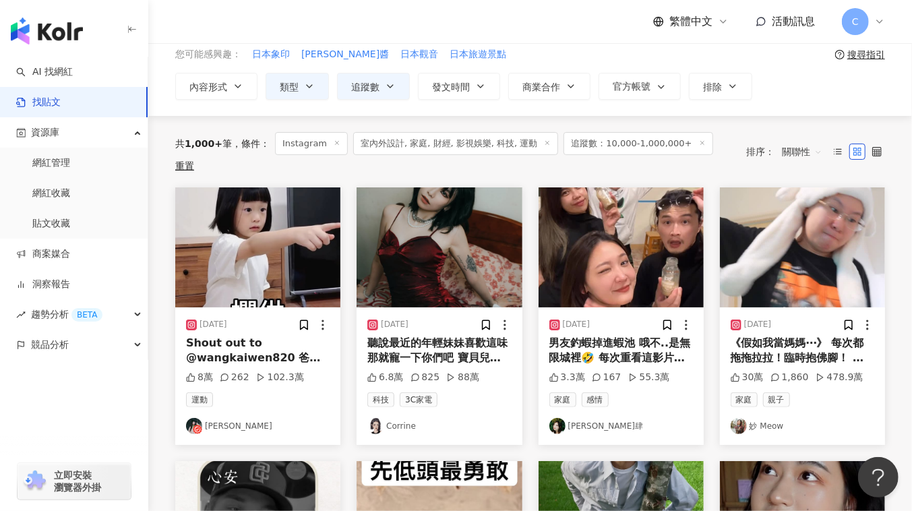
click at [287, 343] on div "Shout out to @wangkaiwen820 爸爸每天都在看 然後瓜仔就學會了 不用一天 （佩服）" at bounding box center [258, 351] width 144 height 30
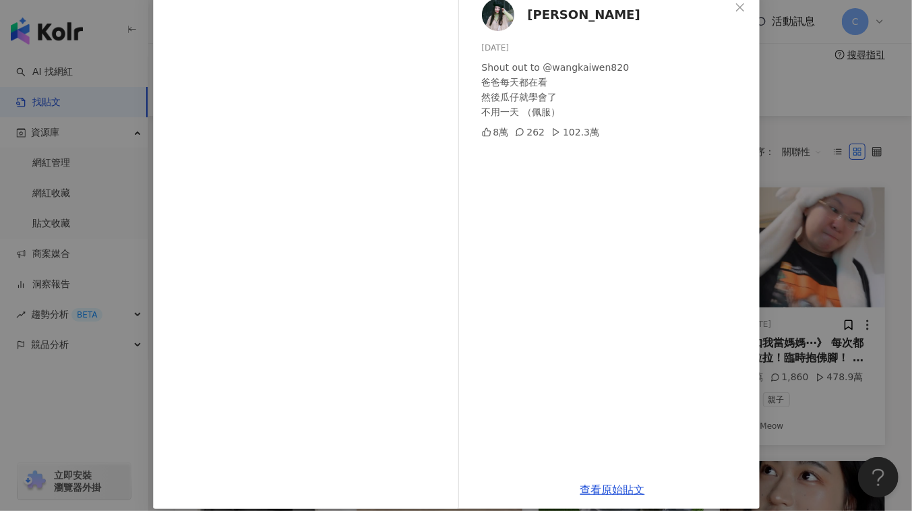
scroll to position [93, 0]
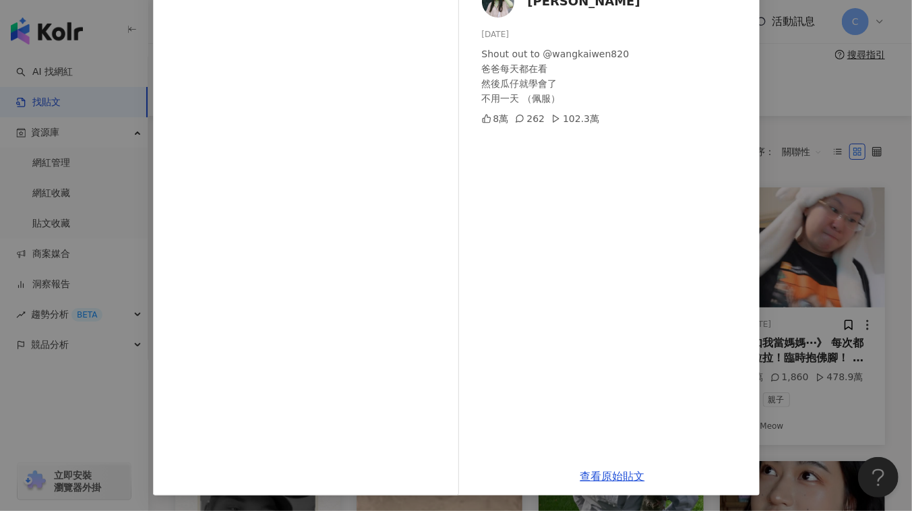
click at [774, 192] on div "Katy Ohana 2025/8/11 Shout out to @wangkaiwen820 爸爸每天都在看 然後瓜仔就學會了 不用一天 （佩服） 8萬 …" at bounding box center [456, 255] width 912 height 511
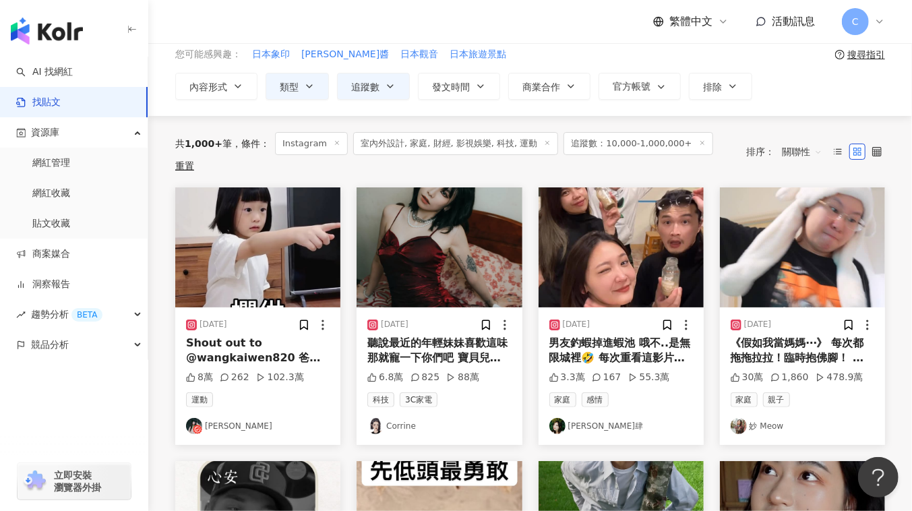
click at [223, 415] on div "2025/8/11 Shout out to @wangkaiwen820 爸爸每天都在看 然後瓜仔就學會了 不用一天 （佩服） 8萬 262 102.3萬 …" at bounding box center [257, 377] width 165 height 138
click at [225, 418] on link "Katy Ohana" at bounding box center [258, 426] width 144 height 16
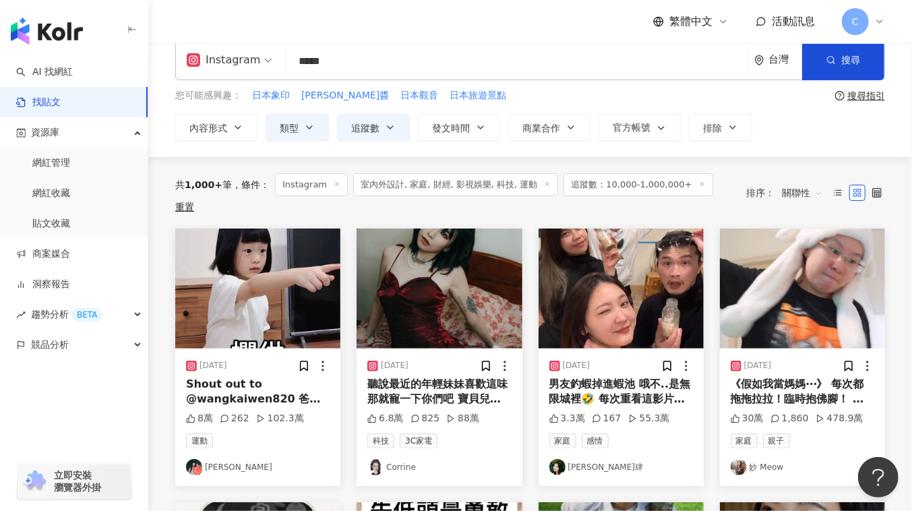
scroll to position [0, 0]
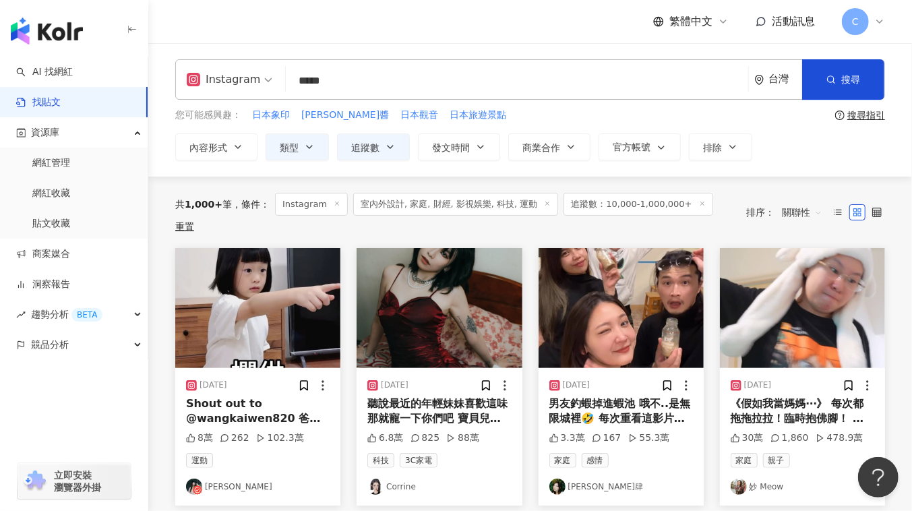
drag, startPoint x: 320, startPoint y: 80, endPoint x: 368, endPoint y: 81, distance: 47.9
click at [368, 81] on input "*****" at bounding box center [517, 80] width 452 height 29
type input "*"
type input "***"
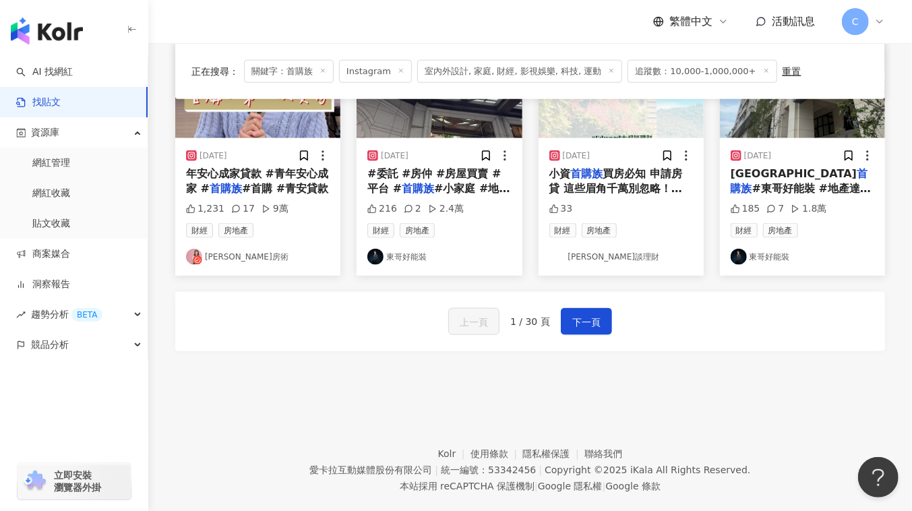
scroll to position [789, 0]
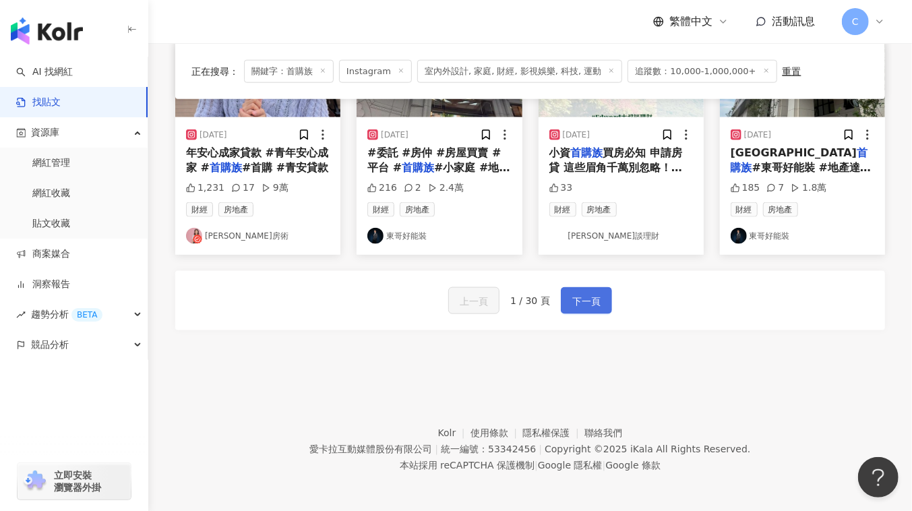
click at [590, 293] on span "下一頁" at bounding box center [587, 301] width 28 height 16
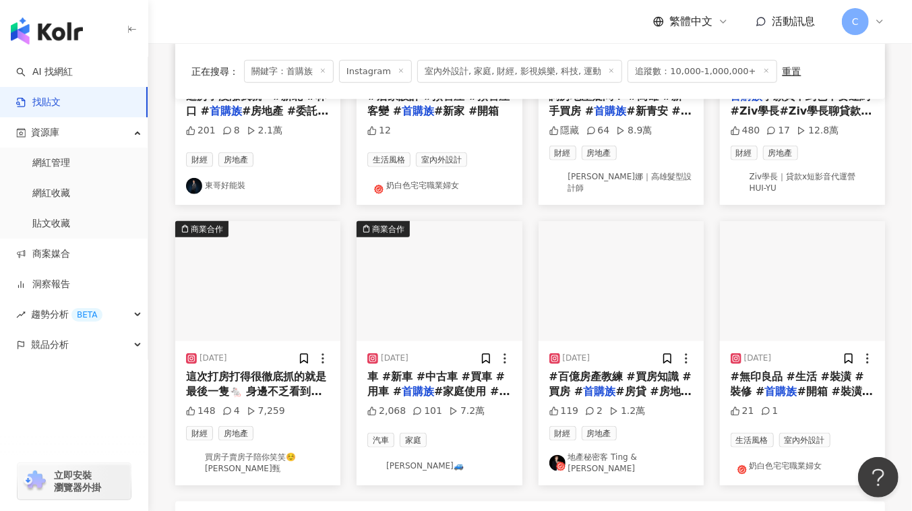
scroll to position [613, 0]
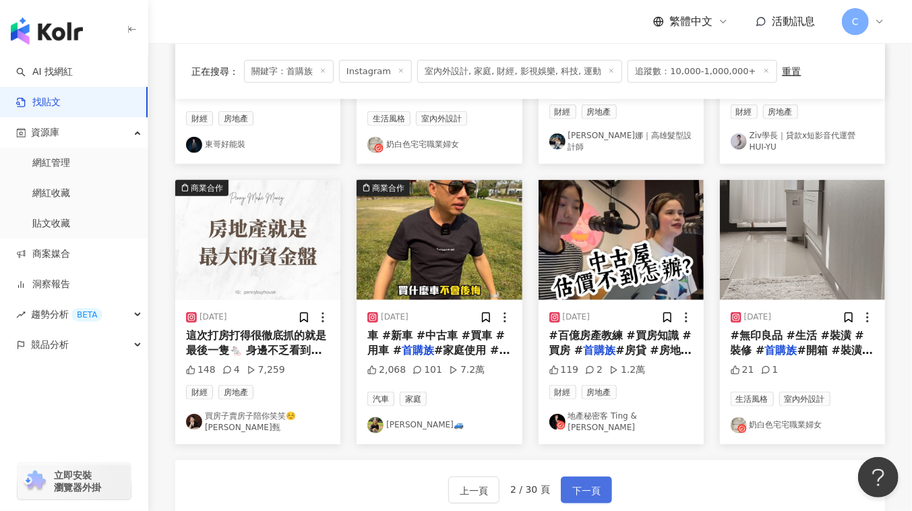
click at [592, 477] on button "下一頁" at bounding box center [586, 490] width 51 height 27
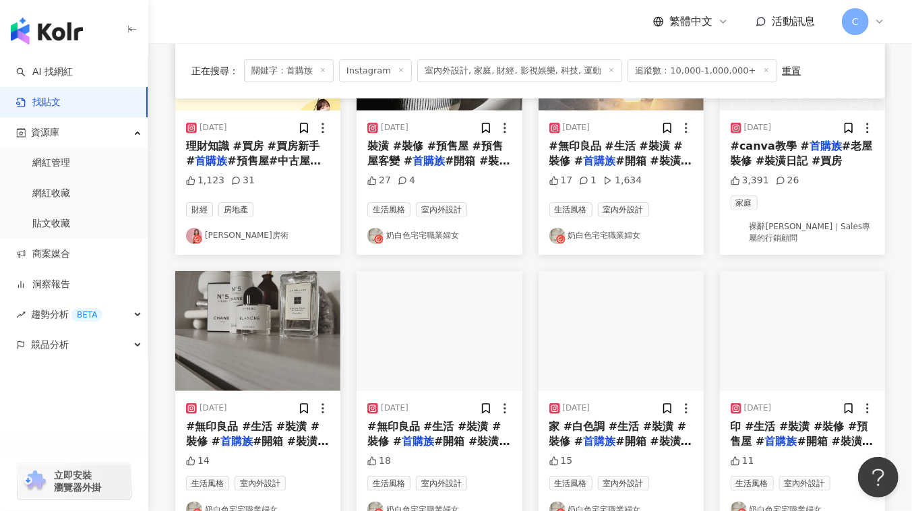
scroll to position [0, 0]
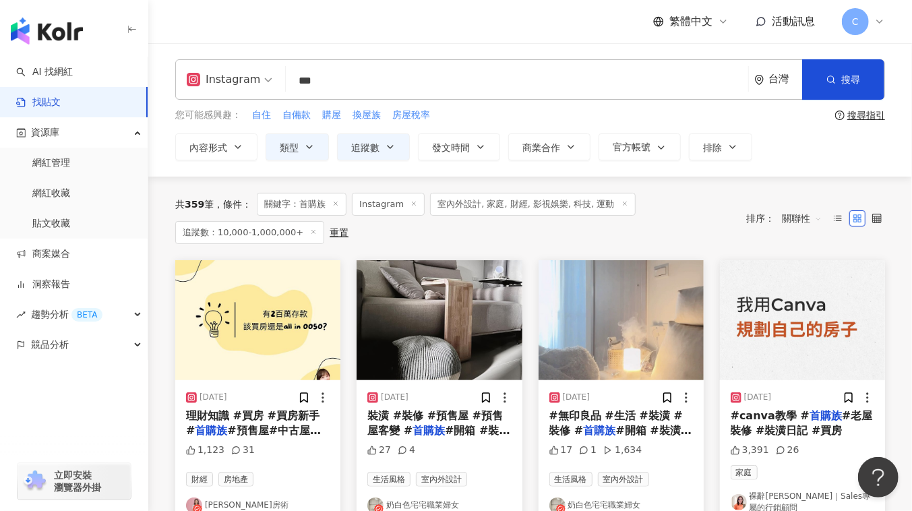
drag, startPoint x: 363, startPoint y: 86, endPoint x: 260, endPoint y: 86, distance: 103.2
click at [260, 86] on div "Instagram 首購族 *** 台灣 搜尋 searchOperator 插入語法 完全符合 "" 聯集 OR 交集 AND 排除 - 群組 {}" at bounding box center [530, 79] width 710 height 40
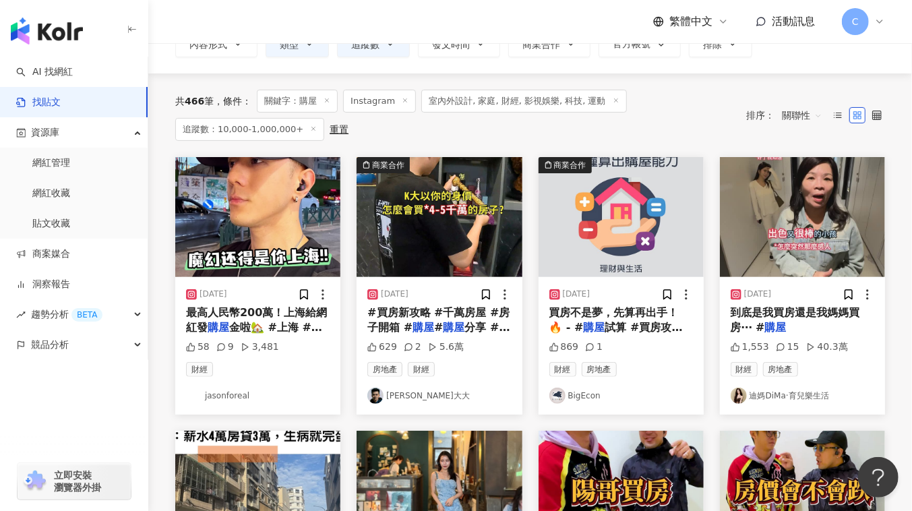
scroll to position [122, 0]
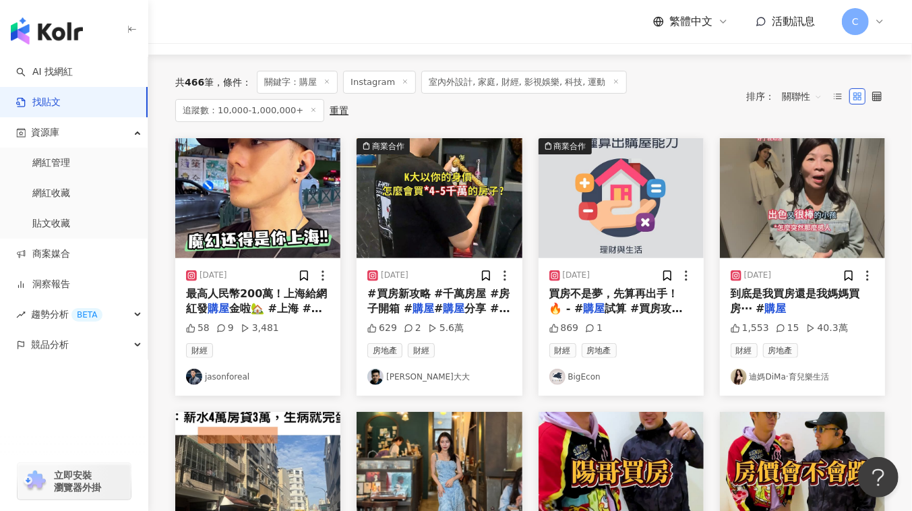
click at [818, 287] on span "到底是我買房還是我媽媽買房⋯ #" at bounding box center [795, 301] width 129 height 28
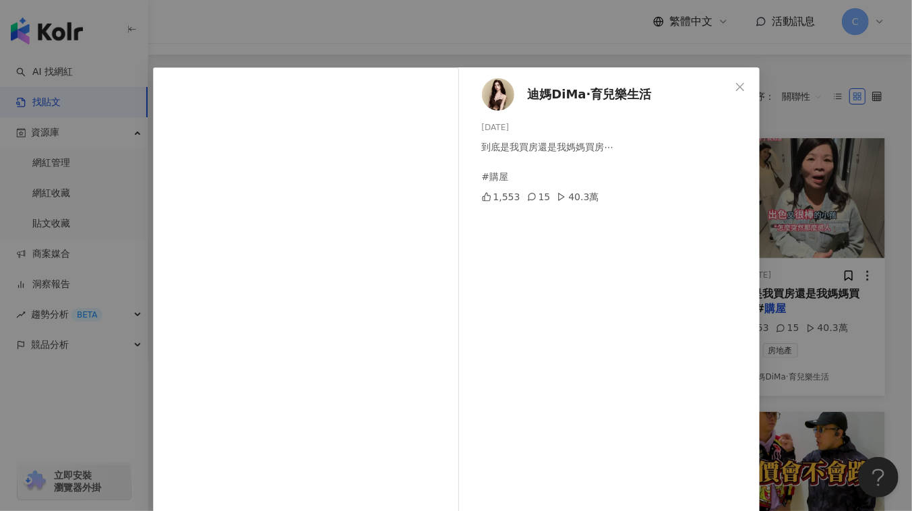
click at [586, 90] on span "迪媽DiMa·育兒樂生活" at bounding box center [590, 94] width 124 height 19
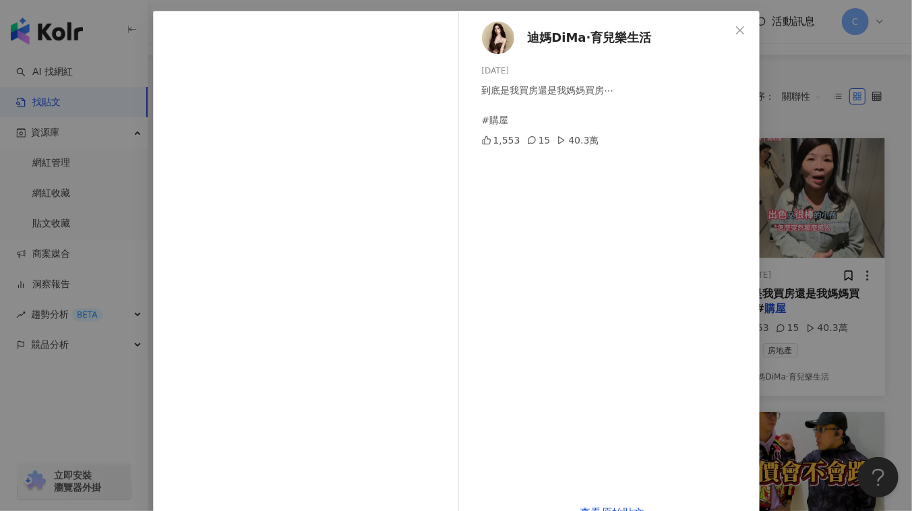
scroll to position [93, 0]
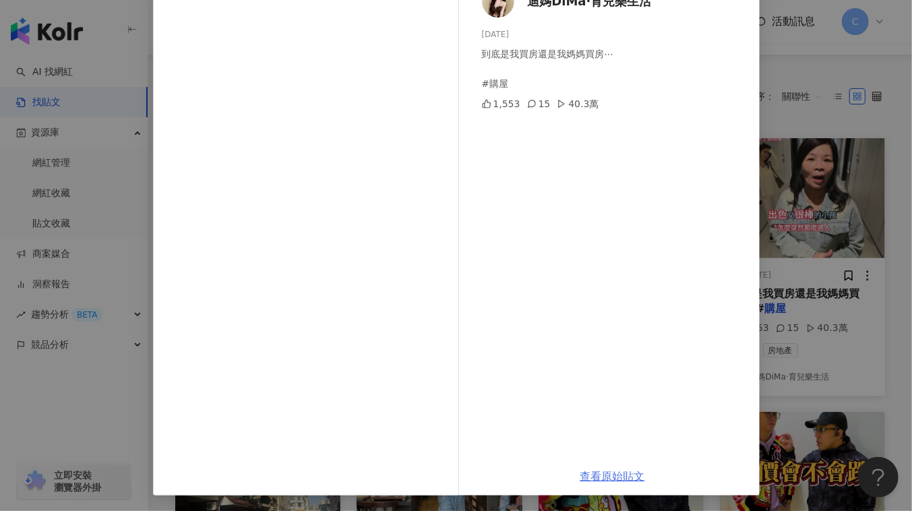
click at [614, 478] on link "查看原始貼文" at bounding box center [613, 476] width 65 height 13
click at [625, 477] on link "查看原始貼文" at bounding box center [613, 476] width 65 height 13
click at [833, 163] on div "迪媽DiMa·育兒樂生活 2025/1/30 到底是我買房還是我媽媽買房⋯ #購屋 1,553 15 40.3萬 查看原始貼文" at bounding box center [456, 255] width 912 height 511
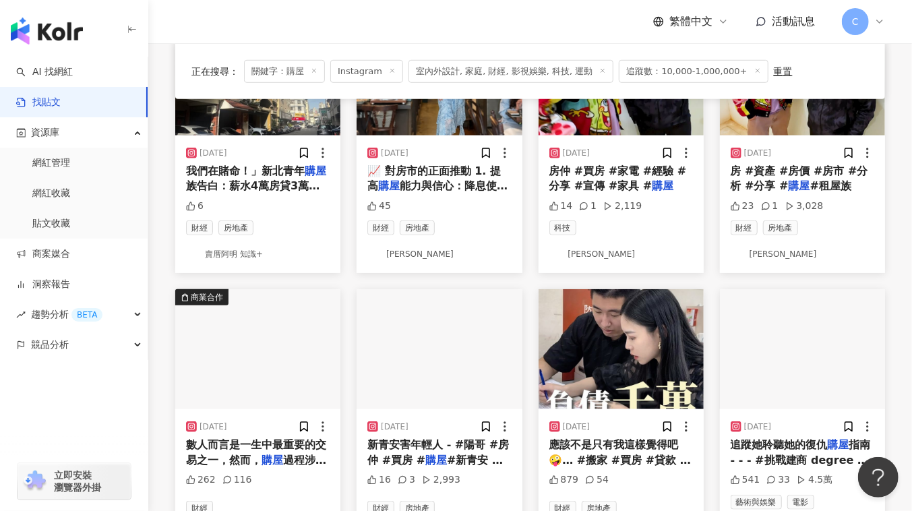
scroll to position [674, 0]
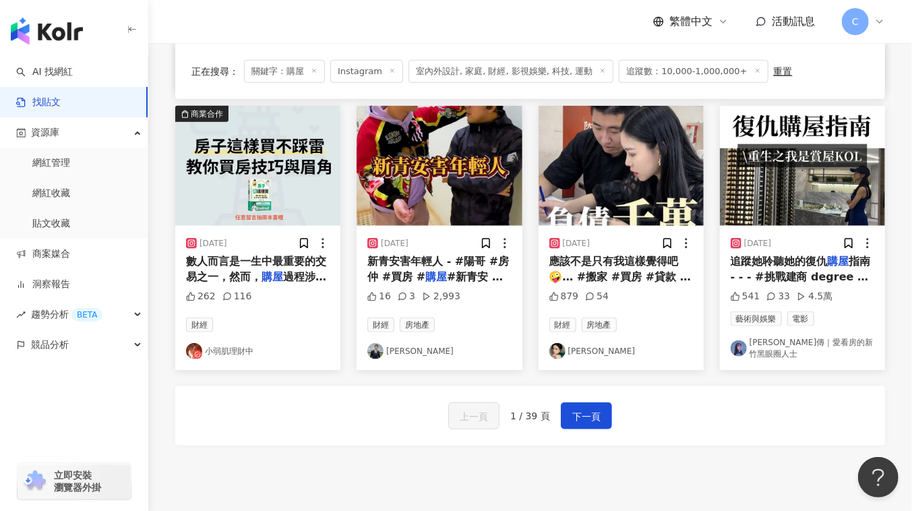
click at [602, 272] on span "應該不是只有我這樣覺得吧🤪… #搬家 #買房 #貸款 #" at bounding box center [621, 269] width 142 height 28
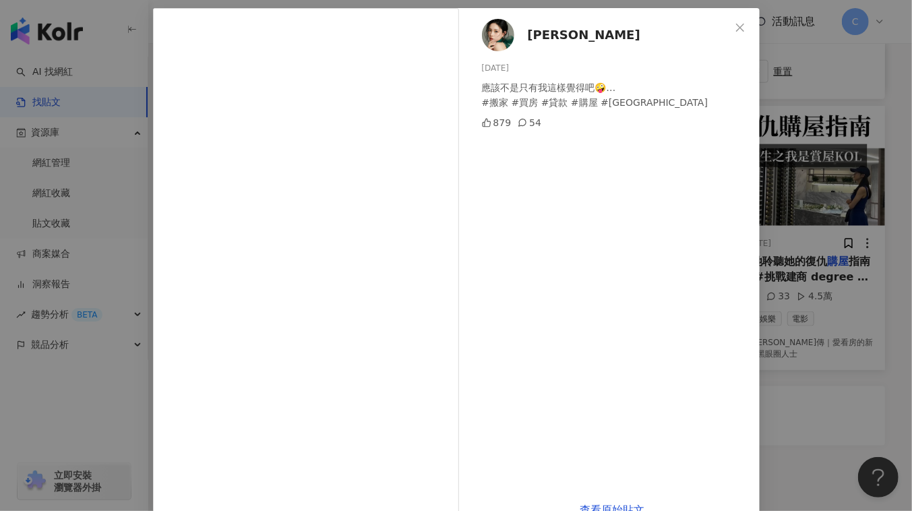
scroll to position [93, 0]
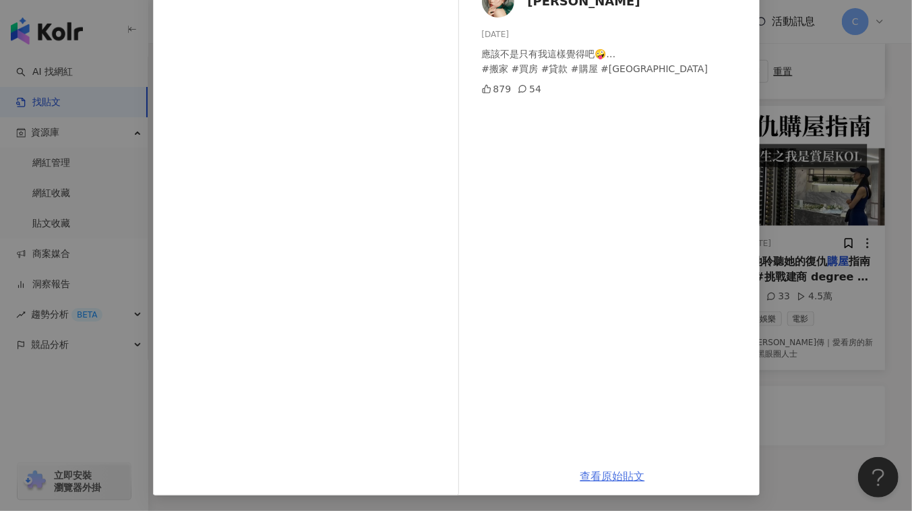
click at [612, 473] on link "查看原始貼文" at bounding box center [613, 476] width 65 height 13
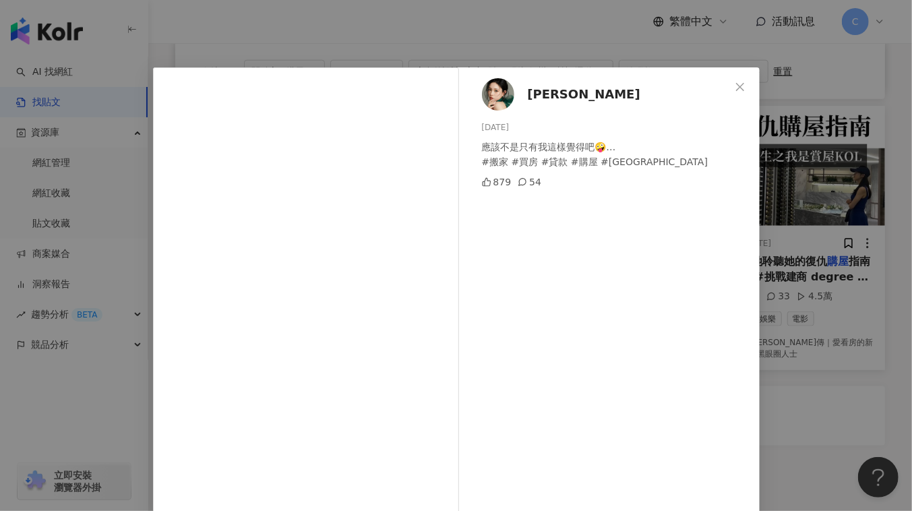
click at [521, 87] on div "Sara 2024/5/27 應該不是只有我這樣覺得吧🤪… #搬家 #買房 #貸款 #購屋 #桃園市 879 54" at bounding box center [613, 308] width 294 height 483
click at [512, 90] on div "Sara 2024/5/27 應該不是只有我這樣覺得吧🤪… #搬家 #買房 #貸款 #購屋 #桃園市 879 54" at bounding box center [613, 308] width 294 height 483
click at [509, 92] on img at bounding box center [498, 94] width 32 height 32
click at [729, 88] on span "Close" at bounding box center [740, 87] width 27 height 11
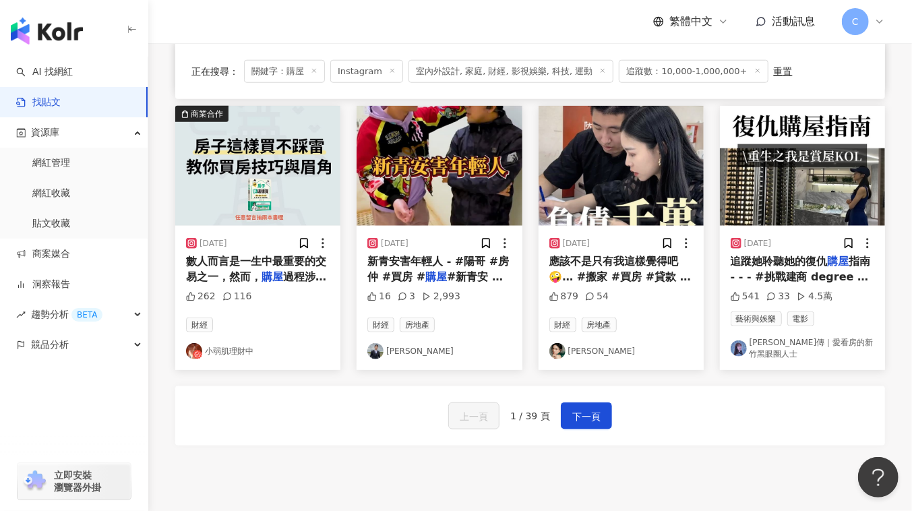
click at [763, 337] on link "Jane房傳｜愛看房的新竹黑眼圈人士" at bounding box center [803, 348] width 144 height 23
click at [773, 216] on img at bounding box center [802, 166] width 165 height 120
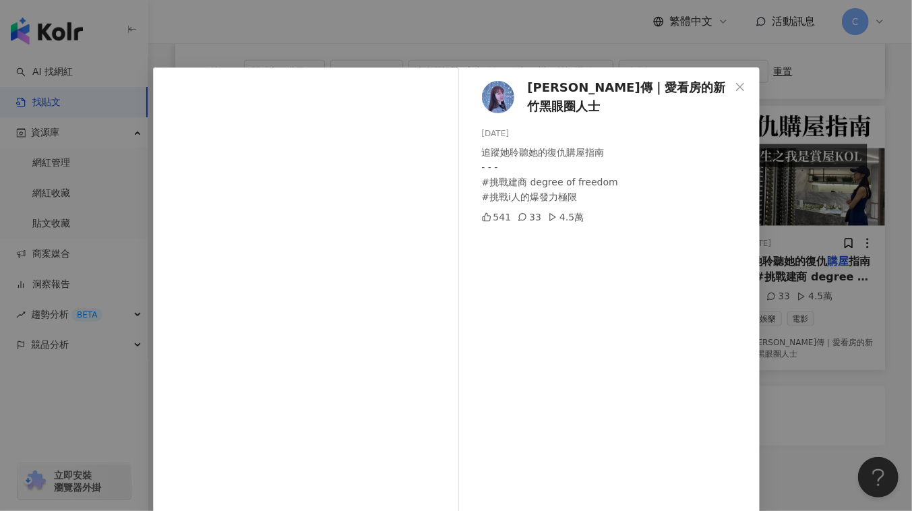
click at [614, 295] on div "Jane房傳｜愛看房的新竹黑眼圈人士 2024/7/11 追蹤她聆聽她的復仇購屋指南 - - - #挑戰建商 degree of freedom #挑戰i人的…" at bounding box center [613, 308] width 294 height 483
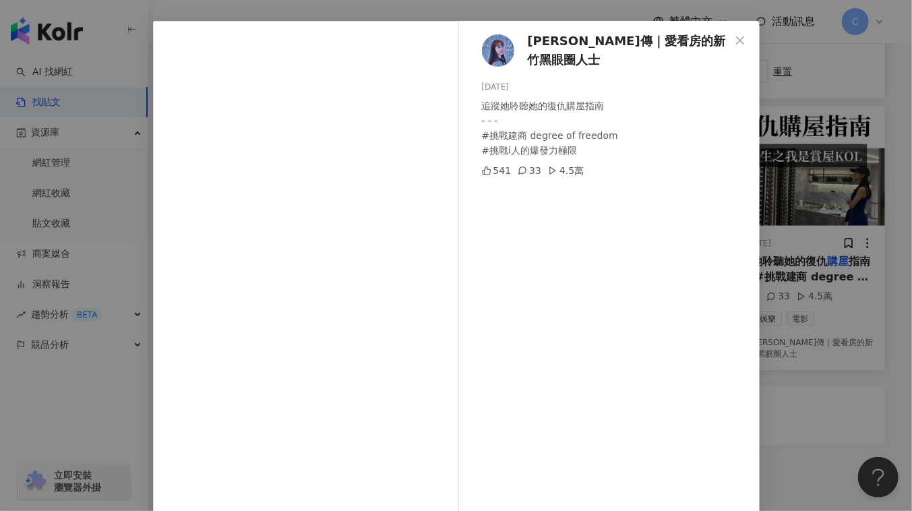
scroll to position [93, 0]
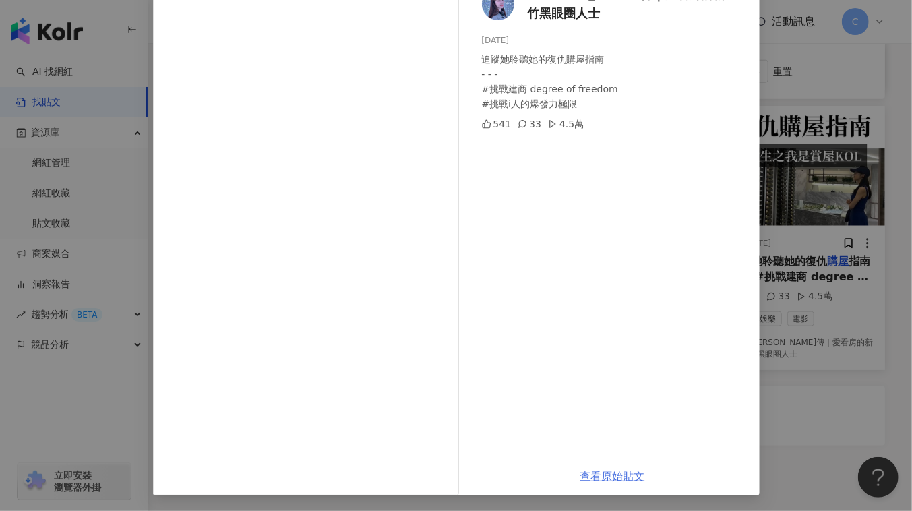
click at [627, 479] on link "查看原始貼文" at bounding box center [613, 476] width 65 height 13
click at [803, 115] on div "Jane房傳｜愛看房的新竹黑眼圈人士 2024/7/11 追蹤她聆聽她的復仇購屋指南 - - - #挑戰建商 degree of freedom #挑戰i人的…" at bounding box center [456, 255] width 912 height 511
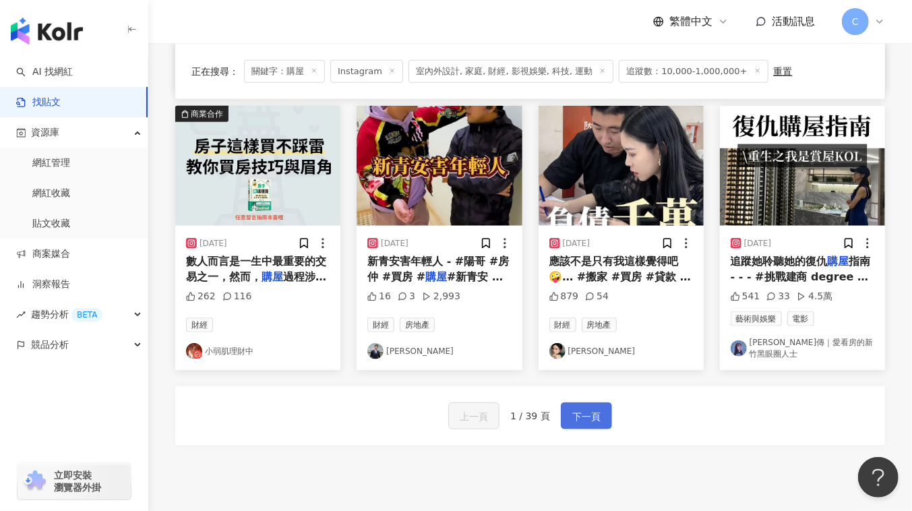
click at [589, 409] on span "下一頁" at bounding box center [587, 417] width 28 height 16
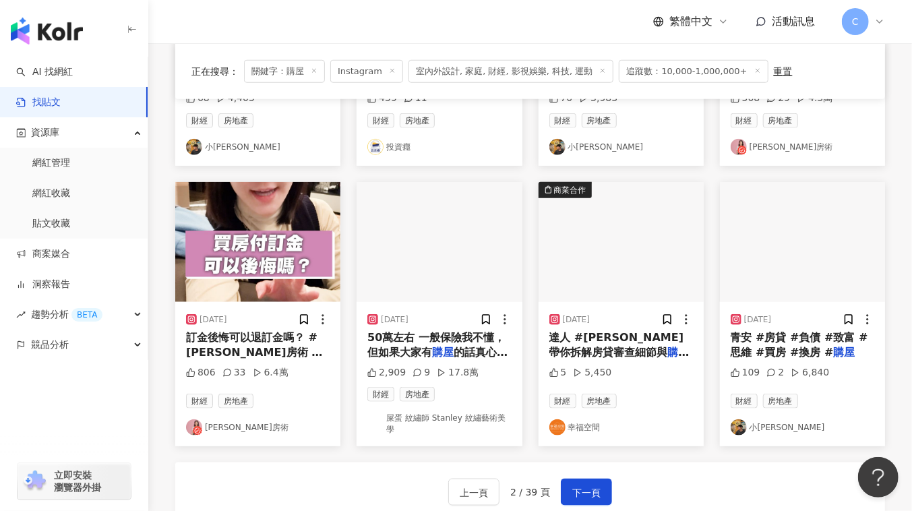
scroll to position [619, 0]
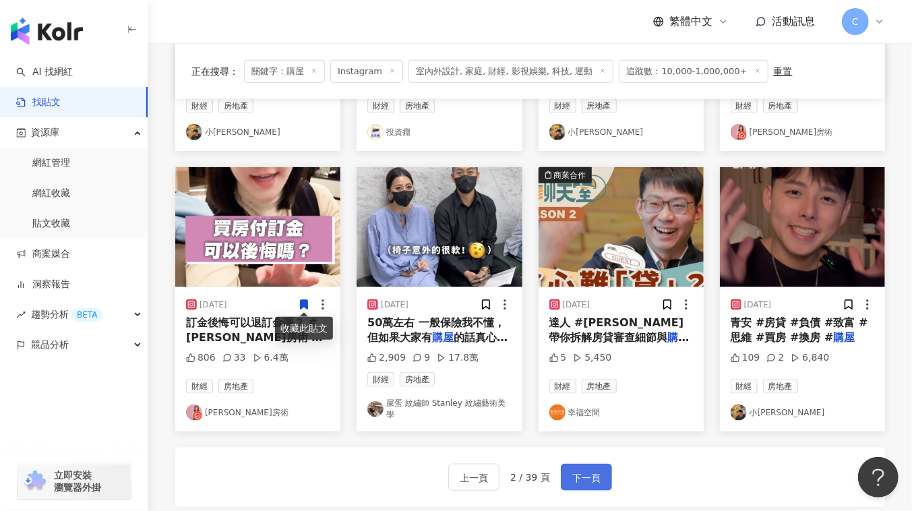
click at [579, 464] on button "下一頁" at bounding box center [586, 477] width 51 height 27
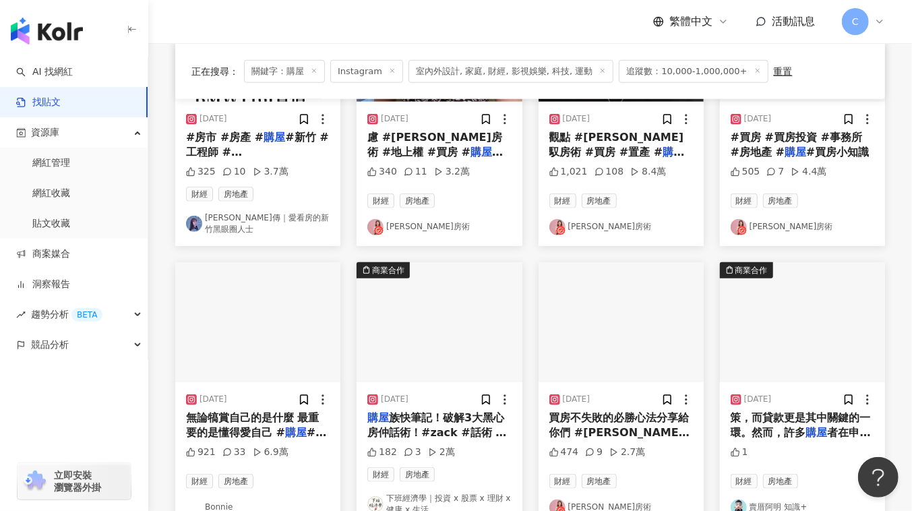
scroll to position [613, 0]
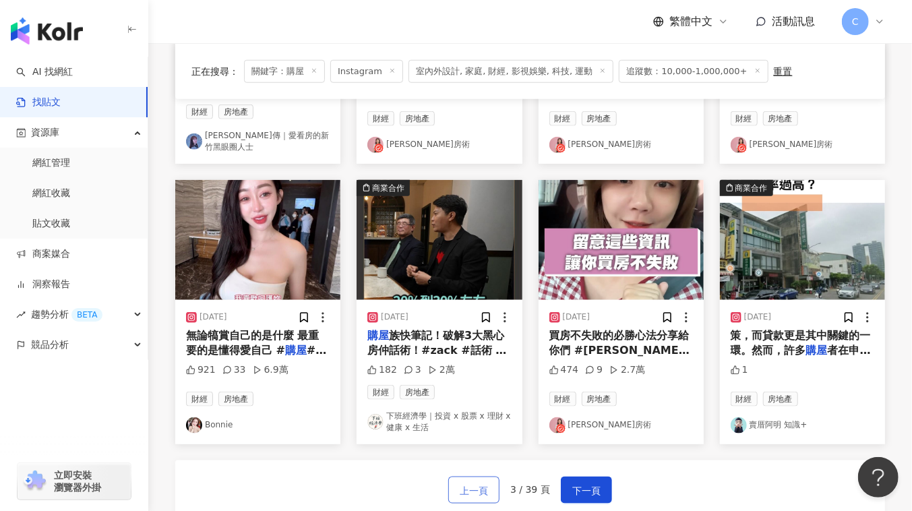
click at [500, 482] on button "上一頁" at bounding box center [473, 490] width 51 height 27
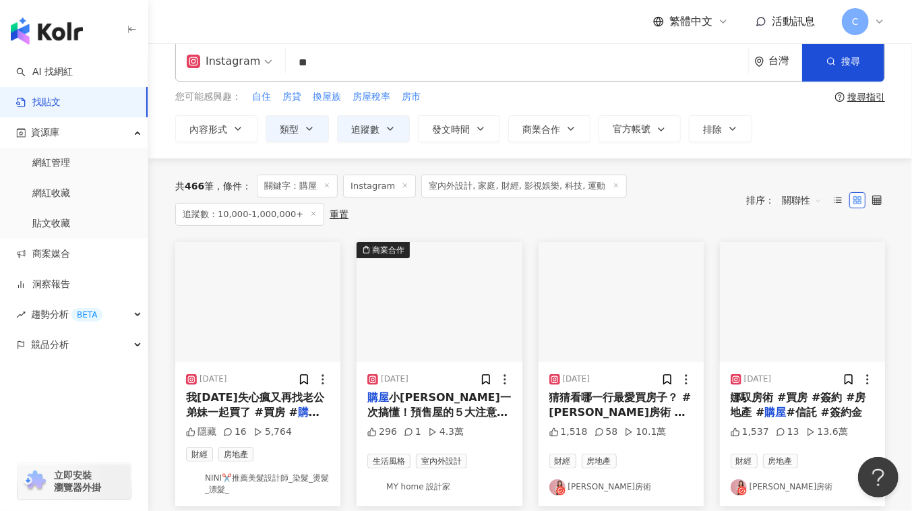
scroll to position [0, 0]
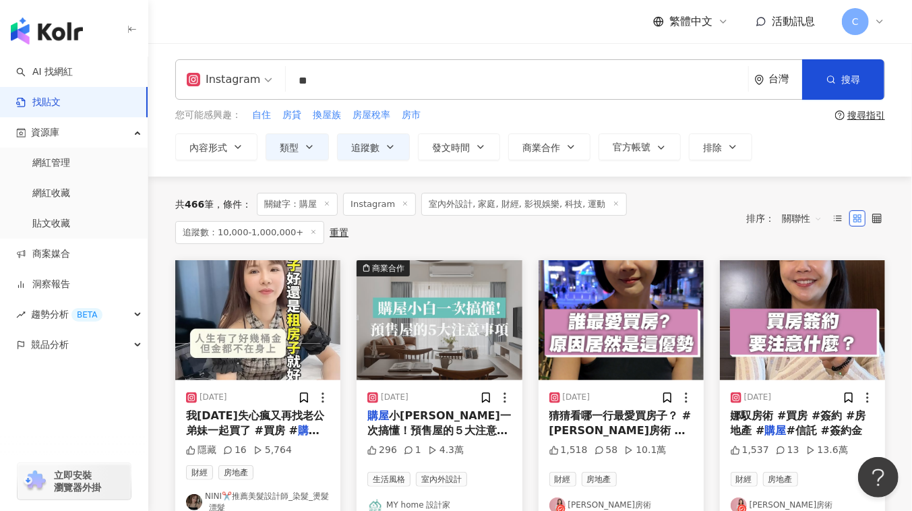
click at [252, 343] on img at bounding box center [257, 320] width 165 height 120
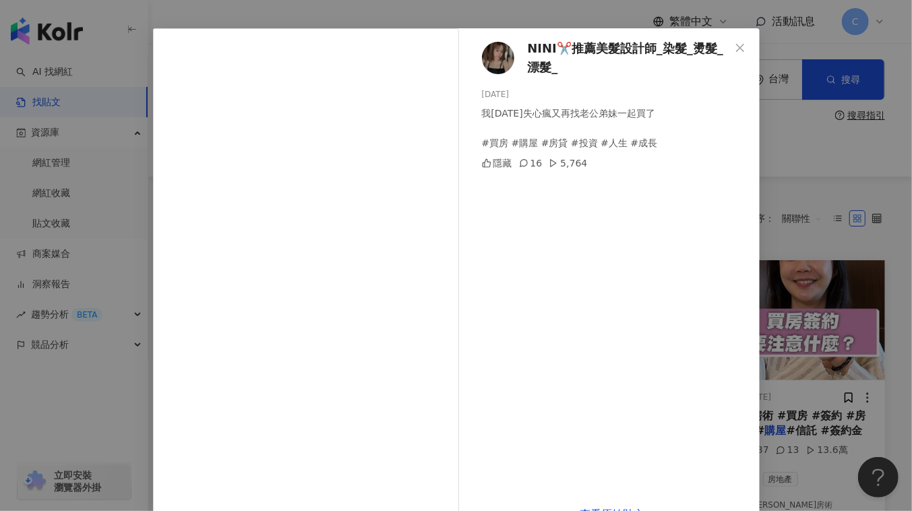
scroll to position [77, 0]
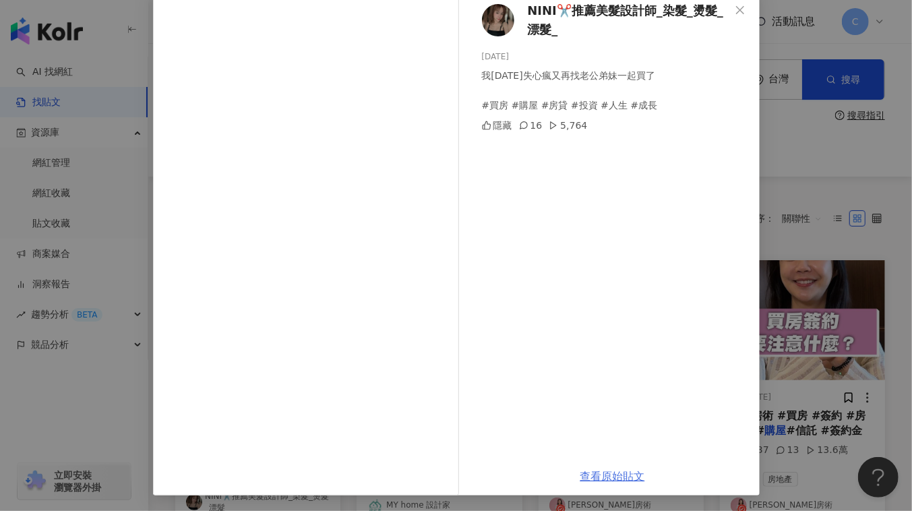
click at [605, 473] on link "查看原始貼文" at bounding box center [613, 476] width 65 height 13
click at [818, 184] on div "NINI✂️推薦美髮設計師_染髮_燙髮_漂髮_ 2024/7/2 我今天失心瘋又再找老公弟妹一起買了 #買房 #購屋 #房貸 #投資 #人生 #成長 隱藏 1…" at bounding box center [456, 255] width 912 height 511
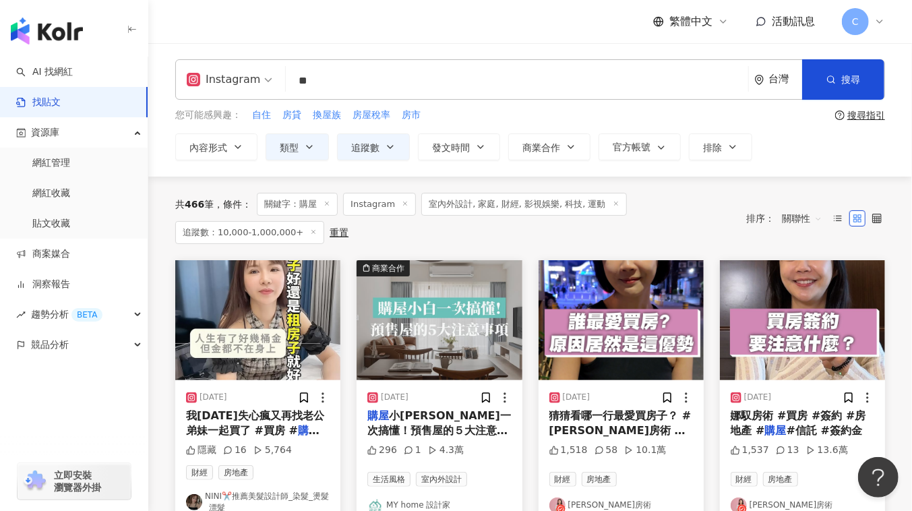
drag, startPoint x: 421, startPoint y: 78, endPoint x: 266, endPoint y: 79, distance: 154.4
click at [266, 79] on div "Instagram 購屋 ** 台灣 搜尋 searchOperator 插入語法 完全符合 "" 聯集 OR 交集 AND 排除 - 群組 {}" at bounding box center [530, 79] width 710 height 40
type input "**"
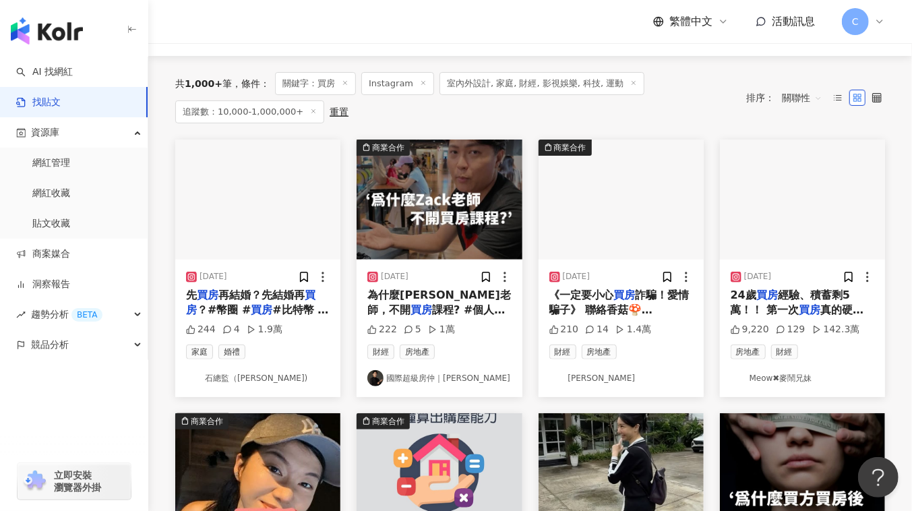
scroll to position [122, 0]
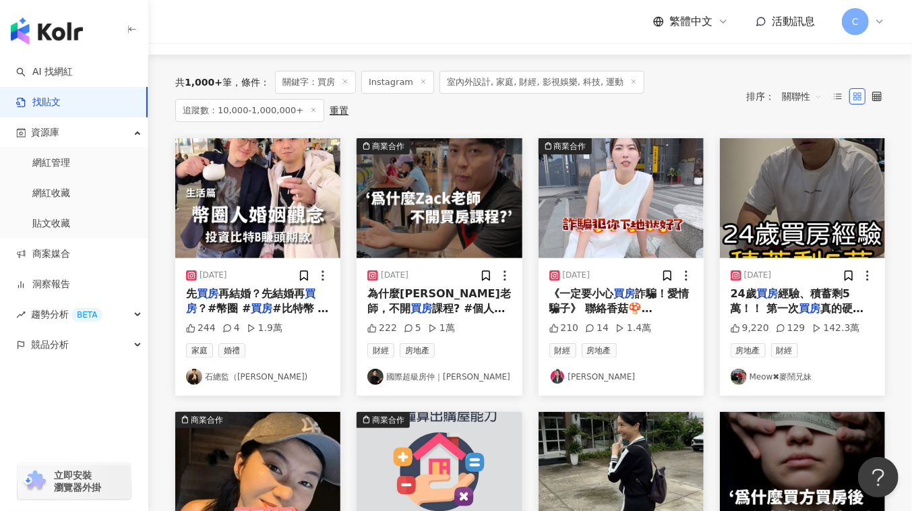
click at [794, 376] on link "Meow✖麥鬧兄妹" at bounding box center [803, 377] width 144 height 16
click at [825, 277] on div "2025/3/15" at bounding box center [803, 275] width 144 height 13
click at [809, 223] on img at bounding box center [802, 198] width 165 height 120
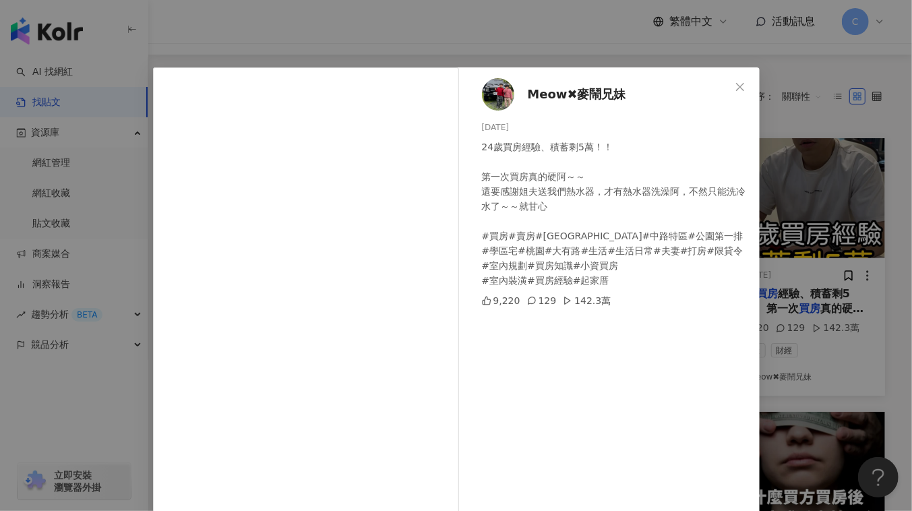
click at [614, 298] on div "9,220 129 142.3萬" at bounding box center [615, 300] width 267 height 15
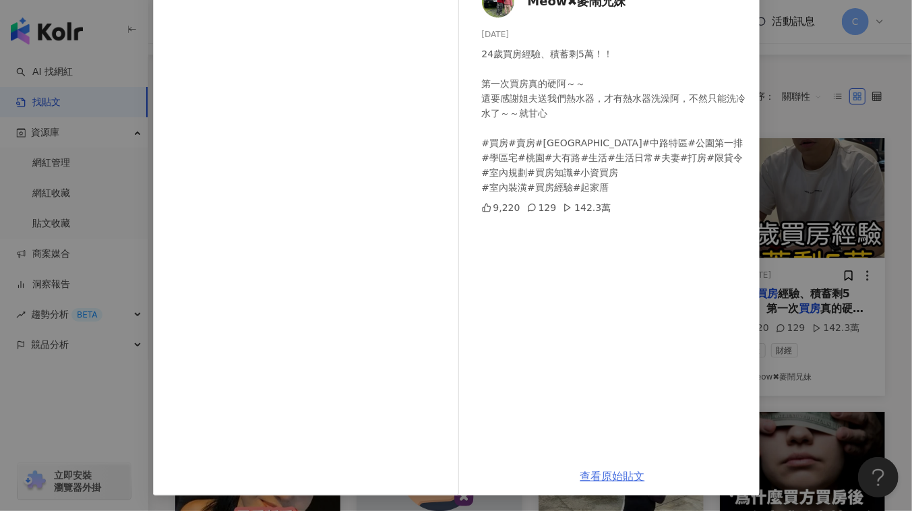
click at [606, 473] on link "查看原始貼文" at bounding box center [613, 476] width 65 height 13
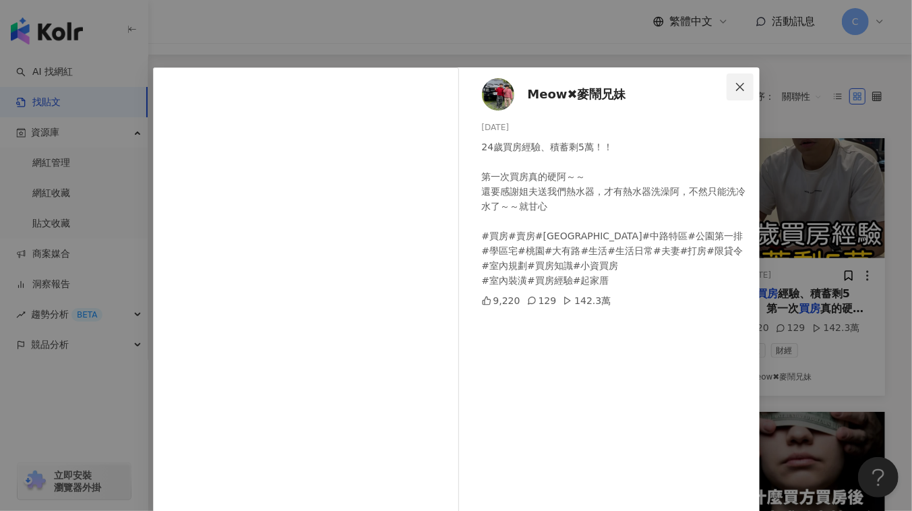
click at [740, 83] on icon "close" at bounding box center [740, 87] width 11 height 11
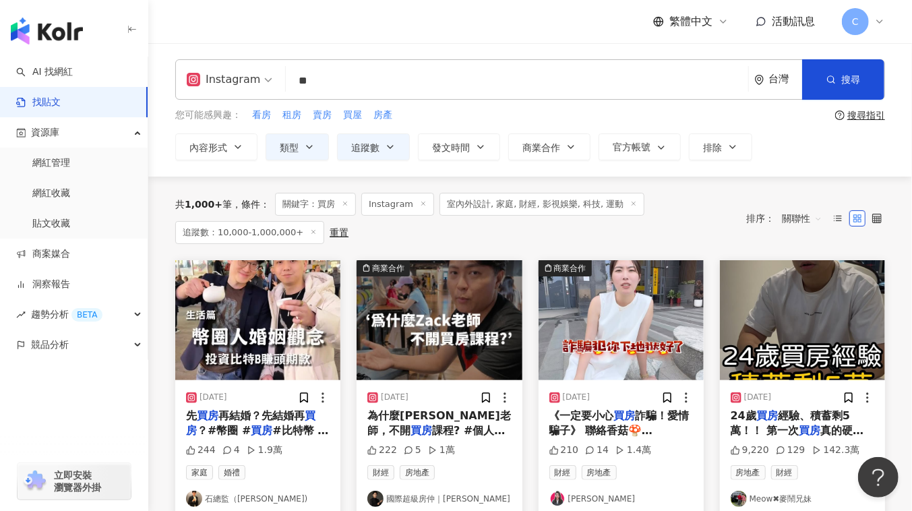
click at [242, 76] on div "Instagram" at bounding box center [224, 80] width 74 height 22
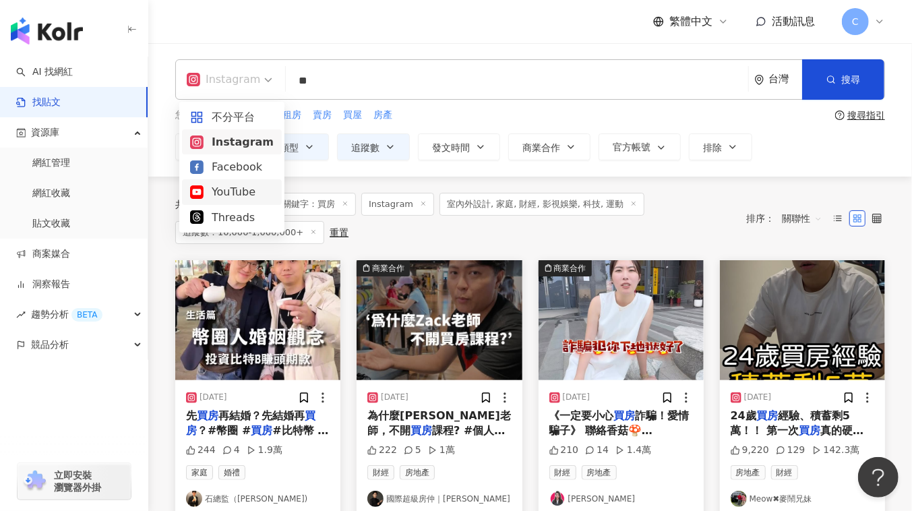
click at [210, 189] on div "YouTube" at bounding box center [232, 191] width 84 height 17
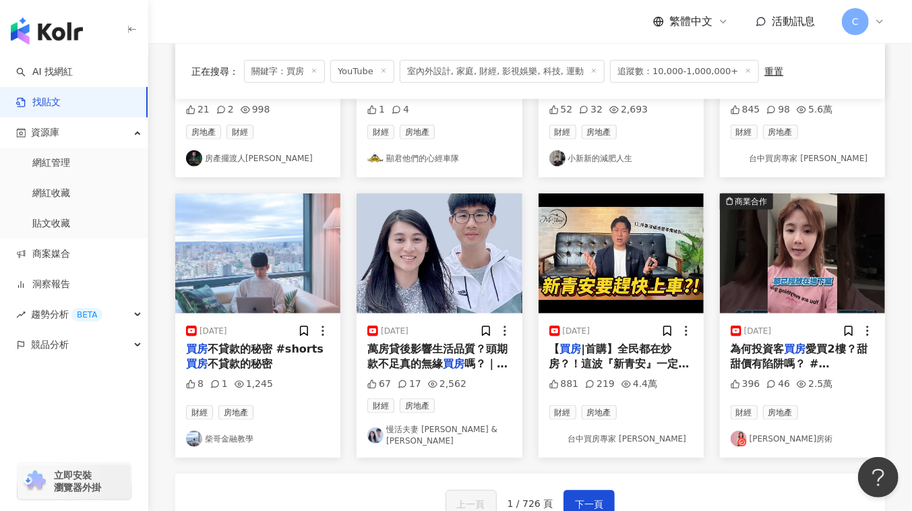
scroll to position [613, 0]
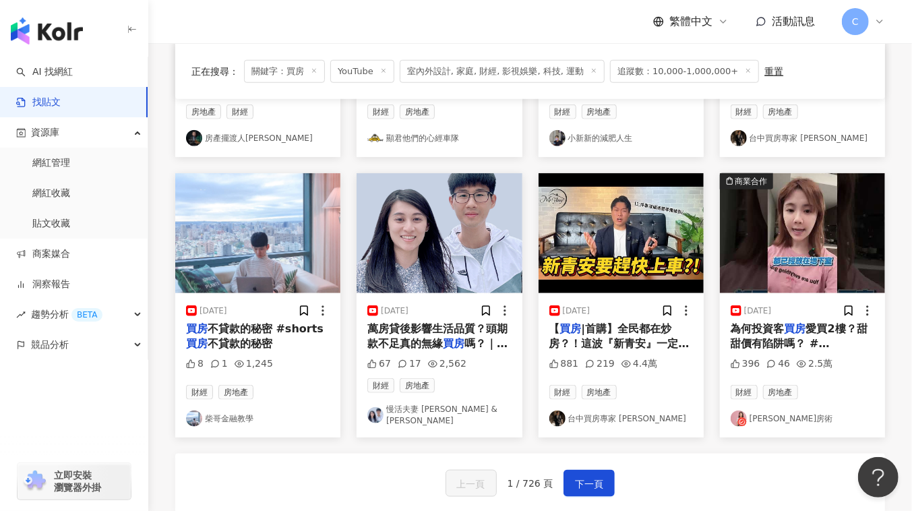
click at [467, 337] on span "嗎？｜慢活夫妻⚡" at bounding box center [438, 351] width 140 height 28
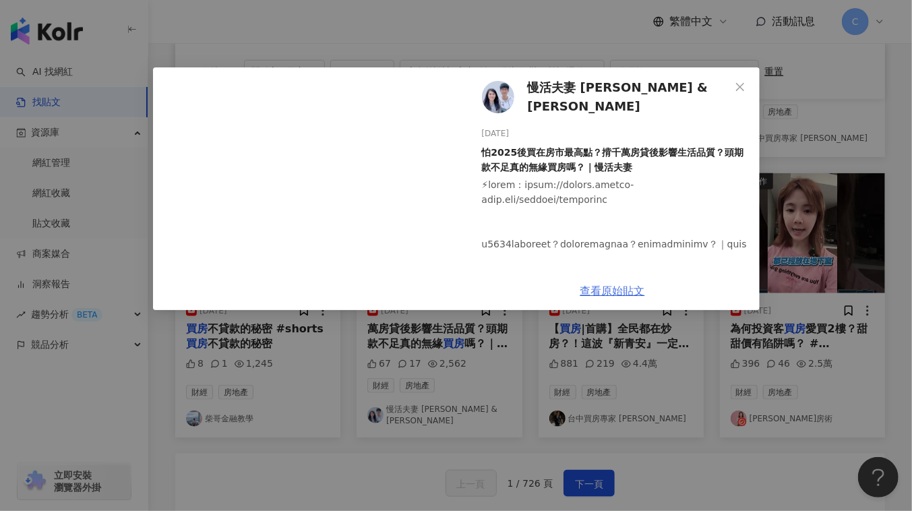
click at [589, 295] on link "查看原始貼文" at bounding box center [613, 291] width 65 height 13
click at [600, 94] on span "慢活夫妻 George & Dewi" at bounding box center [629, 97] width 202 height 38
click at [729, 84] on span "Close" at bounding box center [740, 87] width 27 height 11
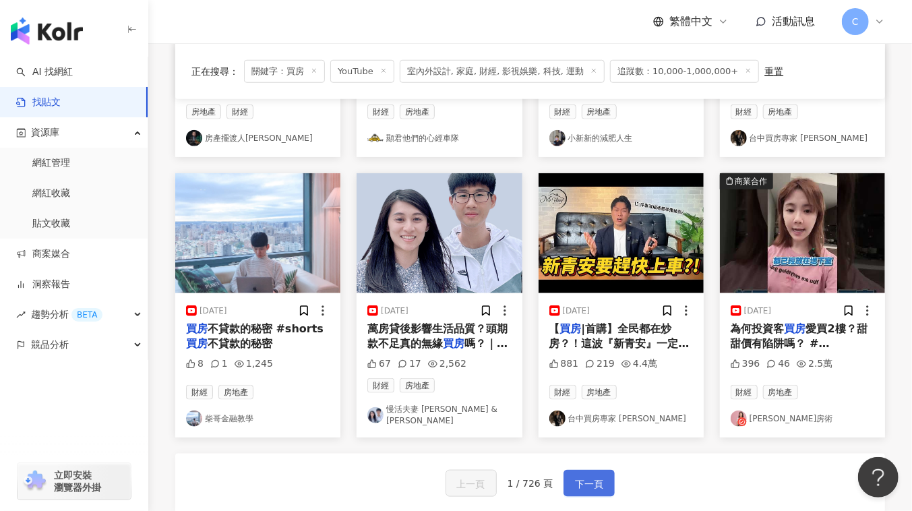
click at [593, 476] on span "下一頁" at bounding box center [589, 484] width 28 height 16
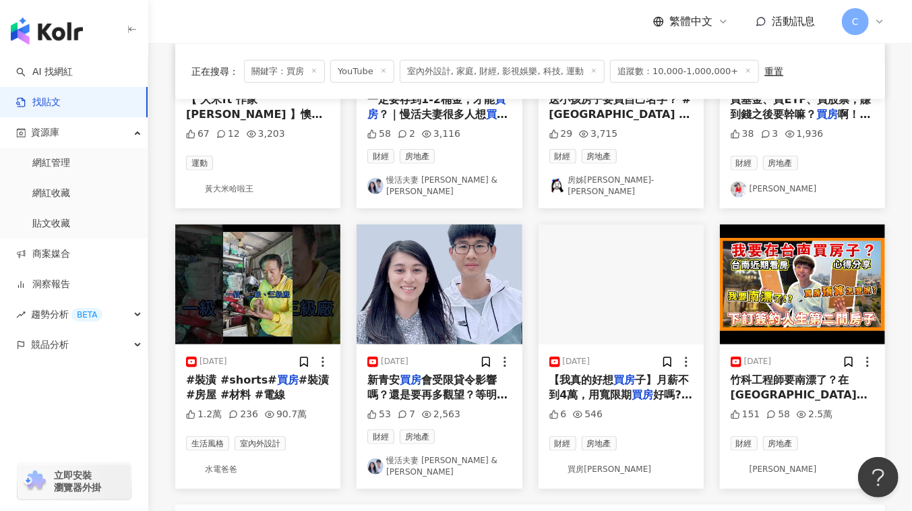
scroll to position [552, 0]
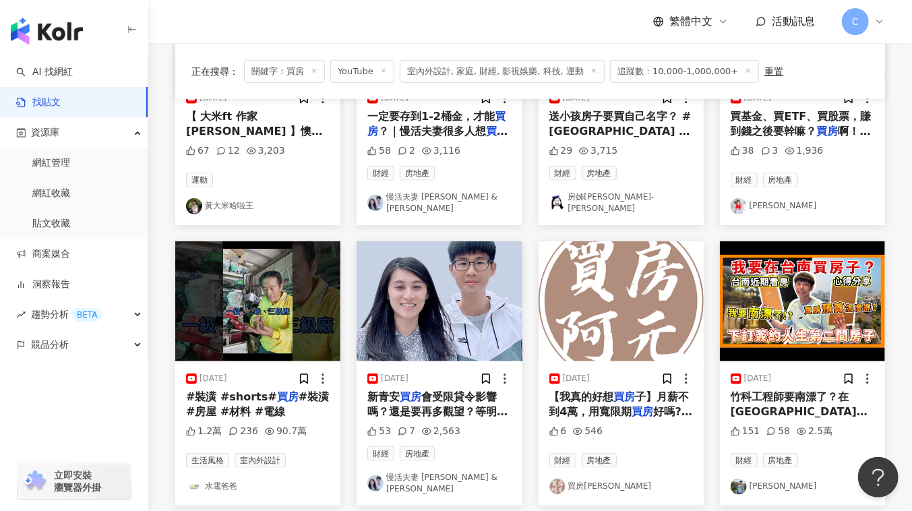
click at [804, 390] on span "竹科工程師要南漂了？在台南" at bounding box center [799, 404] width 137 height 28
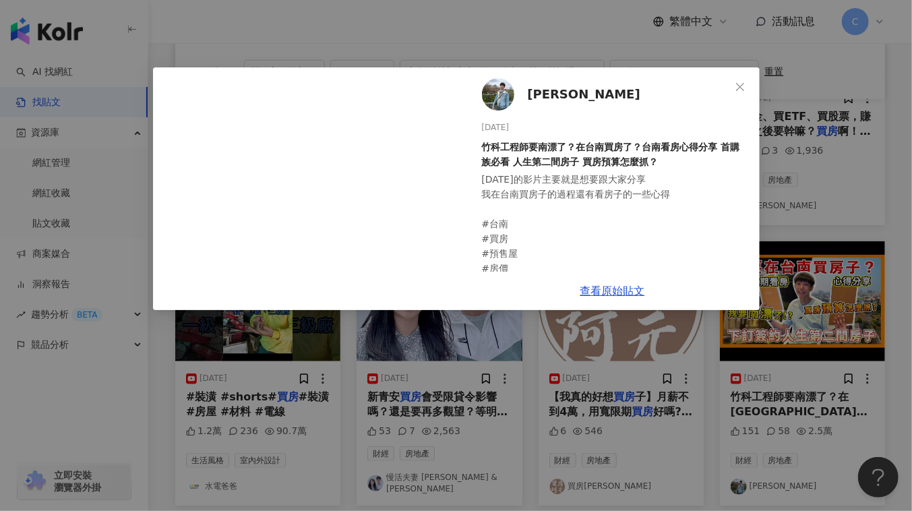
click at [620, 281] on div "查看原始貼文" at bounding box center [613, 291] width 294 height 38
click at [620, 292] on link "查看原始貼文" at bounding box center [613, 291] width 65 height 13
click at [548, 92] on span "[PERSON_NAME]" at bounding box center [584, 94] width 113 height 19
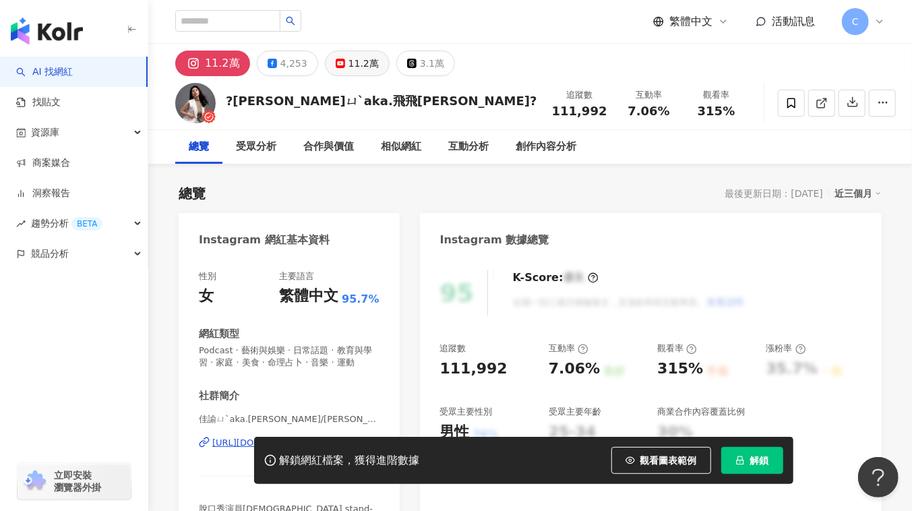
click at [349, 67] on div "11.2萬" at bounding box center [364, 63] width 30 height 19
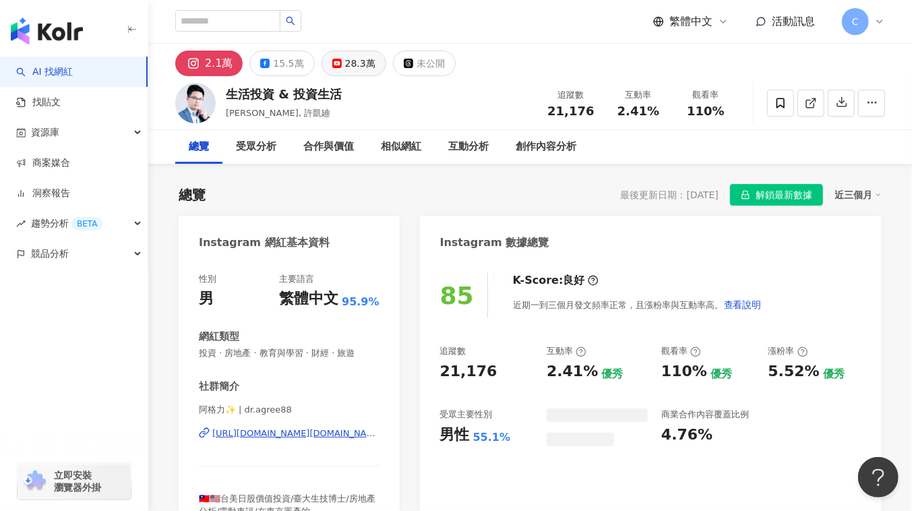
click at [349, 71] on div "28.3萬" at bounding box center [360, 63] width 30 height 19
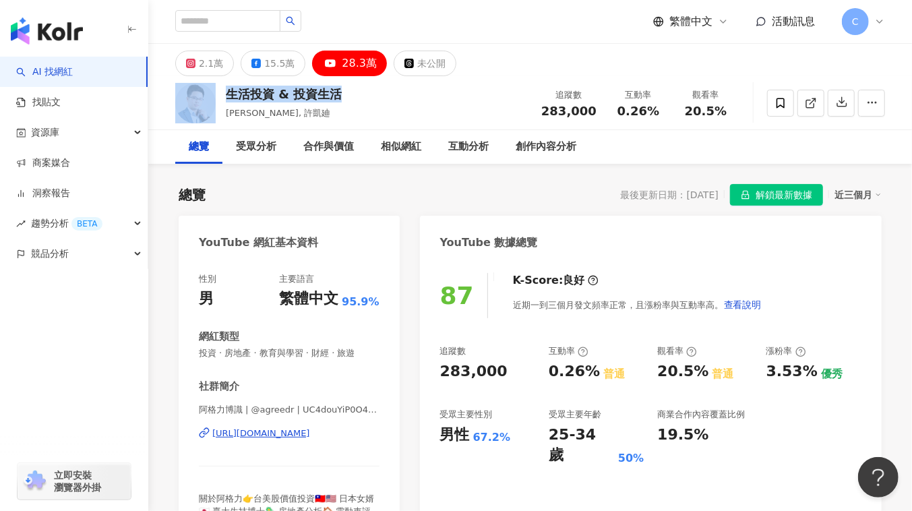
drag, startPoint x: 340, startPoint y: 94, endPoint x: 219, endPoint y: 98, distance: 120.8
click at [219, 98] on div "生活投資 & 投資生活 [PERSON_NAME], 許凱廸 追蹤數 283,000 互動率 0.26% 觀看率 20.5%" at bounding box center [530, 102] width 764 height 53
copy div "生活投資 & 投資生活"
drag, startPoint x: 538, startPoint y: 111, endPoint x: 597, endPoint y: 111, distance: 58.7
click at [597, 111] on div "追蹤數 283,000" at bounding box center [568, 102] width 71 height 29
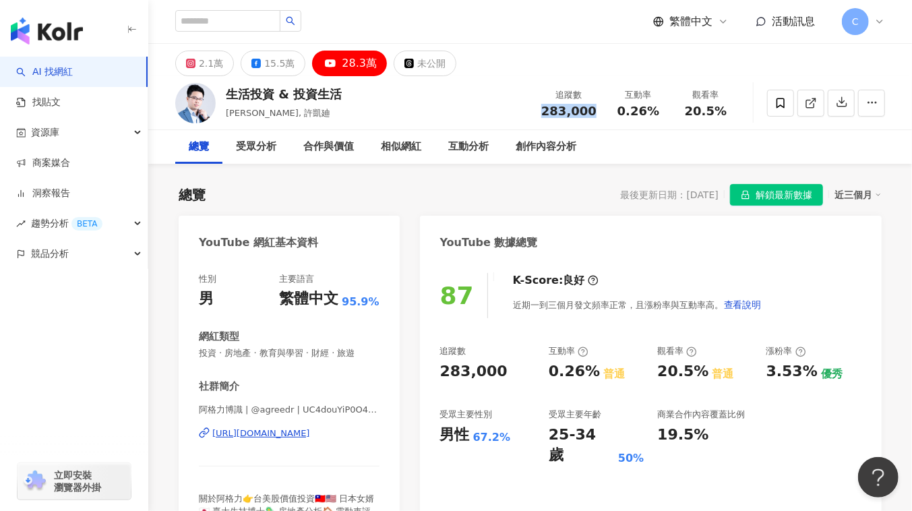
copy span "283,000"
drag, startPoint x: 616, startPoint y: 109, endPoint x: 660, endPoint y: 117, distance: 45.1
click at [660, 117] on div "0.26%" at bounding box center [638, 111] width 51 height 13
copy span "0.26%"
click at [785, 104] on icon at bounding box center [781, 103] width 8 height 10
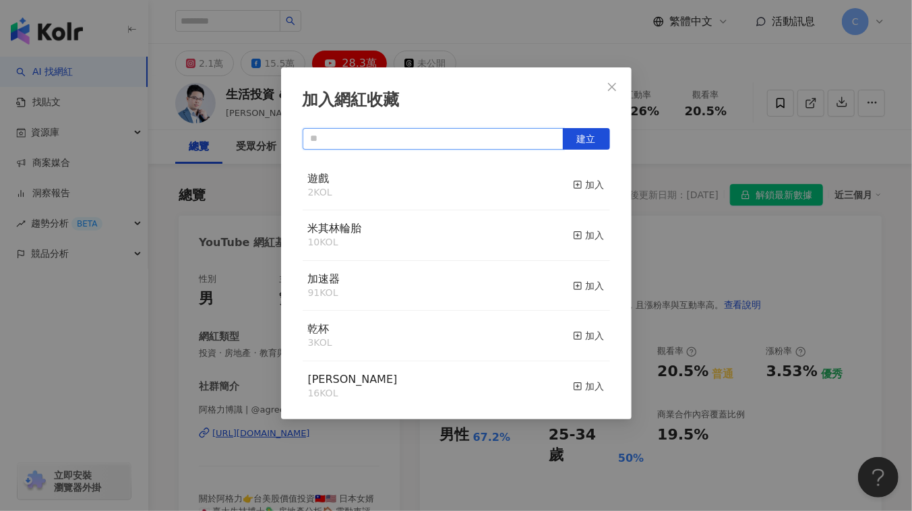
click at [521, 140] on input "text" at bounding box center [433, 139] width 261 height 22
type input "*"
click at [600, 142] on button "建立" at bounding box center [586, 139] width 47 height 22
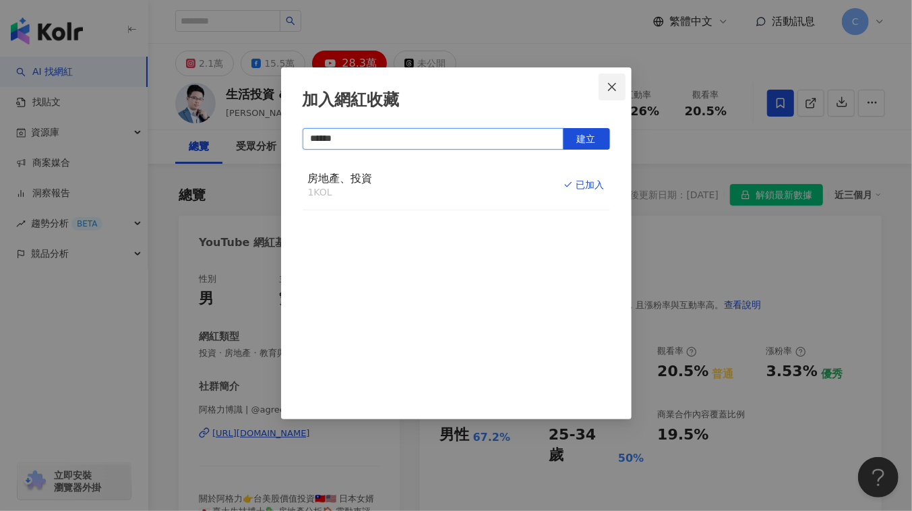
type input "******"
click at [612, 88] on icon "close" at bounding box center [612, 87] width 11 height 11
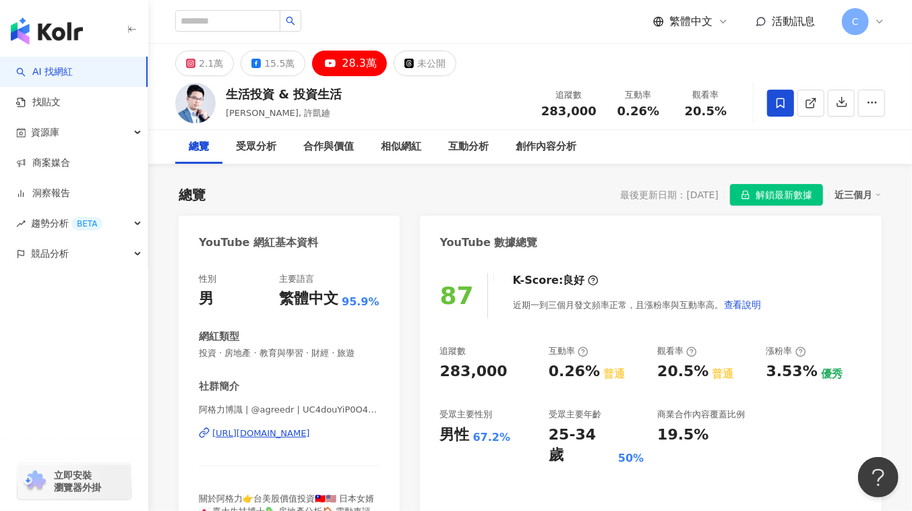
click at [270, 439] on div "https://www.youtube.com/channel/UC4douYiP0O4ABtxoMuo9yNA" at bounding box center [261, 434] width 98 height 12
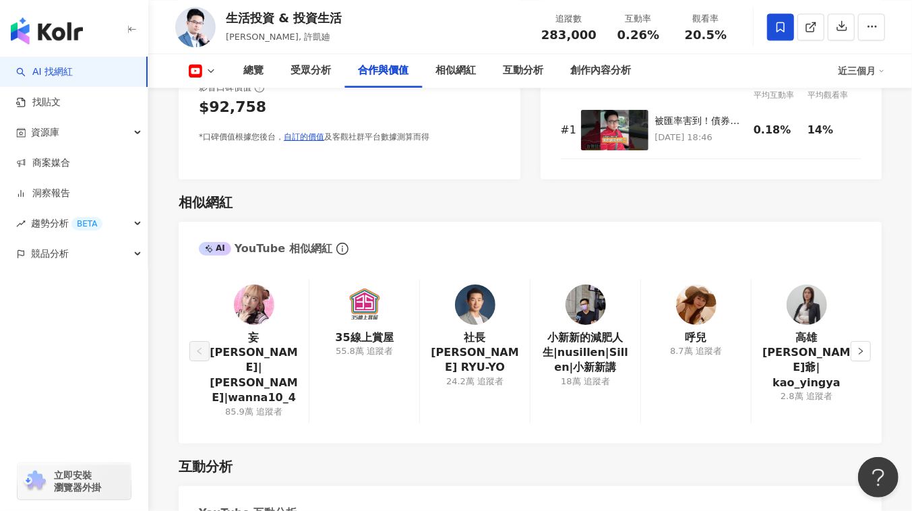
scroll to position [1716, 0]
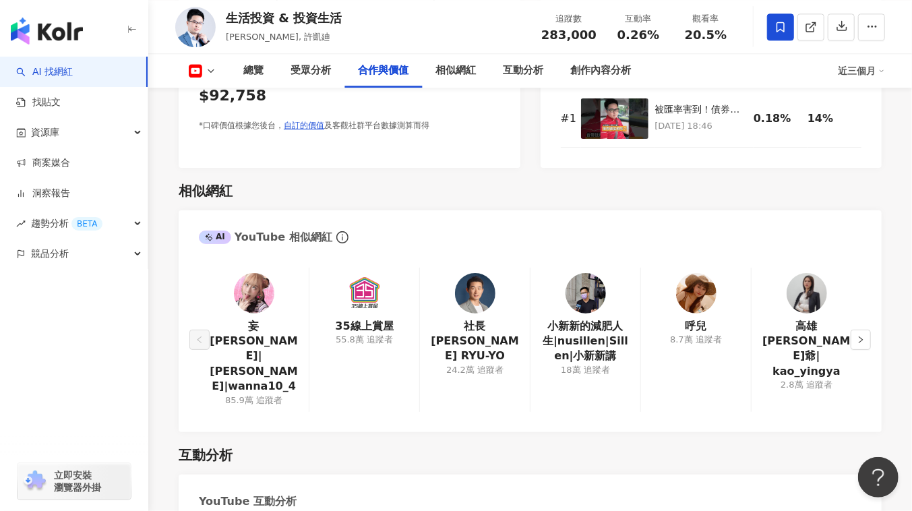
click at [803, 297] on img at bounding box center [807, 293] width 40 height 40
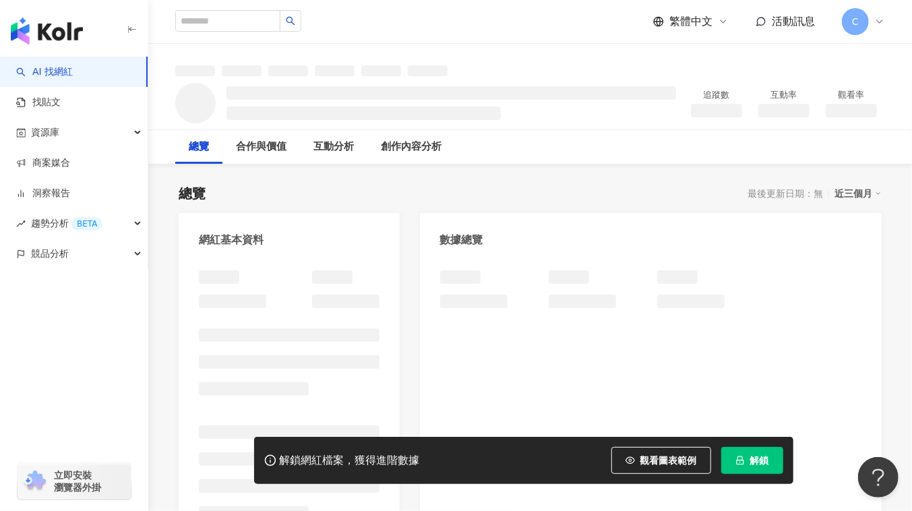
click at [737, 459] on icon "lock" at bounding box center [740, 460] width 9 height 9
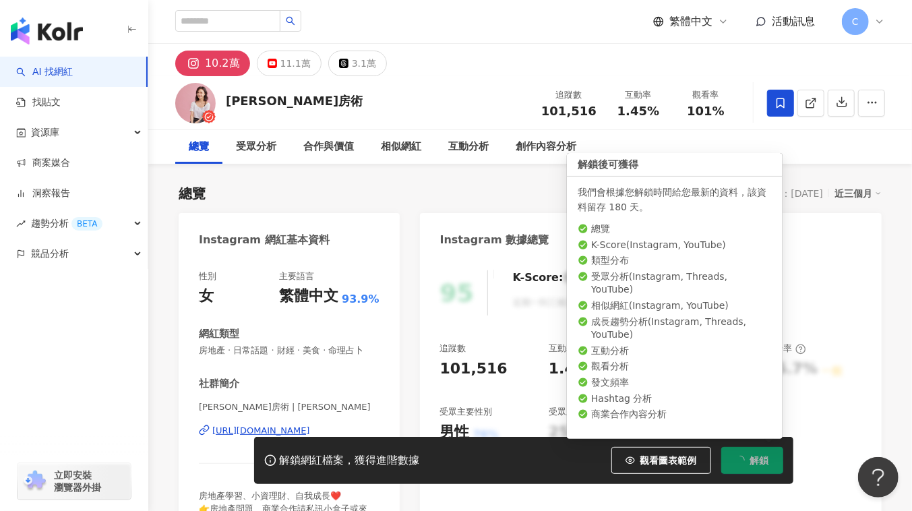
click at [774, 104] on span at bounding box center [780, 103] width 27 height 27
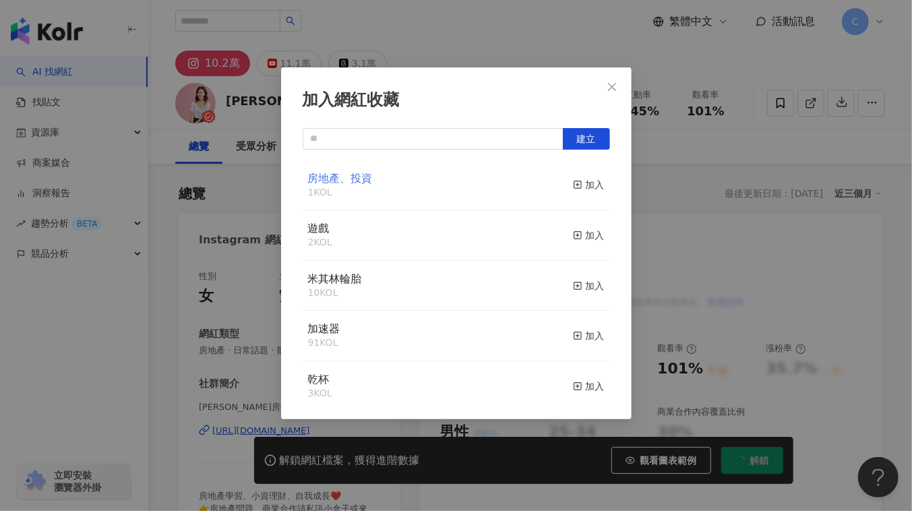
click at [338, 183] on span "房地產、投資" at bounding box center [340, 178] width 65 height 13
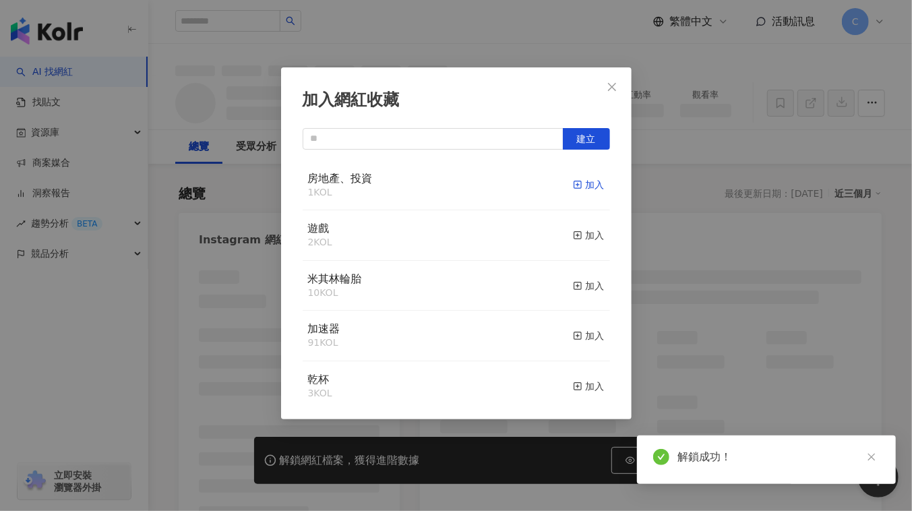
click at [575, 190] on div "加入" at bounding box center [589, 184] width 32 height 15
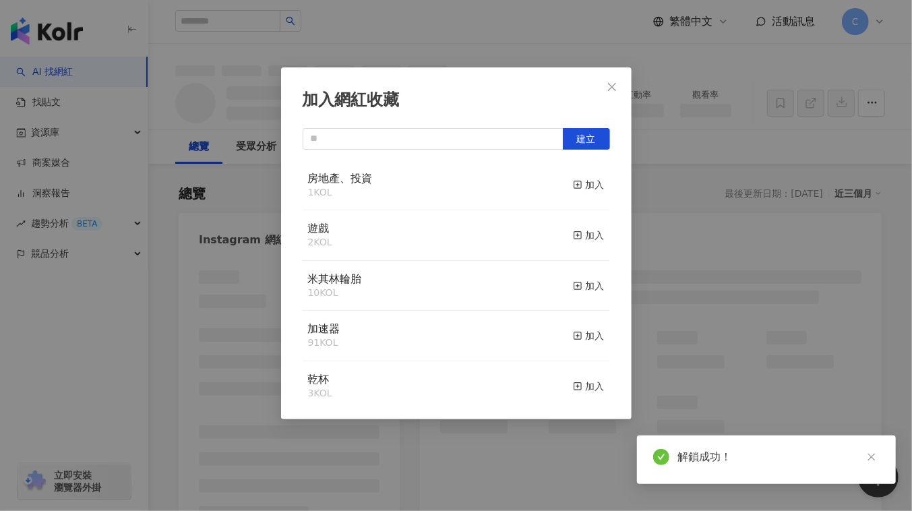
click at [663, 200] on div "加入網紅收藏 建立 房地產、投資 1 KOL 加入 遊戲 2 KOL 加入 米其林輪胎 10 KOL 加入 加速器 91 KOL 加入 乾杯 3 KOL 加入…" at bounding box center [456, 255] width 912 height 511
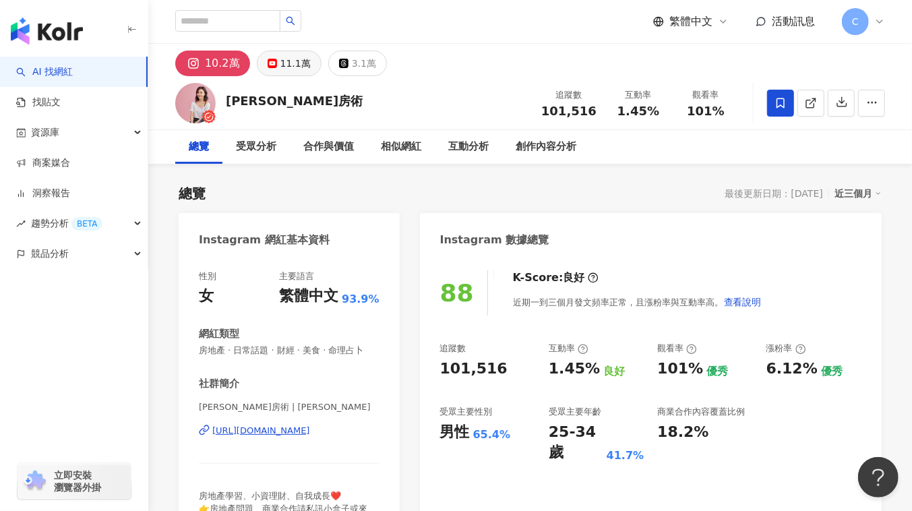
click at [285, 59] on div "11.1萬" at bounding box center [296, 63] width 30 height 19
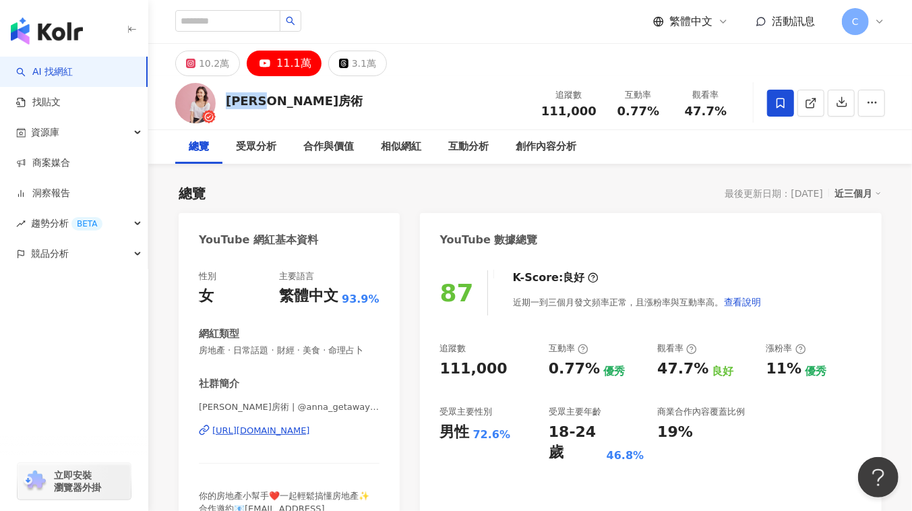
drag, startPoint x: 228, startPoint y: 98, endPoint x: 283, endPoint y: 103, distance: 55.4
click at [283, 103] on div "[PERSON_NAME]房術" at bounding box center [294, 100] width 137 height 17
drag, startPoint x: 550, startPoint y: 106, endPoint x: 591, endPoint y: 117, distance: 42.5
click at [591, 117] on span "111,000" at bounding box center [569, 111] width 55 height 14
copy span "111,00"
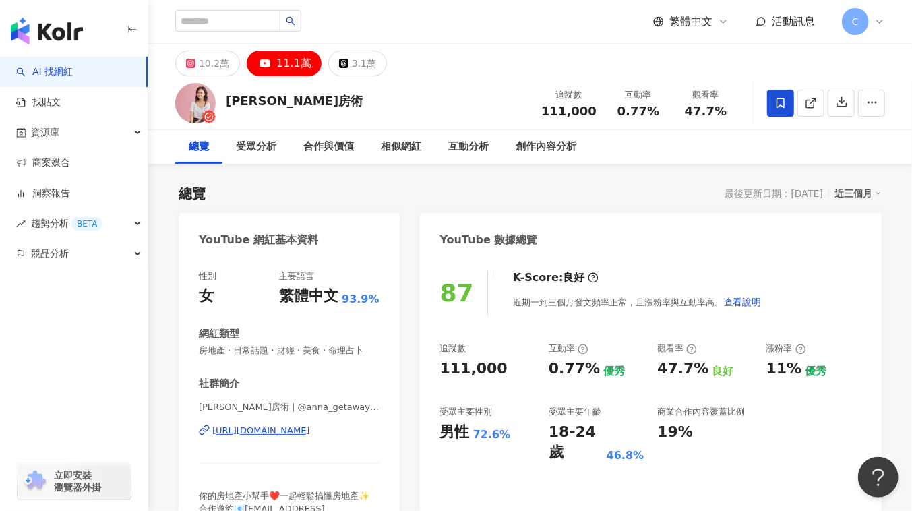
click at [606, 106] on div "互動率 0.77%" at bounding box center [638, 102] width 67 height 29
drag, startPoint x: 600, startPoint y: 112, endPoint x: 539, endPoint y: 117, distance: 61.6
click at [539, 117] on div "追蹤數 111,000 互動率 0.77% 觀看率 47.7%" at bounding box center [636, 103] width 206 height 40
copy span "111,000"
drag, startPoint x: 622, startPoint y: 110, endPoint x: 670, endPoint y: 104, distance: 48.9
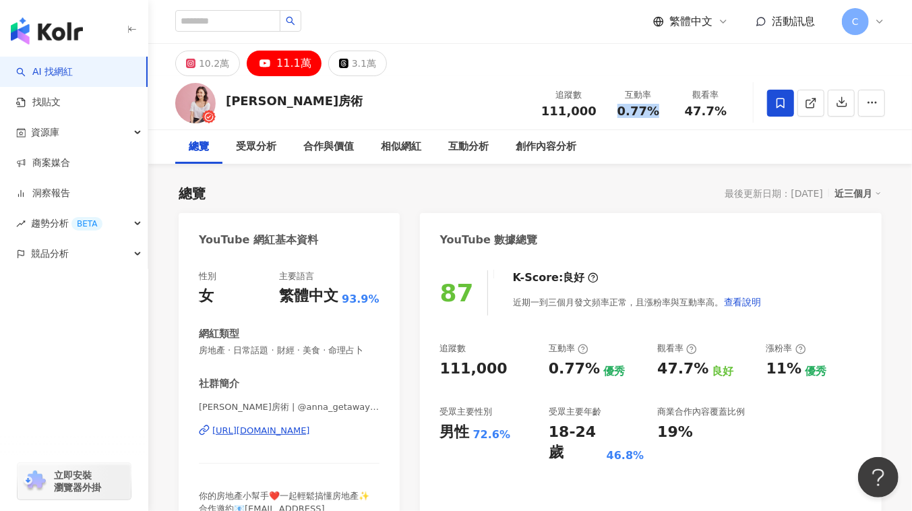
click at [670, 104] on div "互動率 0.77%" at bounding box center [638, 102] width 67 height 29
copy span "0.77%"
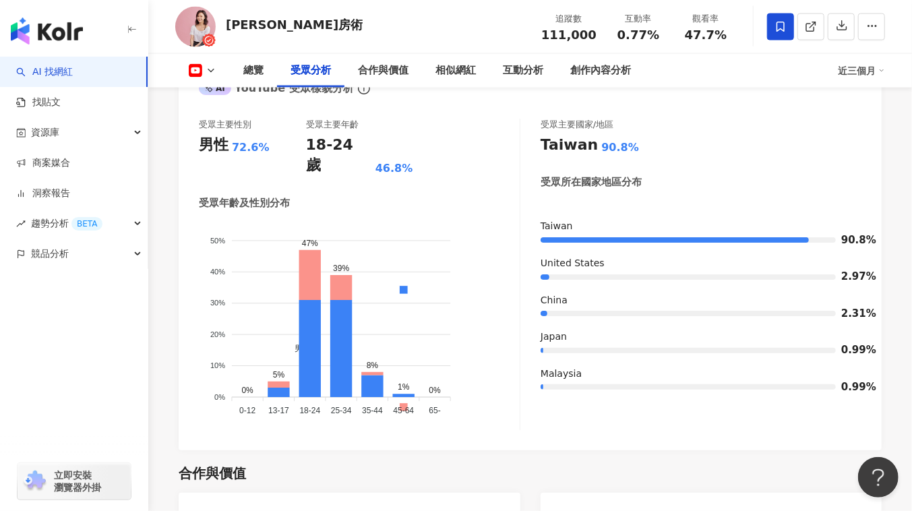
scroll to position [1962, 0]
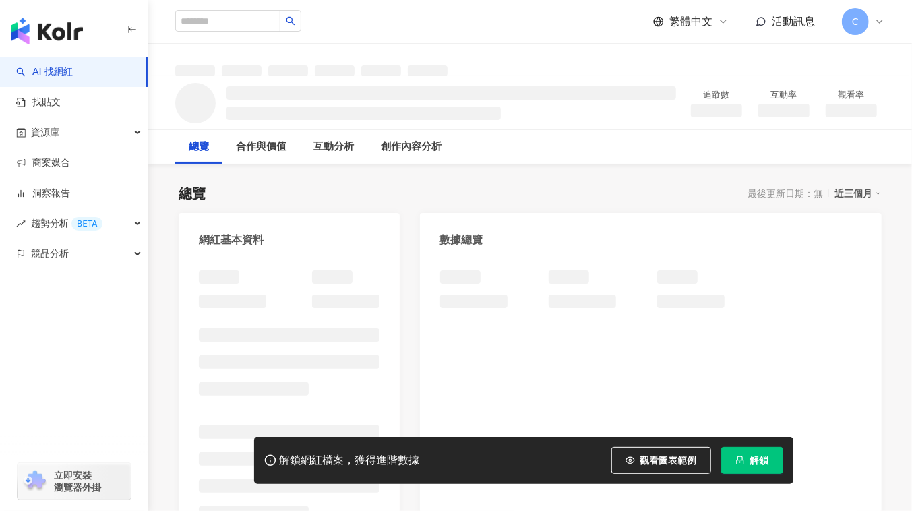
click at [756, 460] on span "解鎖" at bounding box center [760, 460] width 19 height 11
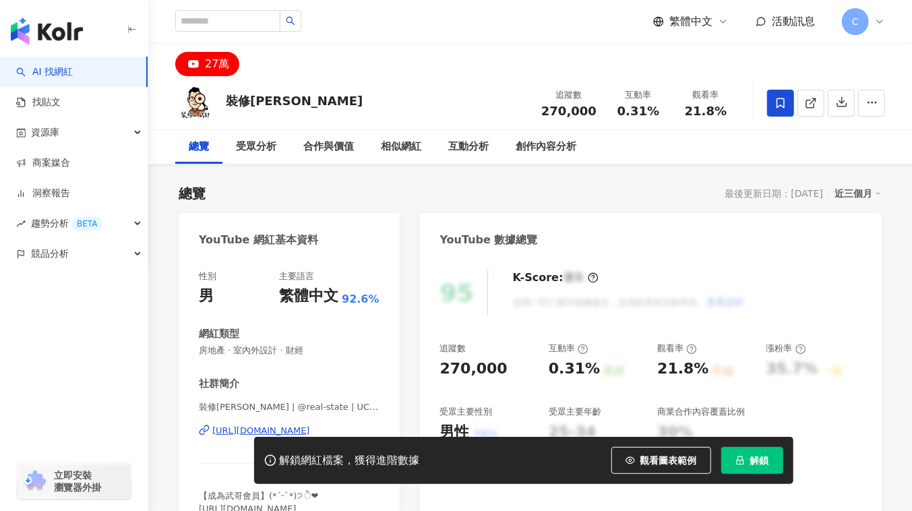
click at [776, 106] on icon at bounding box center [781, 103] width 12 height 12
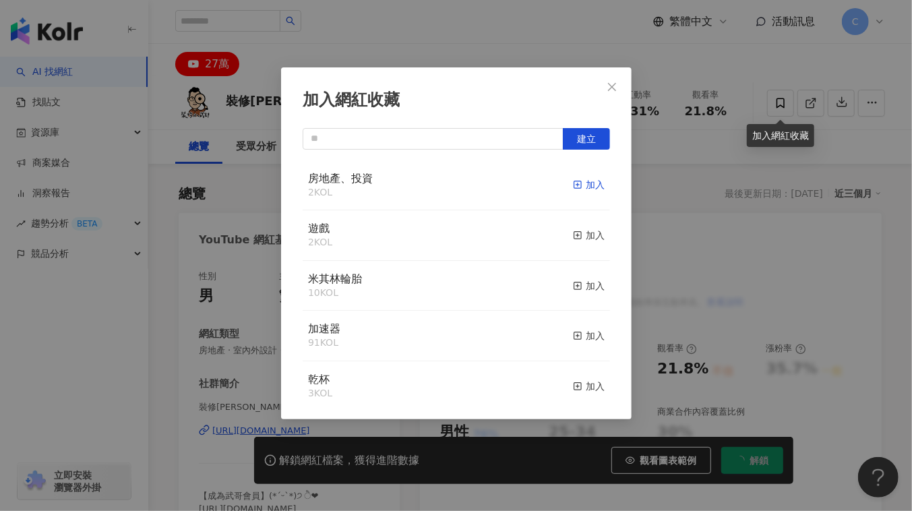
click at [583, 189] on div "加入" at bounding box center [589, 184] width 32 height 15
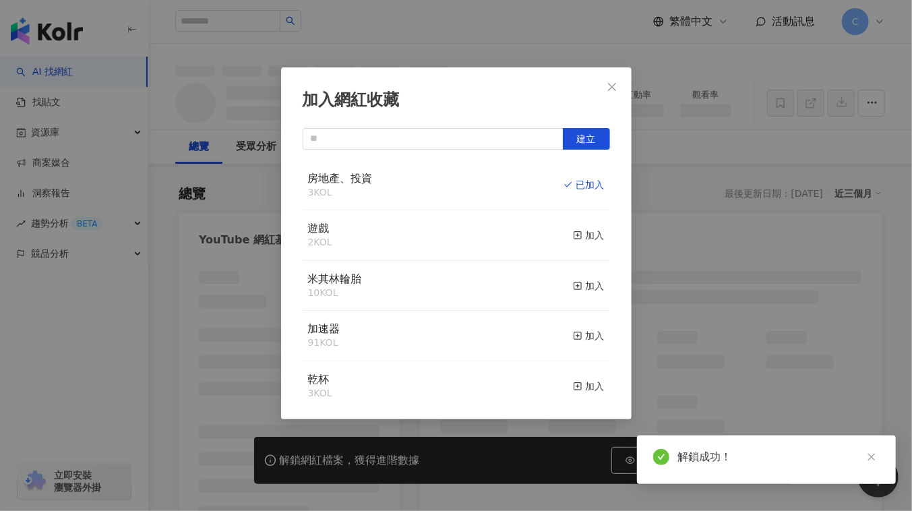
click at [612, 86] on icon "close" at bounding box center [612, 86] width 8 height 8
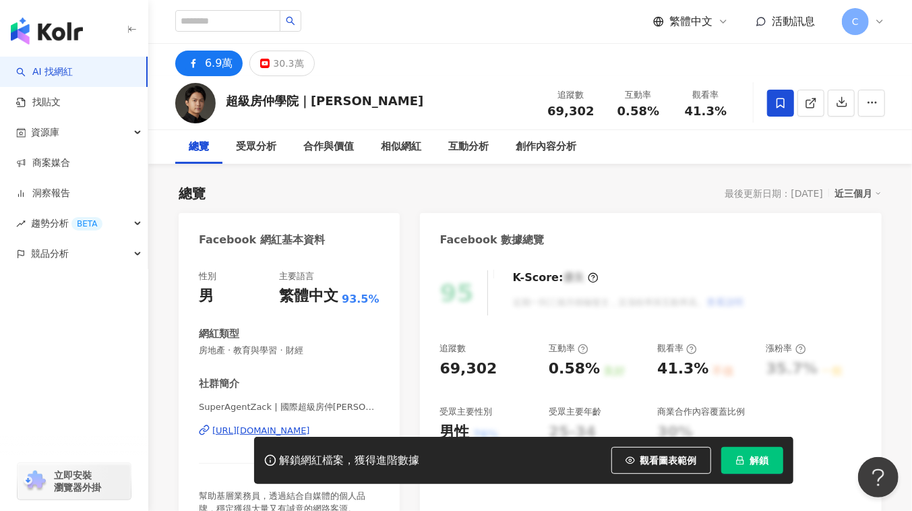
click at [758, 445] on div "解鎖網紅檔案，獲得進階數據 觀看圖表範例 解鎖" at bounding box center [524, 460] width 540 height 47
click at [760, 450] on button "解鎖" at bounding box center [753, 460] width 62 height 27
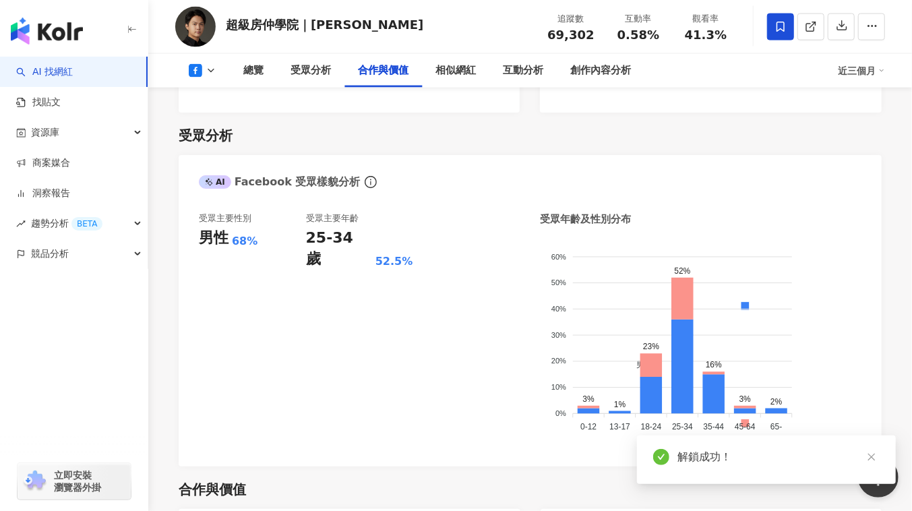
scroll to position [1778, 0]
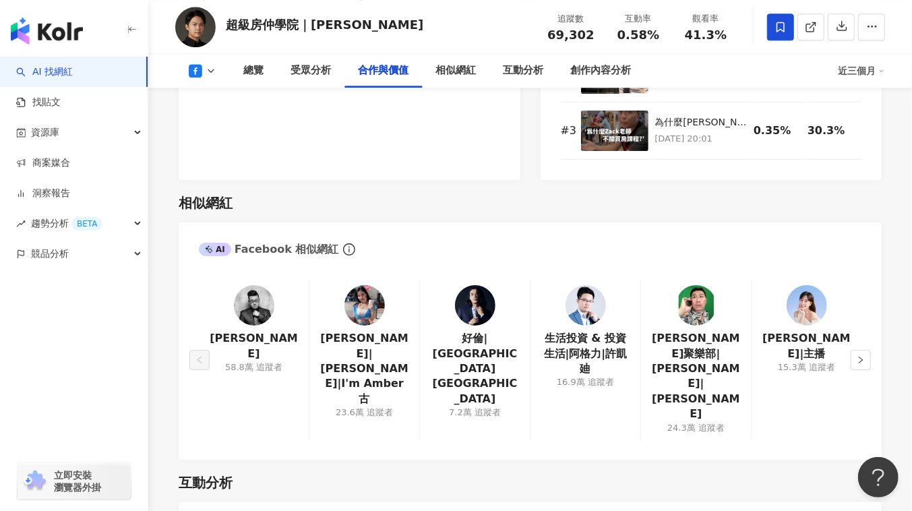
click at [467, 285] on img at bounding box center [475, 305] width 40 height 40
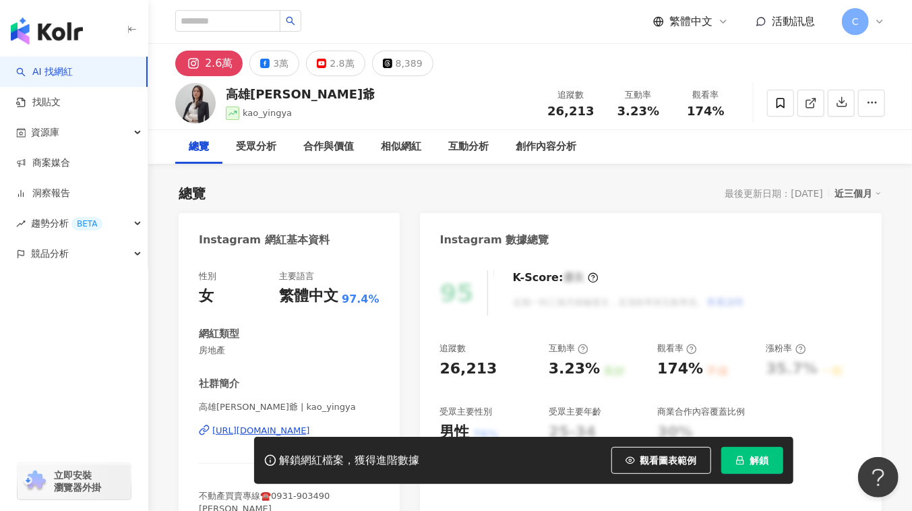
click at [297, 425] on div "https://www.instagram.com/kao_yingya/" at bounding box center [261, 431] width 98 height 12
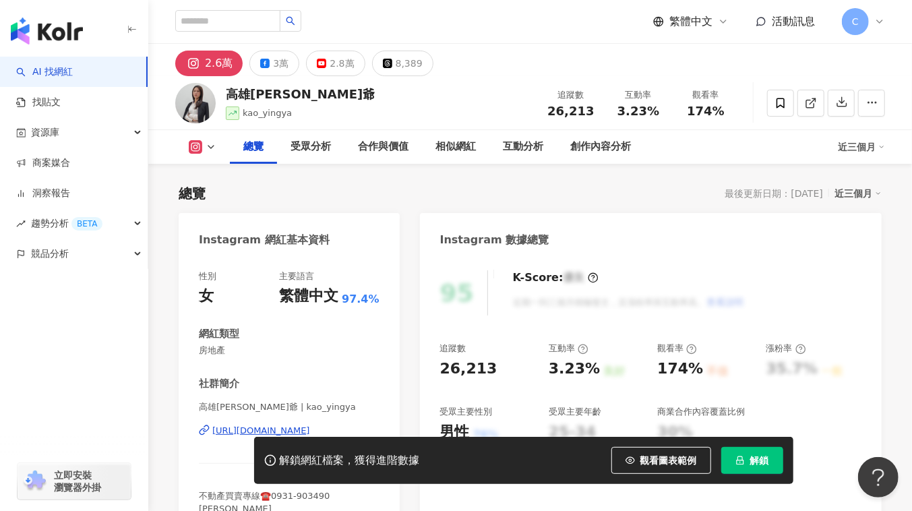
scroll to position [122, 0]
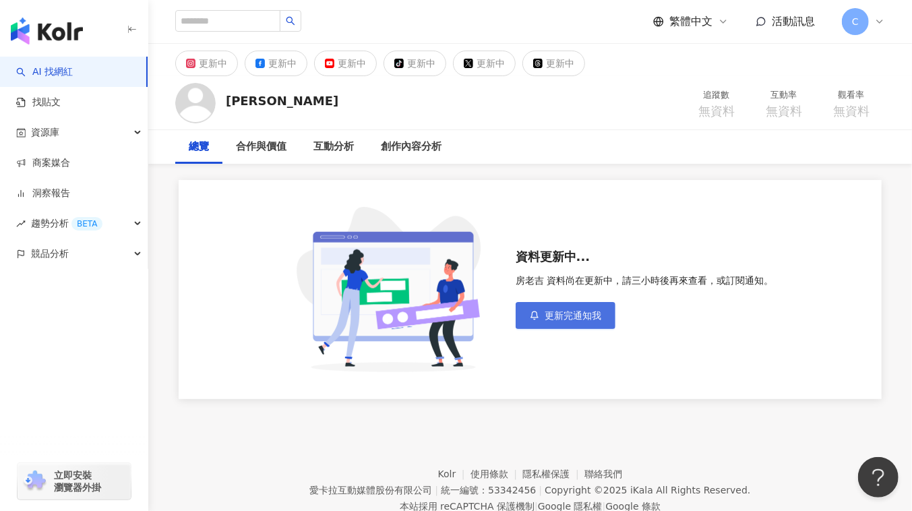
click at [578, 310] on span "更新完通知我" at bounding box center [573, 315] width 57 height 11
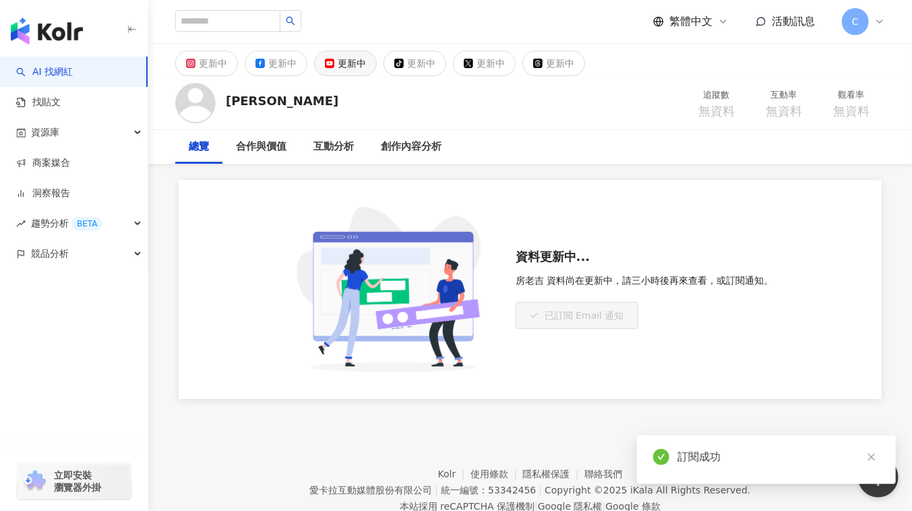
click at [339, 64] on div "更新中" at bounding box center [352, 63] width 28 height 19
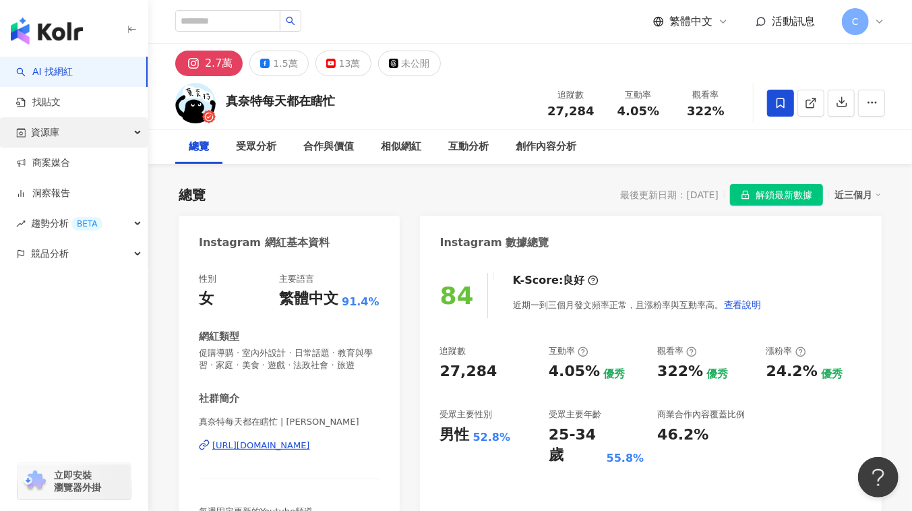
drag, startPoint x: 187, startPoint y: 102, endPoint x: 109, endPoint y: 127, distance: 81.5
click at [109, 127] on div "資源庫" at bounding box center [74, 132] width 148 height 30
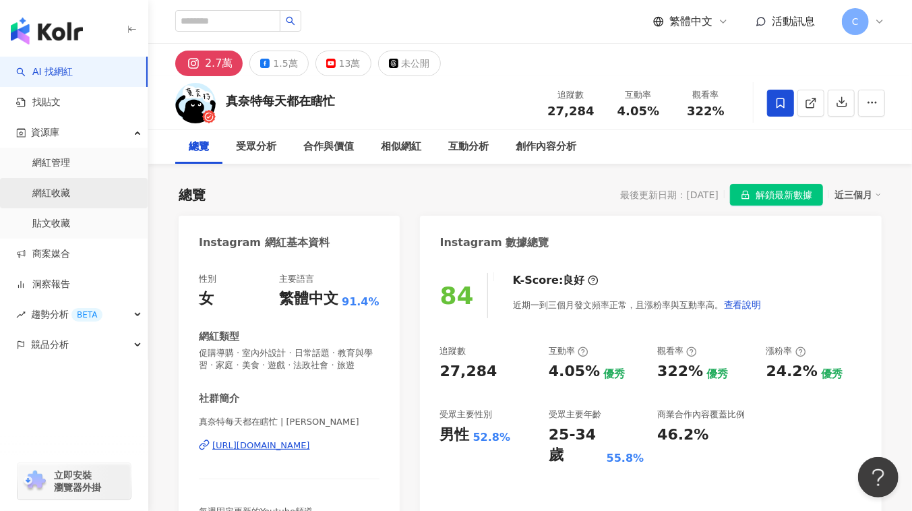
click at [70, 189] on link "網紅收藏" at bounding box center [51, 193] width 38 height 13
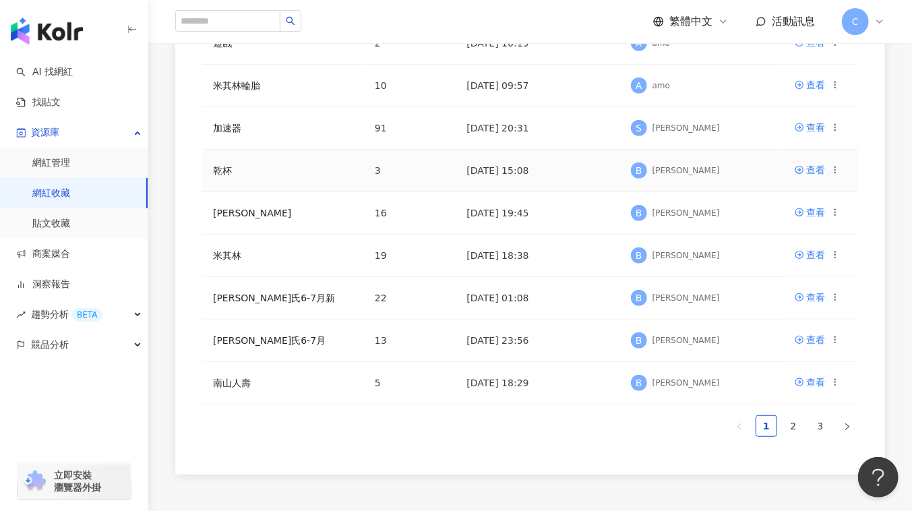
scroll to position [429, 0]
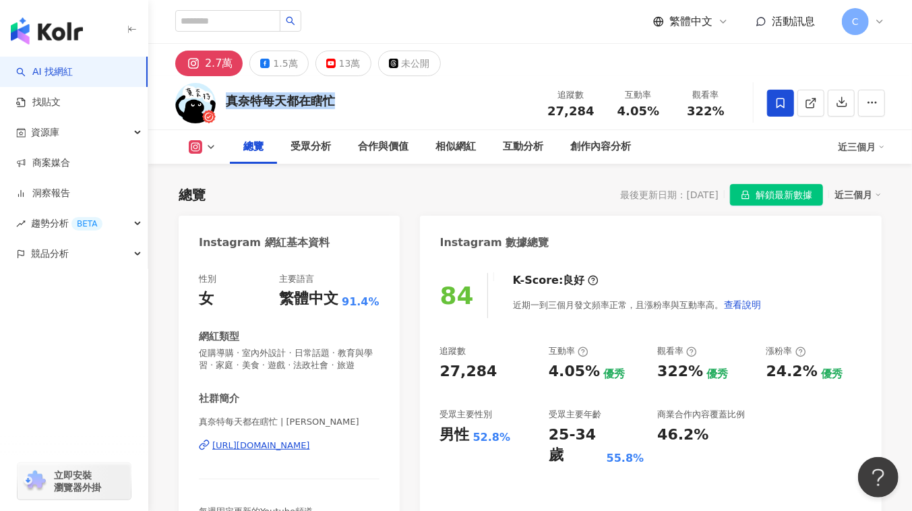
drag, startPoint x: 247, startPoint y: 97, endPoint x: 339, endPoint y: 109, distance: 93.2
click at [339, 109] on div "真奈特每天都在瞎忙 追蹤數 27,284 互動率 4.05% 觀看率 322%" at bounding box center [530, 102] width 764 height 53
copy div "真奈特每天都在瞎忙"
click at [318, 58] on button "13萬" at bounding box center [344, 64] width 56 height 26
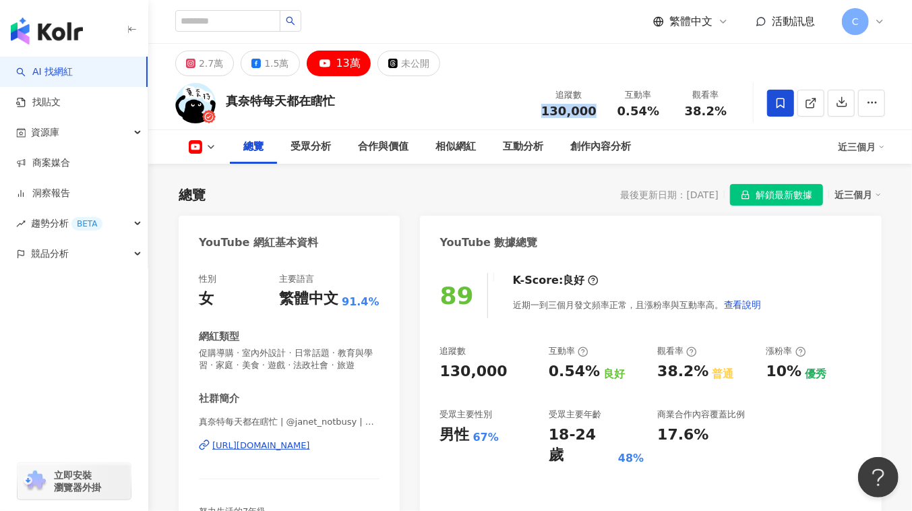
drag, startPoint x: 559, startPoint y: 111, endPoint x: 593, endPoint y: 110, distance: 34.4
click at [593, 110] on div "追蹤數 130,000" at bounding box center [568, 102] width 71 height 29
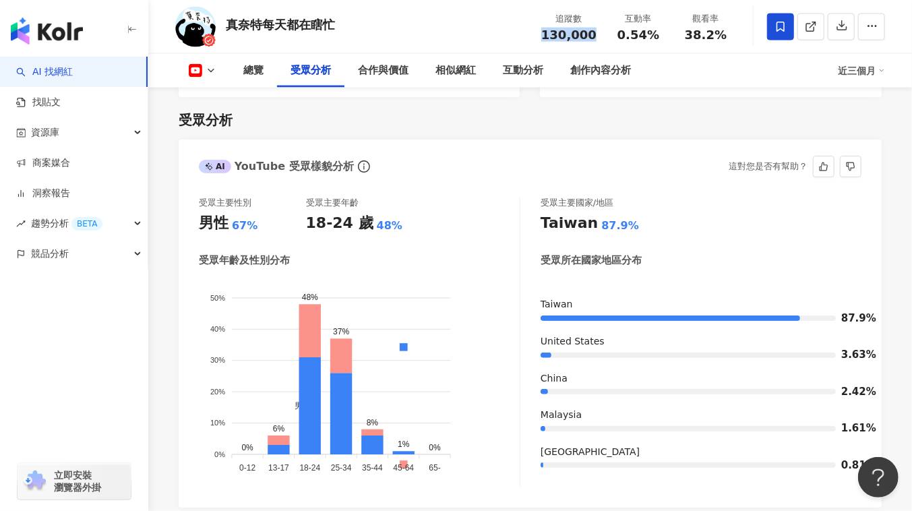
scroll to position [1165, 0]
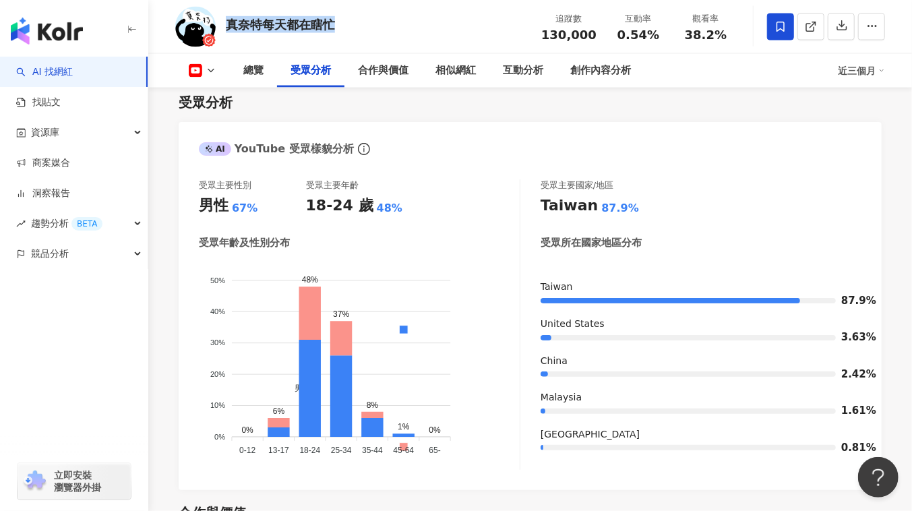
drag, startPoint x: 224, startPoint y: 25, endPoint x: 331, endPoint y: 24, distance: 107.2
click at [331, 24] on div "真奈特每天都在瞎忙 追蹤數 130,000 互動率 0.54% 觀看率 38.2%" at bounding box center [530, 26] width 764 height 53
copy div "真奈特每天都在瞎忙"
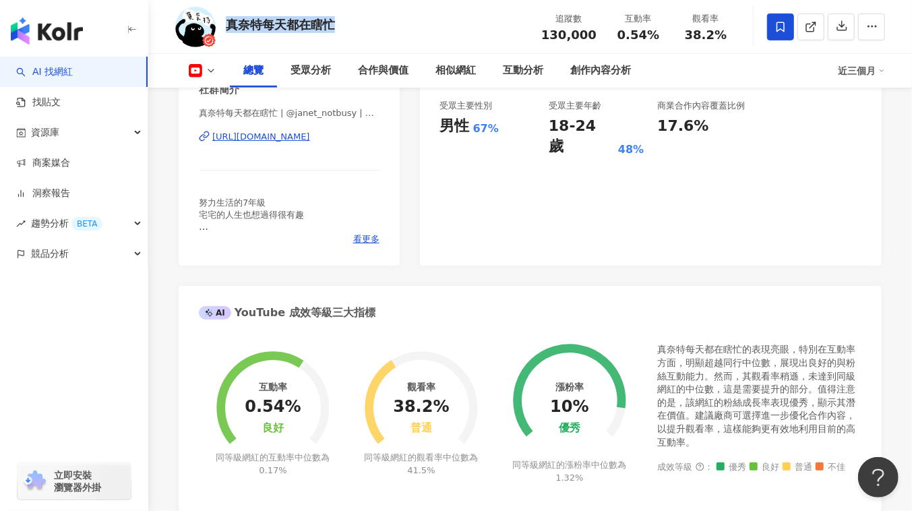
scroll to position [122, 0]
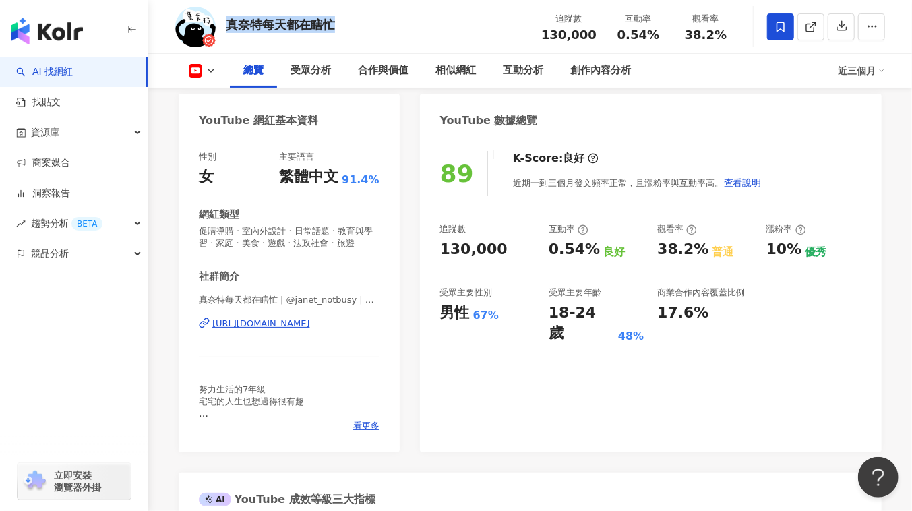
click at [310, 330] on div "[URL][DOMAIN_NAME]" at bounding box center [261, 324] width 98 height 12
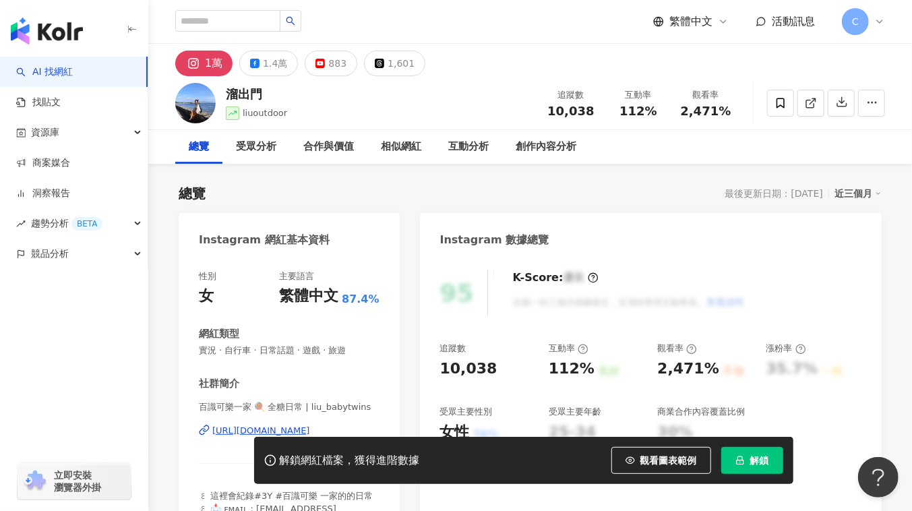
drag, startPoint x: 289, startPoint y: 407, endPoint x: 259, endPoint y: 432, distance: 39.3
click at [259, 432] on div "https://www.instagram.com/liu_babytwins/" at bounding box center [261, 431] width 98 height 12
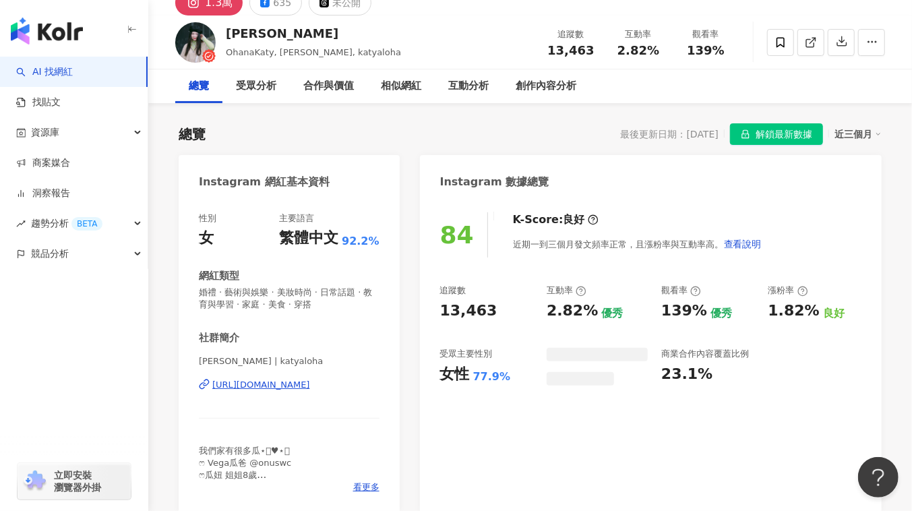
click at [292, 391] on div "https://www.instagram.com/katyaloha/" at bounding box center [261, 385] width 98 height 12
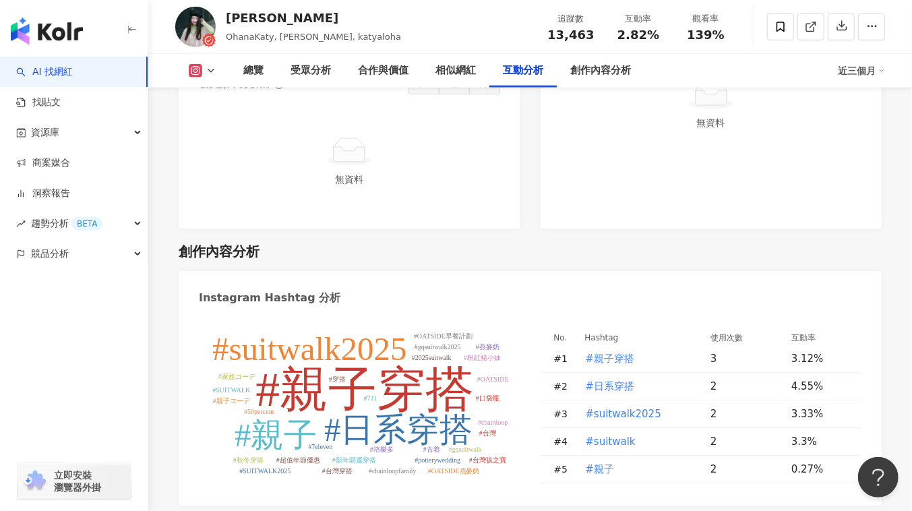
scroll to position [3541, 0]
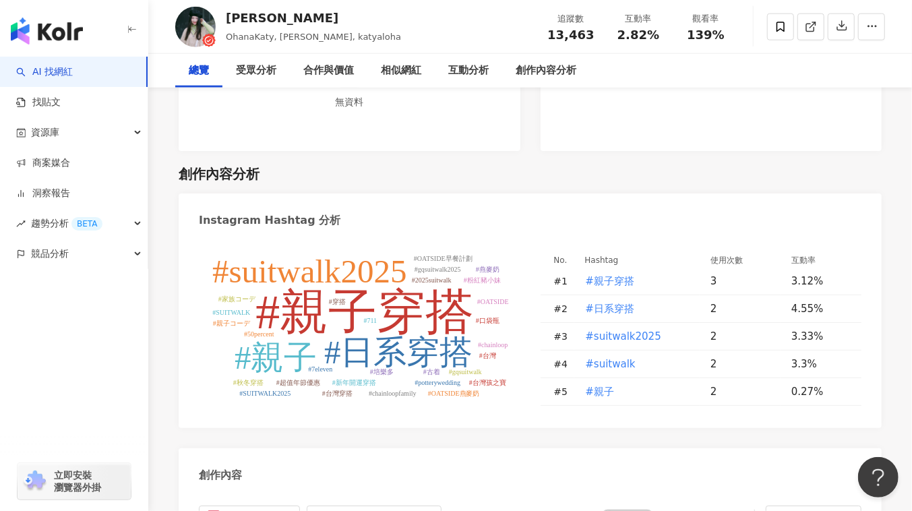
scroll to position [47, 0]
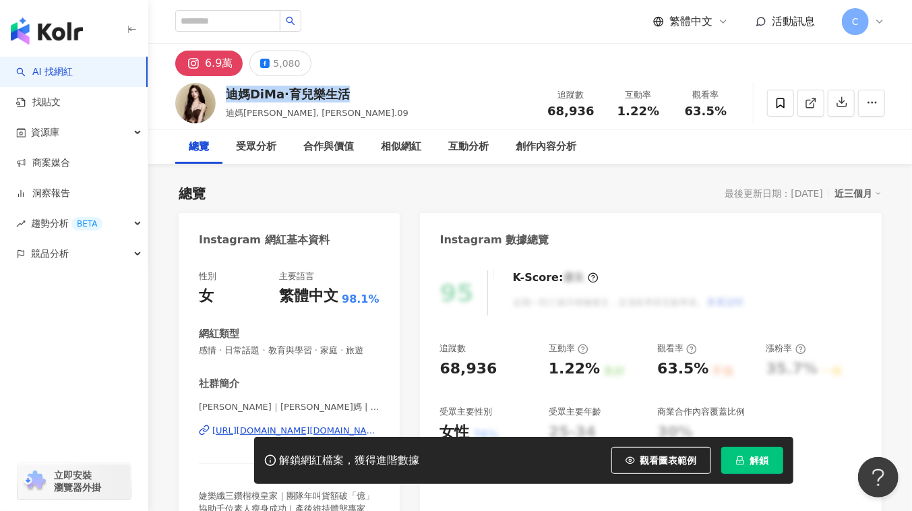
drag, startPoint x: 306, startPoint y: 93, endPoint x: 355, endPoint y: 96, distance: 48.6
click at [355, 96] on div "迪媽DiMa·育兒樂生活 迪媽[PERSON_NAME], [PERSON_NAME].09 追蹤數 68,936 互動率 1.22% 觀看率 63.5%" at bounding box center [530, 102] width 764 height 53
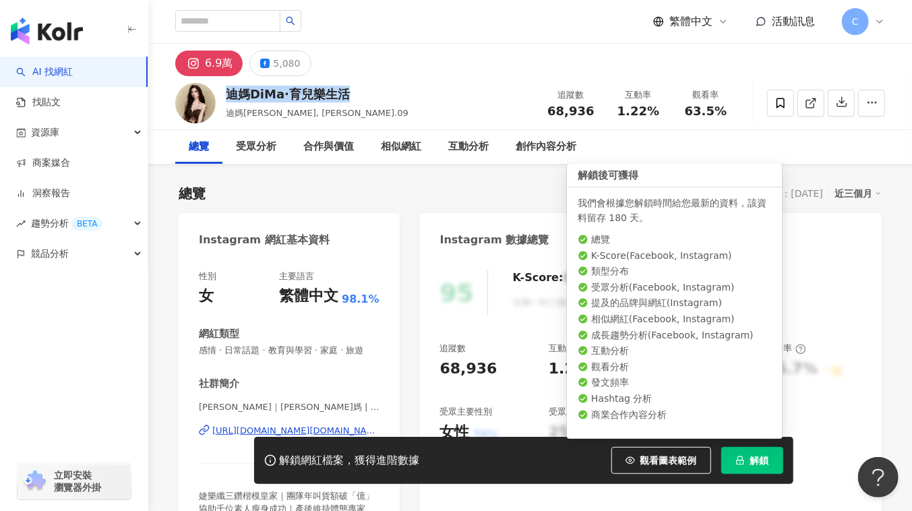
click at [753, 463] on span "解鎖" at bounding box center [760, 460] width 19 height 11
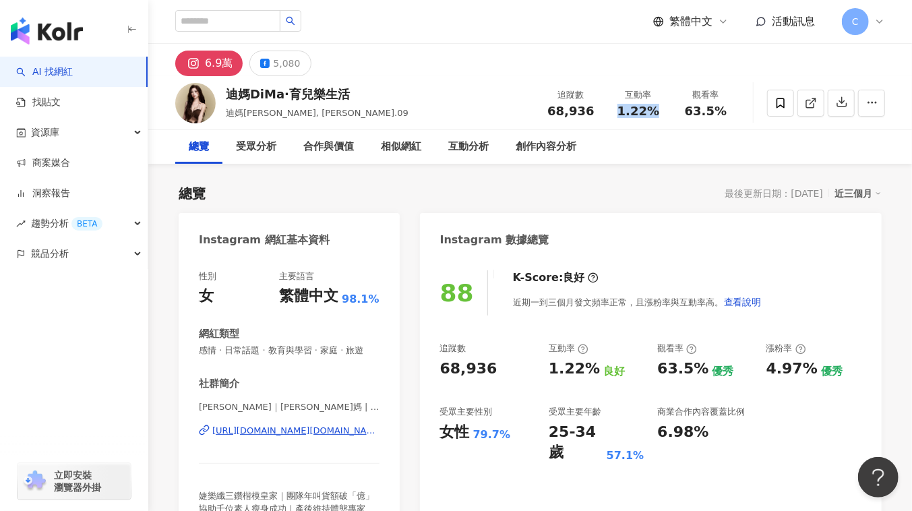
drag, startPoint x: 623, startPoint y: 114, endPoint x: 659, endPoint y: 113, distance: 35.7
click at [659, 113] on div "1.22%" at bounding box center [638, 111] width 51 height 13
copy span "1.22%"
drag, startPoint x: 548, startPoint y: 107, endPoint x: 591, endPoint y: 111, distance: 42.7
click at [591, 111] on div "68,936" at bounding box center [571, 111] width 51 height 13
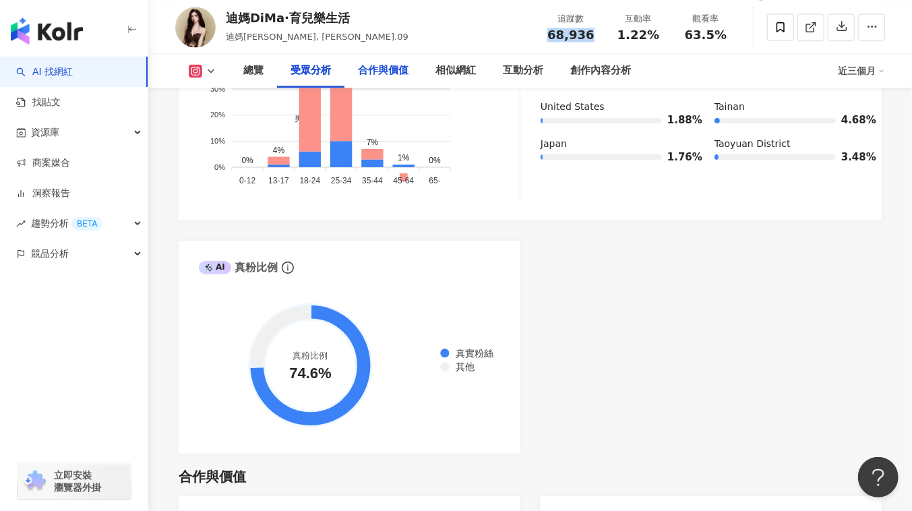
scroll to position [1655, 0]
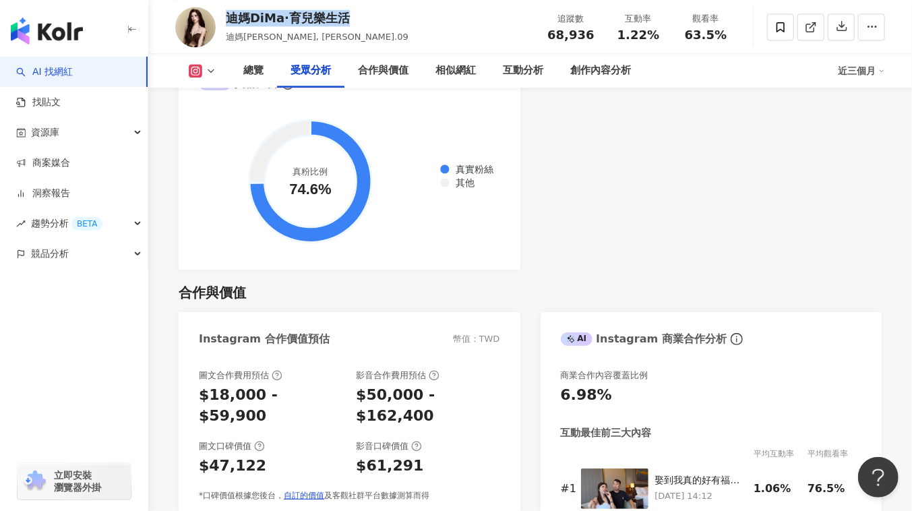
drag, startPoint x: 229, startPoint y: 9, endPoint x: 353, endPoint y: 13, distance: 123.5
click at [353, 13] on div "迪媽DiMa·育兒樂生活" at bounding box center [317, 17] width 183 height 17
copy div "迪媽DiMa·育兒樂生活"
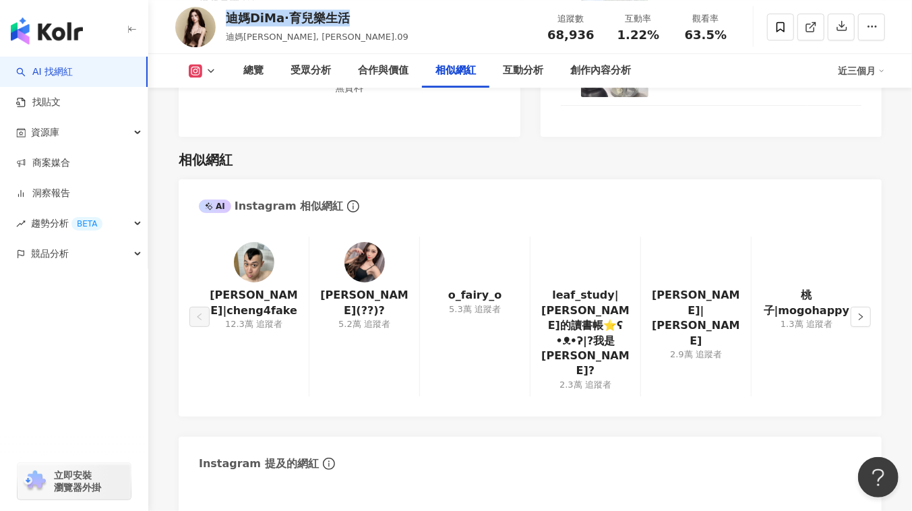
scroll to position [2145, 0]
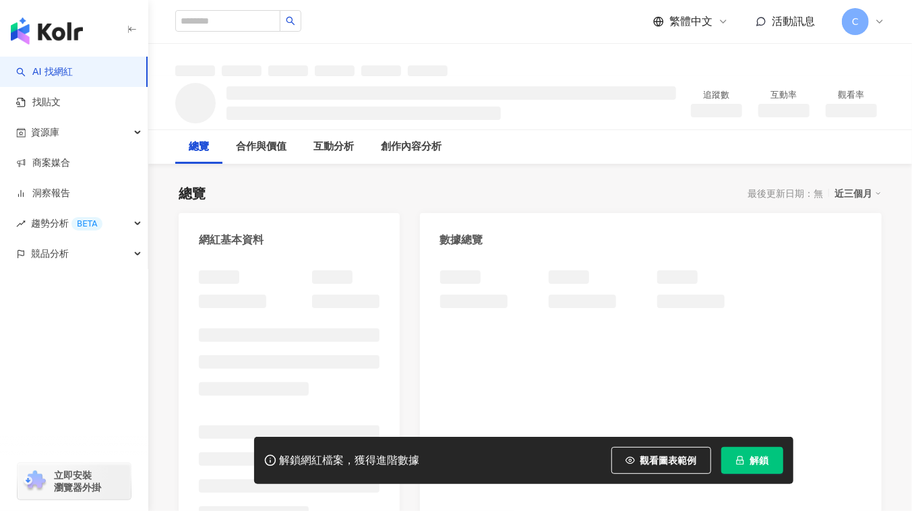
click at [725, 455] on button "解鎖" at bounding box center [753, 460] width 62 height 27
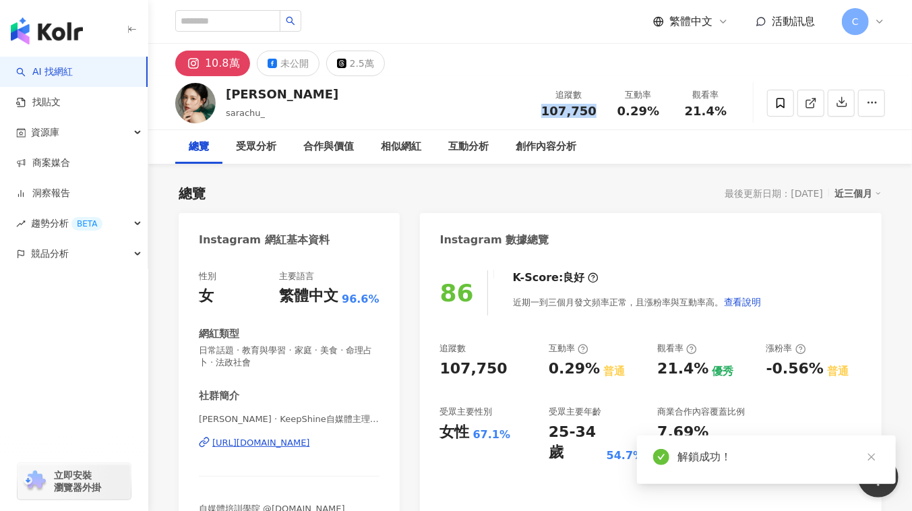
drag, startPoint x: 550, startPoint y: 109, endPoint x: 600, endPoint y: 109, distance: 49.2
click at [600, 109] on div "追蹤數 107,750" at bounding box center [568, 102] width 71 height 29
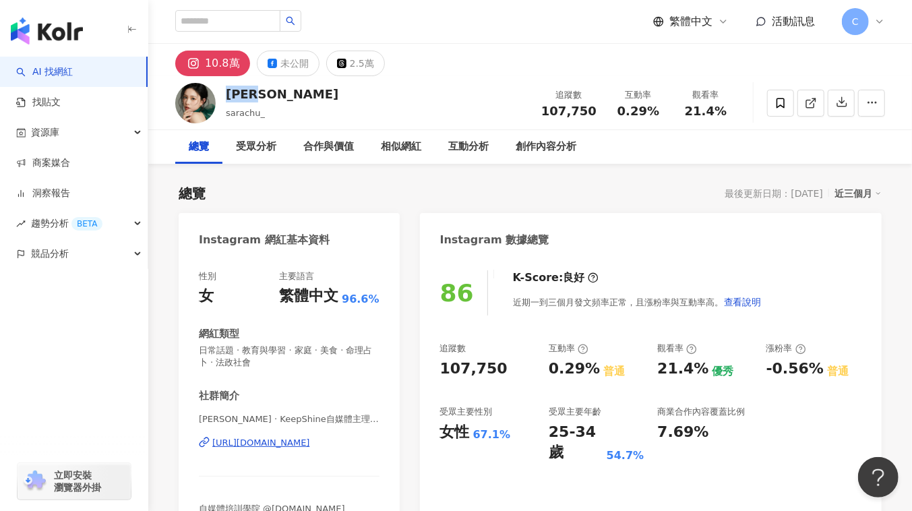
drag, startPoint x: 224, startPoint y: 90, endPoint x: 251, endPoint y: 92, distance: 27.1
click at [251, 92] on div "Sara sarachu_ 追蹤數 107,750 互動率 0.29% 觀看率 21.4%" at bounding box center [530, 102] width 764 height 53
copy div "Sara"
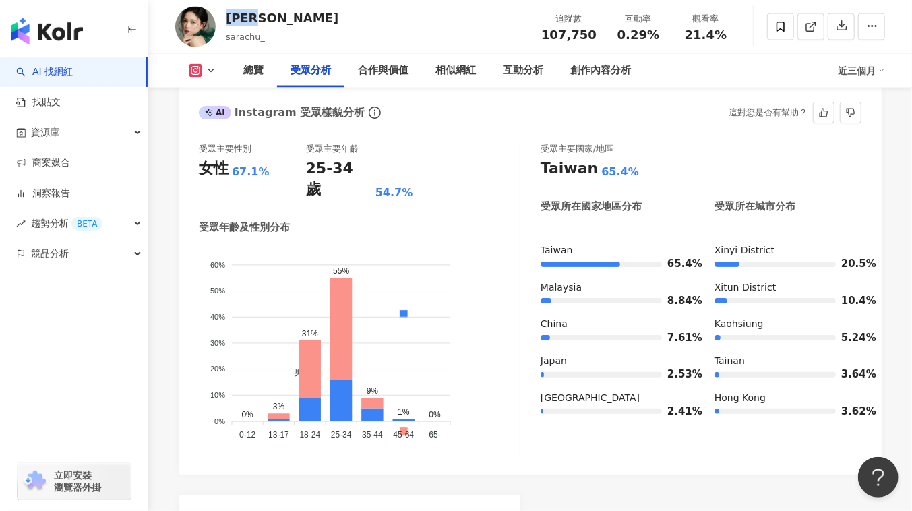
scroll to position [1226, 0]
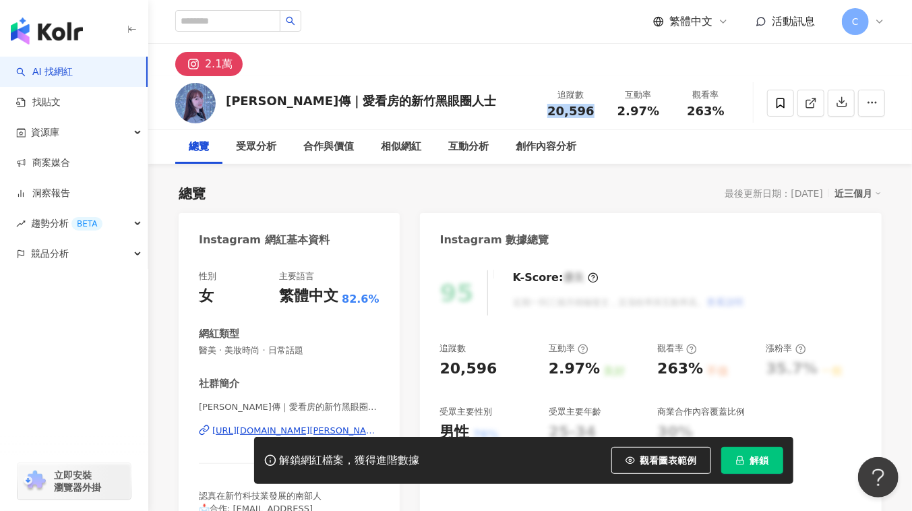
drag, startPoint x: 546, startPoint y: 105, endPoint x: 603, endPoint y: 115, distance: 57.5
click at [603, 115] on div "追蹤數 20,596" at bounding box center [570, 102] width 67 height 29
copy span "20,596"
click at [755, 457] on span "解鎖" at bounding box center [760, 460] width 19 height 11
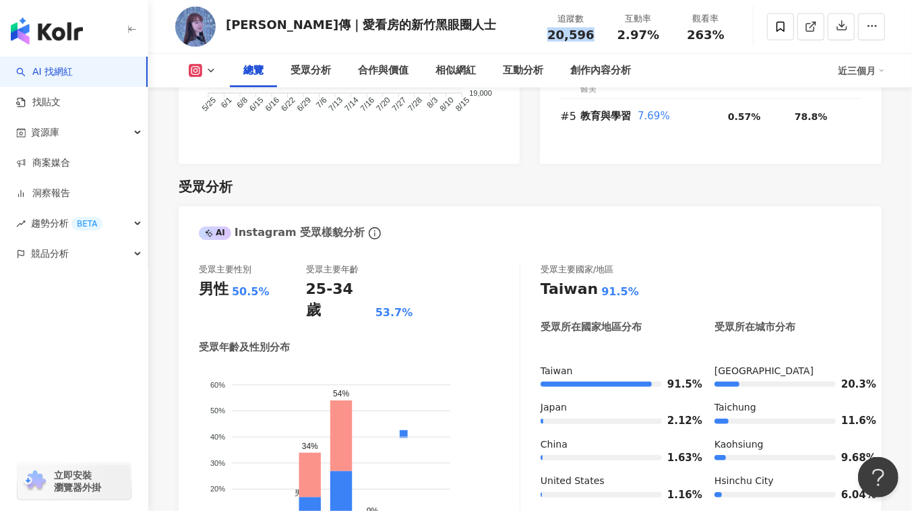
scroll to position [1226, 0]
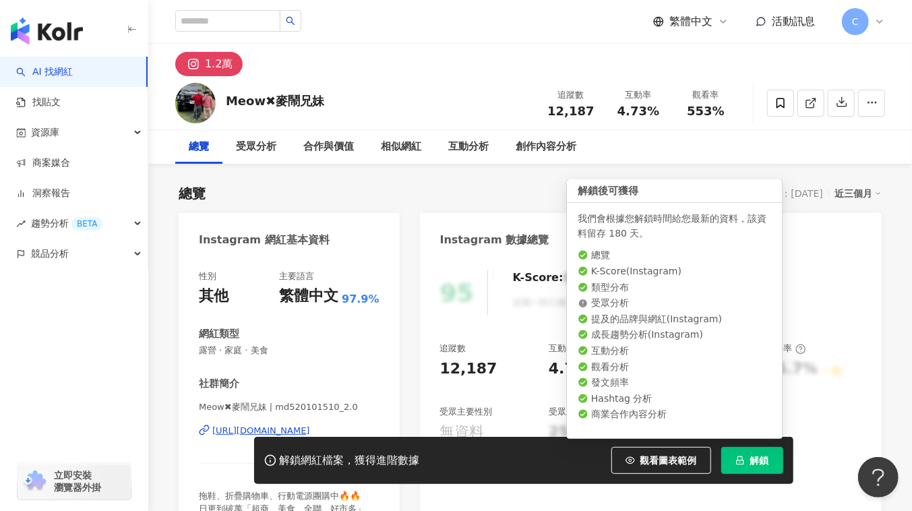
click at [743, 458] on icon "lock" at bounding box center [740, 460] width 9 height 9
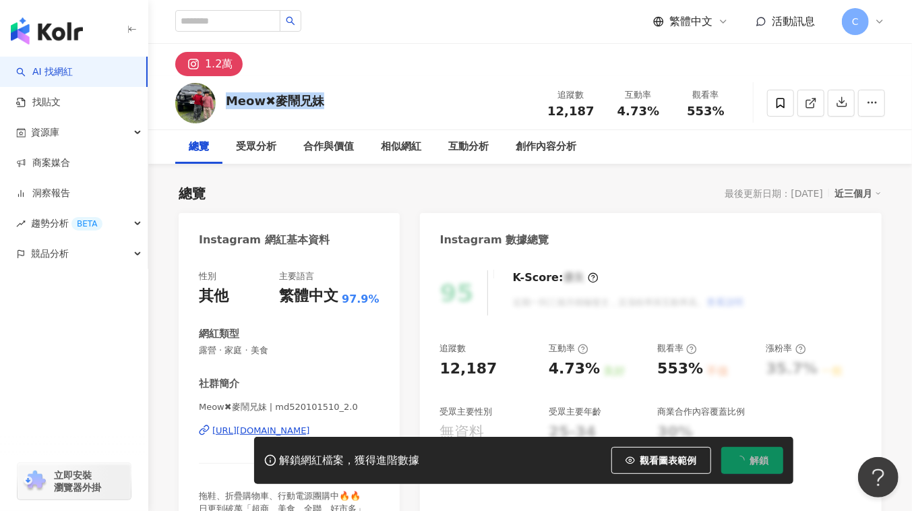
drag, startPoint x: 225, startPoint y: 101, endPoint x: 322, endPoint y: 101, distance: 97.1
click at [322, 101] on div "Meow✖麥鬧兄妹 追蹤數 12,187 互動率 4.73% 觀看率 553%" at bounding box center [530, 102] width 764 height 53
copy div "Meow✖麥鬧兄妹"
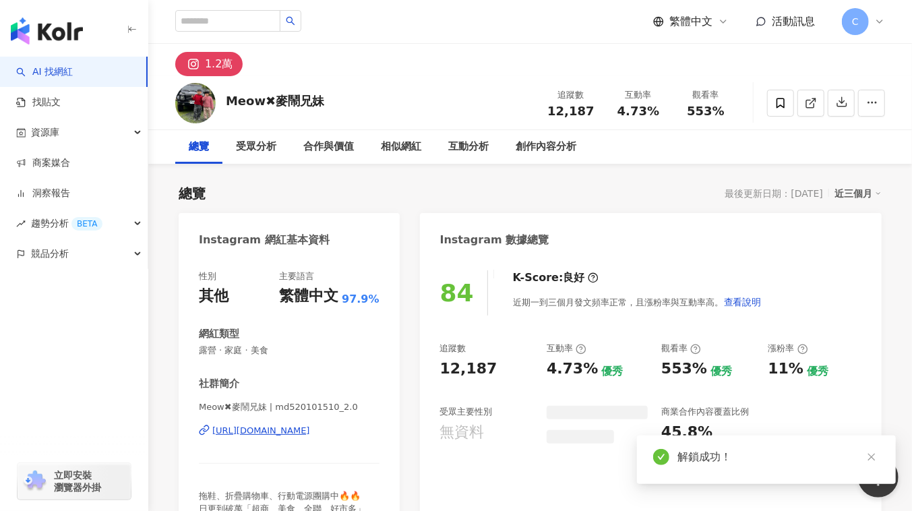
click at [228, 103] on div "Meow✖麥鬧兄妹" at bounding box center [275, 100] width 98 height 17
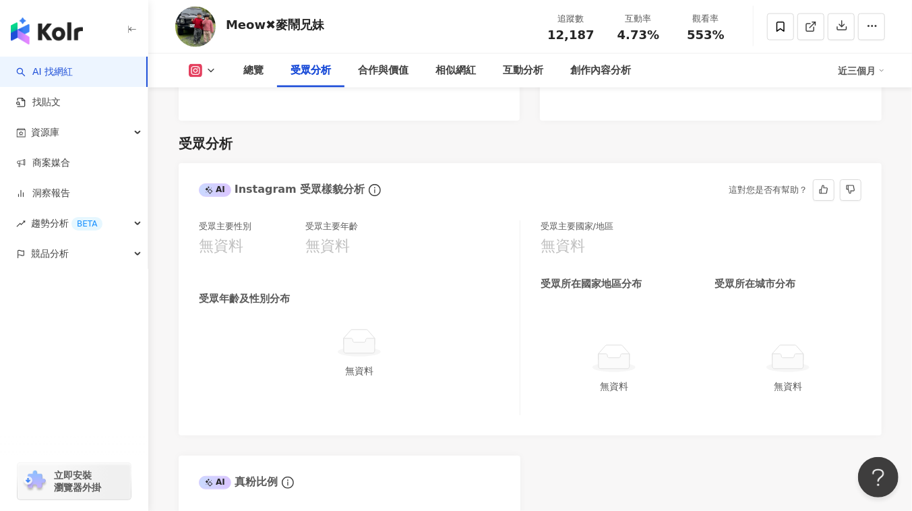
scroll to position [1103, 0]
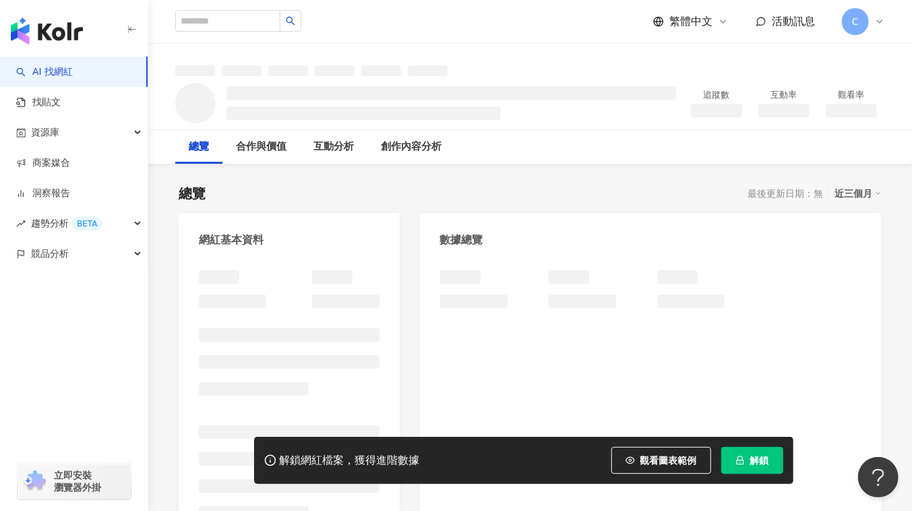
click at [746, 469] on button "解鎖" at bounding box center [753, 460] width 62 height 27
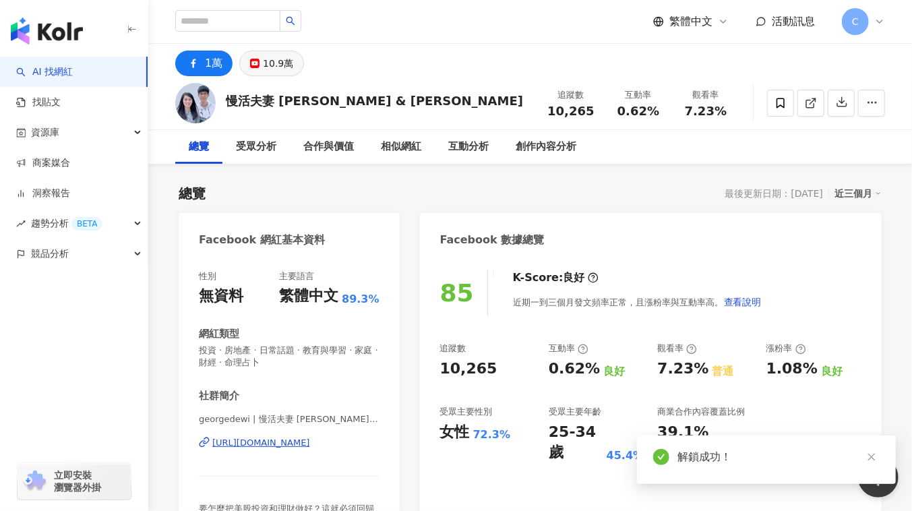
click at [274, 69] on div "10.9萬" at bounding box center [278, 63] width 30 height 19
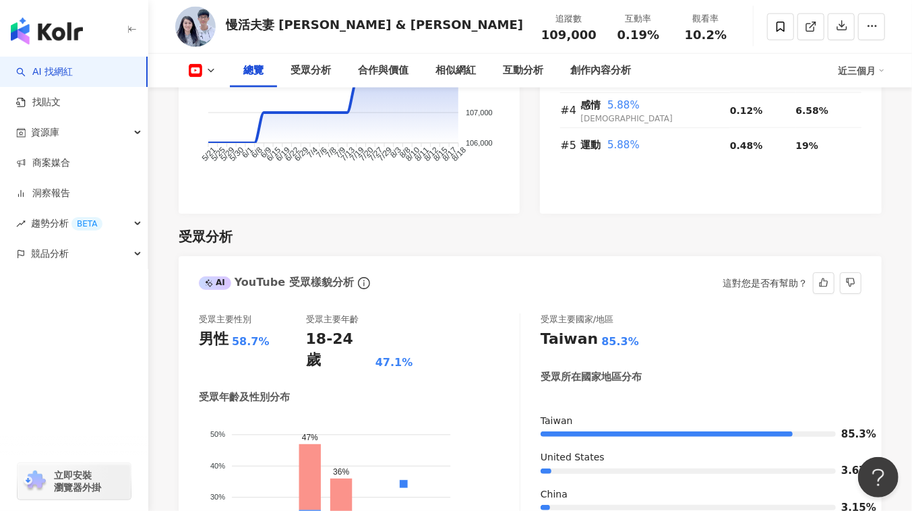
scroll to position [1165, 0]
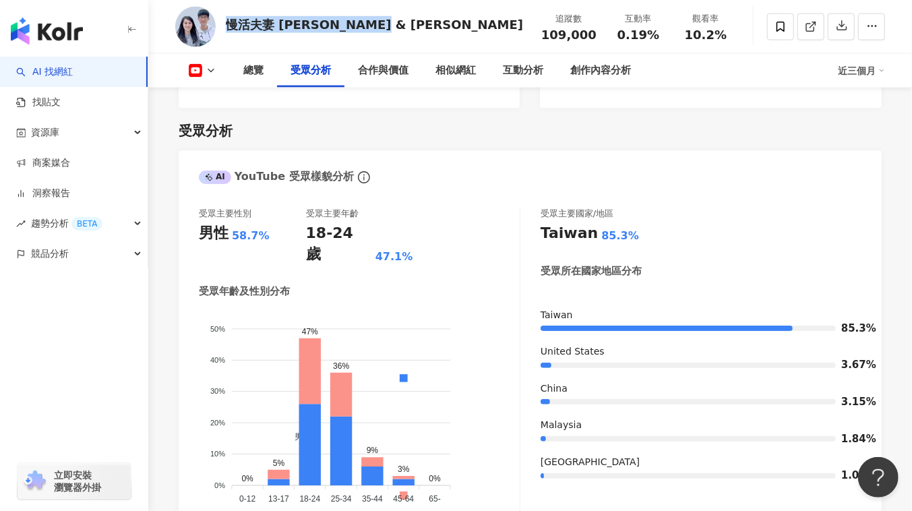
drag, startPoint x: 226, startPoint y: 22, endPoint x: 382, endPoint y: 24, distance: 155.8
click at [382, 24] on div "慢活夫妻 [PERSON_NAME] & [PERSON_NAME] 追蹤數 109,000 互動率 0.19% 觀看率 10.2%" at bounding box center [530, 26] width 764 height 53
copy div "慢活夫妻 [PERSON_NAME] & [PERSON_NAME]"
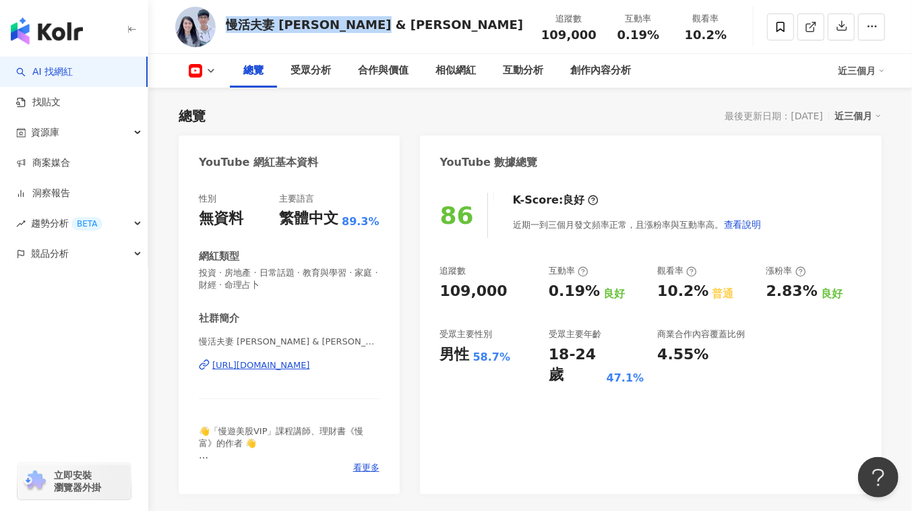
scroll to position [122, 0]
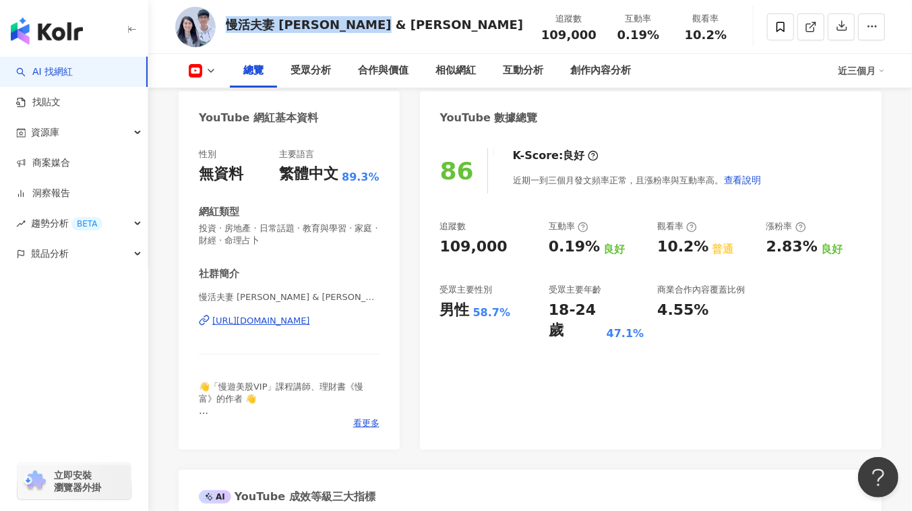
click at [291, 323] on div "[URL][DOMAIN_NAME]" at bounding box center [261, 321] width 98 height 12
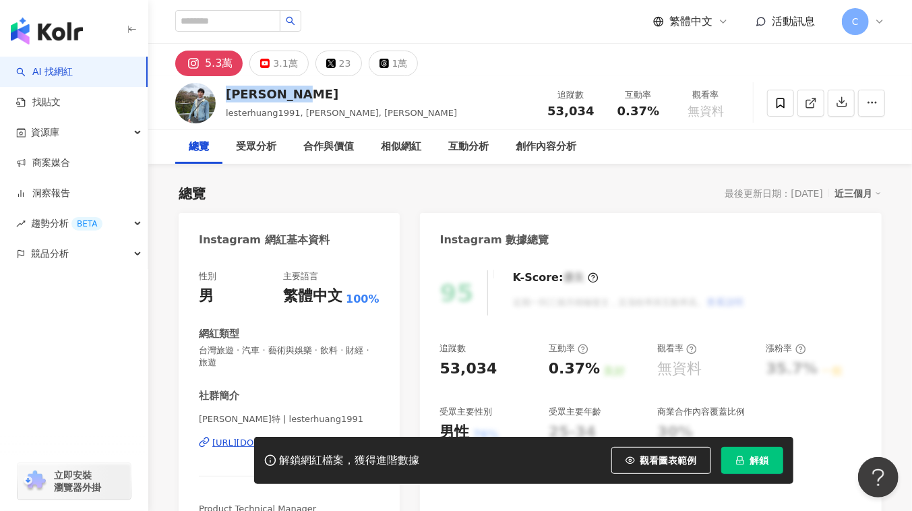
drag, startPoint x: 232, startPoint y: 202, endPoint x: 417, endPoint y: 216, distance: 186.1
click at [299, 96] on div "[PERSON_NAME]" at bounding box center [341, 94] width 231 height 17
copy div "[PERSON_NAME]"
click at [258, 58] on button "3.1萬" at bounding box center [279, 64] width 59 height 26
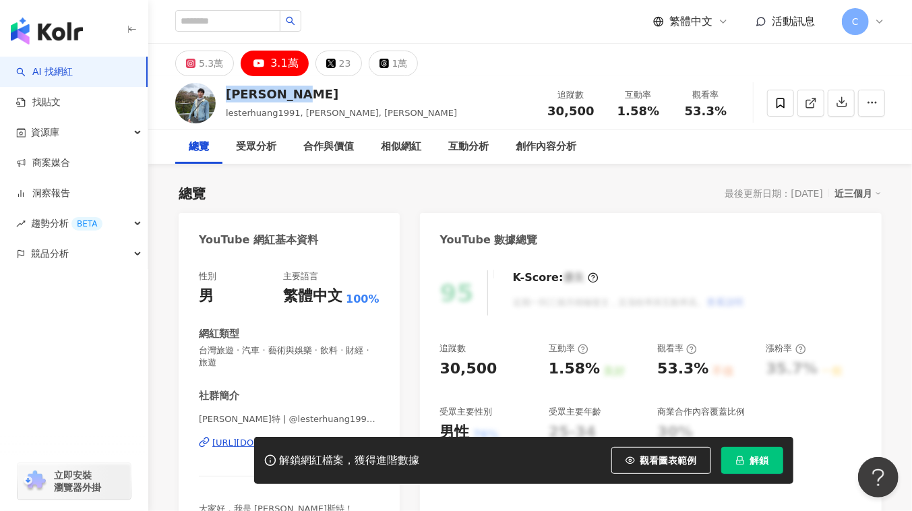
click at [745, 465] on icon "lock" at bounding box center [740, 460] width 9 height 9
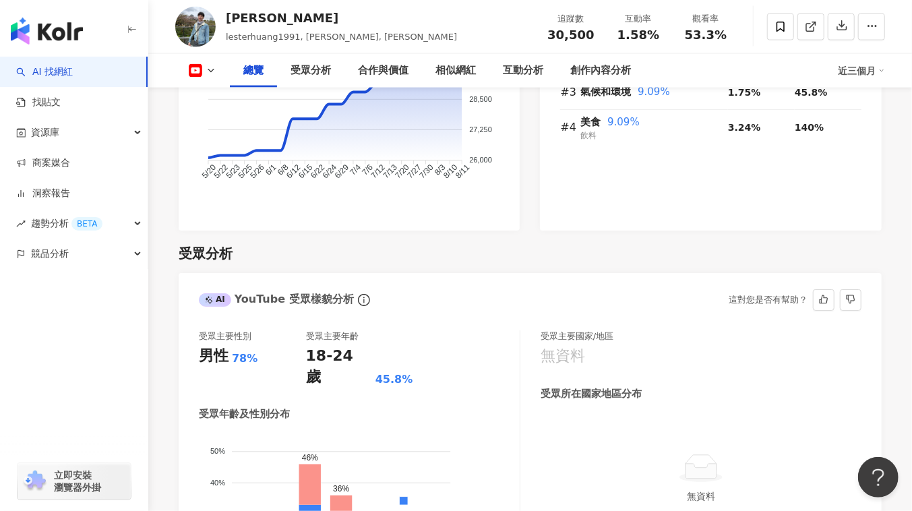
scroll to position [1165, 0]
